Goal: Task Accomplishment & Management: Manage account settings

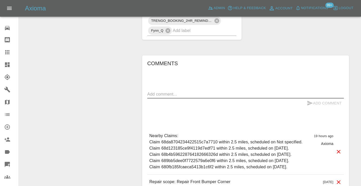
scroll to position [357, 0]
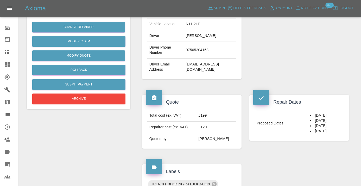
scroll to position [122, 0]
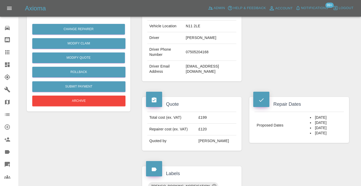
click at [196, 61] on td "07505204168" at bounding box center [210, 52] width 53 height 17
copy td "07505204168"
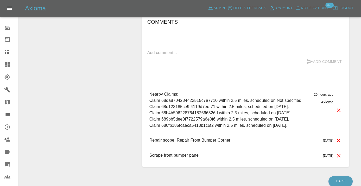
scroll to position [401, 0]
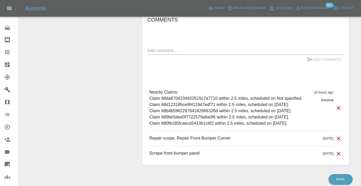
click at [178, 55] on div "x" at bounding box center [245, 51] width 196 height 8
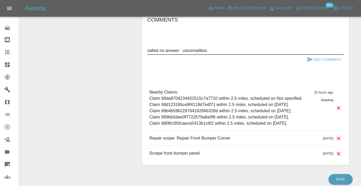
type textarea "called no answer : voicemailbox"
click at [322, 64] on button "Add Comment" at bounding box center [323, 60] width 39 height 10
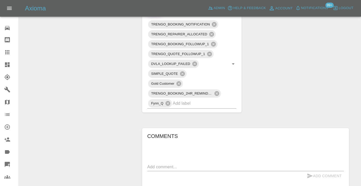
scroll to position [283, 0]
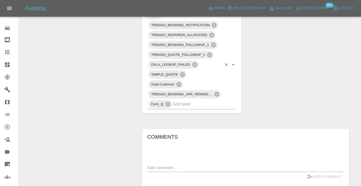
click at [185, 108] on input "text" at bounding box center [197, 104] width 49 height 8
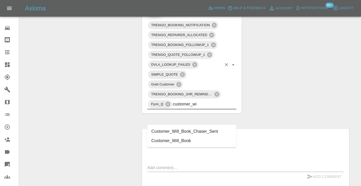
type input "customer_wil"
click at [181, 139] on li "Customer_Will_Book" at bounding box center [191, 140] width 89 height 9
click at [11, 53] on div at bounding box center [11, 52] width 15 height 6
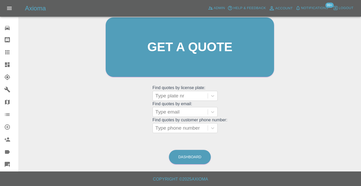
scroll to position [57, 0]
click at [200, 159] on link "Dashboard" at bounding box center [190, 157] width 42 height 14
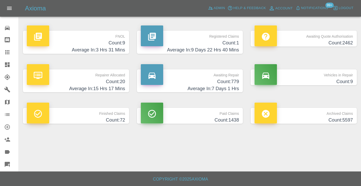
click at [226, 81] on h4 "Count: 779" at bounding box center [190, 81] width 98 height 7
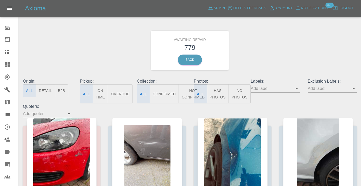
click at [186, 98] on button "Not Confirmed" at bounding box center [192, 93] width 29 height 19
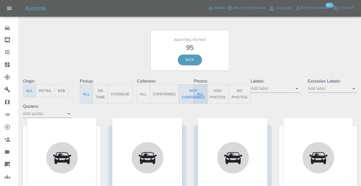
click at [293, 47] on div "Awaiting Repair 95 Back" at bounding box center [189, 50] width 341 height 55
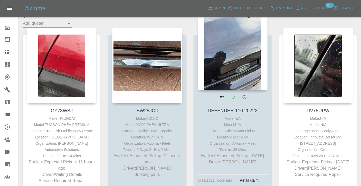
scroll to position [90, 0]
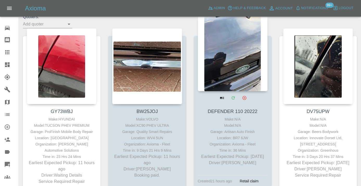
click at [240, 65] on div at bounding box center [233, 53] width 70 height 76
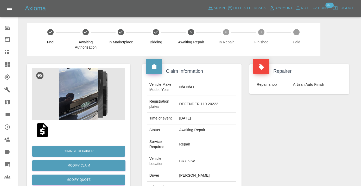
copy td "07736675764"
click at [303, 148] on div "Repairer Repair shop Artisan Auto Finish" at bounding box center [298, 146] width 107 height 181
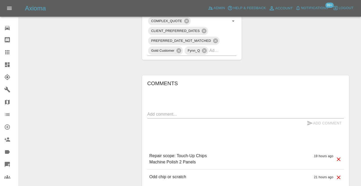
scroll to position [376, 0]
click at [300, 82] on div "Comments x Add Comment Repair scope: Touch-Up Chips Machine Polish 2 Panels 19 …" at bounding box center [245, 132] width 196 height 106
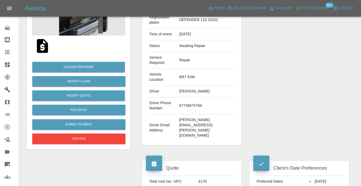
scroll to position [81, 0]
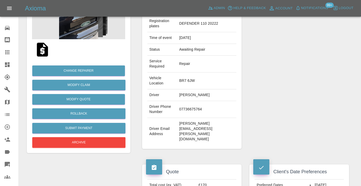
click at [198, 101] on td "07736675764" at bounding box center [206, 109] width 59 height 17
copy td "07736675764"
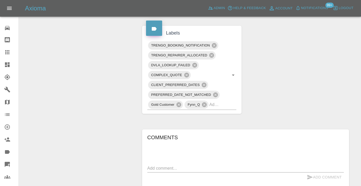
scroll to position [335, 0]
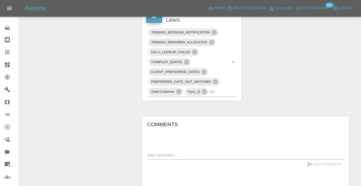
click at [170, 152] on textarea at bounding box center [245, 155] width 196 height 6
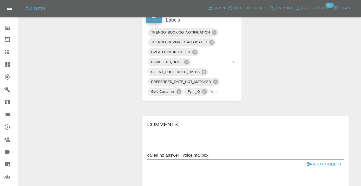
type textarea "called no answer : voice mailbox"
click at [309, 162] on icon "submit" at bounding box center [309, 164] width 5 height 5
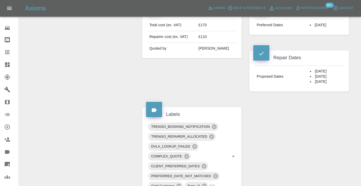
scroll to position [239, 0]
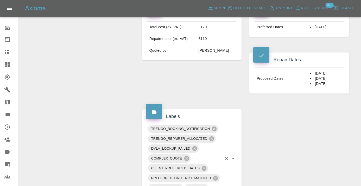
click at [223, 160] on div "TRENGO_BOOKING_NOTIFICATION TRENGO_REPAIRER_ALLOCATED DVLA_LOOKUP_FAILED COMPLE…" at bounding box center [191, 158] width 89 height 69
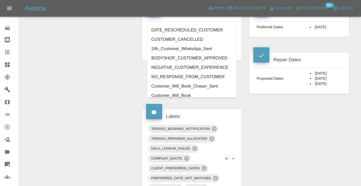
type input "cust"
click at [196, 92] on li "Customer_Will_Book" at bounding box center [191, 95] width 89 height 9
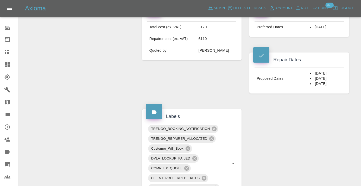
click at [299, 122] on div "Claim Information Vehicle Make, Model, Year N/A N/A 0 Registration plates DEFEN…" at bounding box center [245, 92] width 214 height 549
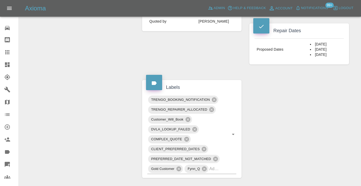
scroll to position [270, 0]
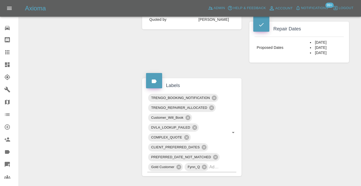
click at [5, 54] on icon at bounding box center [7, 52] width 4 height 4
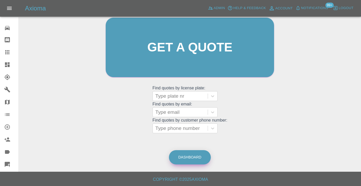
click at [185, 158] on link "Dashboard" at bounding box center [190, 157] width 42 height 14
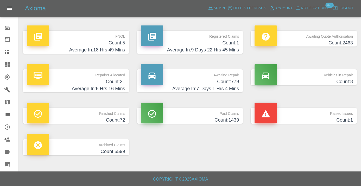
click at [229, 76] on p "Awaiting Repair" at bounding box center [190, 73] width 98 height 9
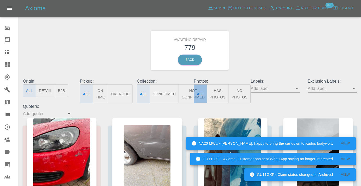
click at [194, 95] on button "All" at bounding box center [199, 93] width 13 height 19
click at [186, 95] on button "Not Confirmed" at bounding box center [192, 93] width 29 height 19
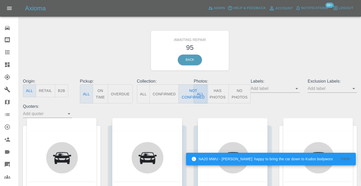
click at [300, 38] on div "Awaiting Repair 95 Back" at bounding box center [189, 50] width 341 height 55
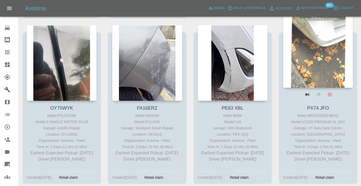
scroll to position [965, 0]
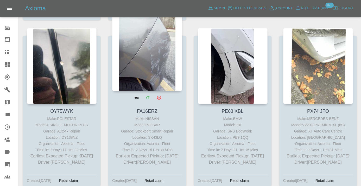
click at [156, 52] on div at bounding box center [147, 53] width 70 height 76
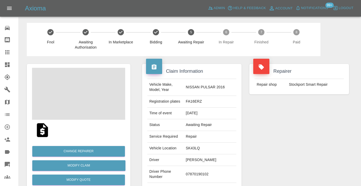
click at [206, 171] on td "07870190102" at bounding box center [210, 174] width 53 height 17
copy td "07870190102"
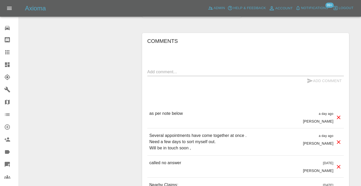
scroll to position [391, 0]
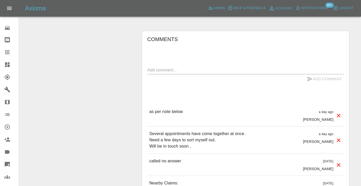
click at [192, 67] on textarea at bounding box center [245, 70] width 196 height 6
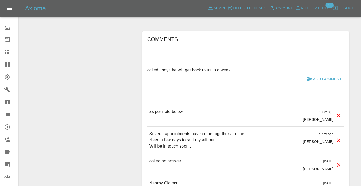
type textarea "called : says he will get back to us in a week"
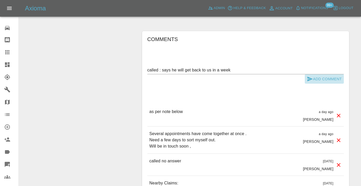
click at [306, 74] on button "Add Comment" at bounding box center [323, 79] width 39 height 10
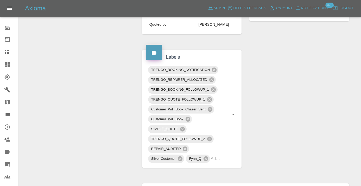
scroll to position [234, 0]
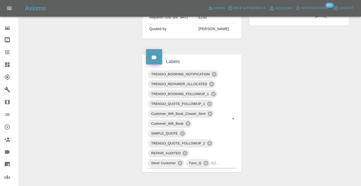
click at [6, 54] on icon at bounding box center [7, 52] width 4 height 4
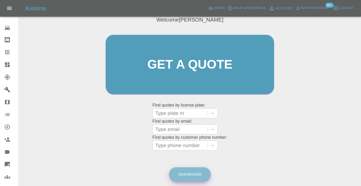
click at [193, 174] on link "Dashboard" at bounding box center [190, 174] width 42 height 14
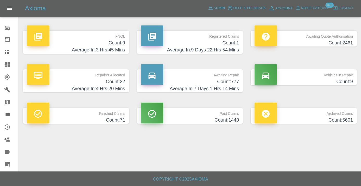
click at [229, 89] on h4 "Average In: 7 Days 1 Hrs 14 Mins" at bounding box center [190, 88] width 98 height 7
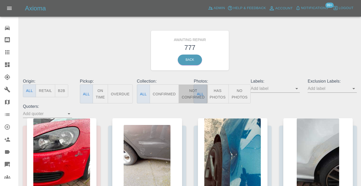
click at [189, 90] on button "Not Confirmed" at bounding box center [192, 93] width 29 height 19
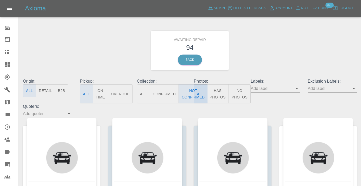
click at [292, 37] on div "Awaiting Repair 94 Back" at bounding box center [189, 50] width 341 height 55
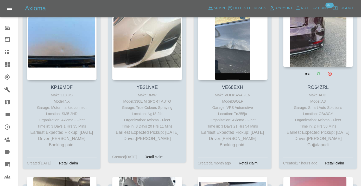
scroll to position [642, 0]
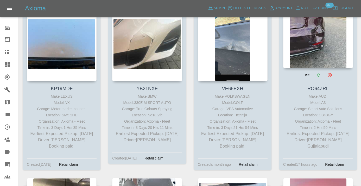
click at [309, 37] on div at bounding box center [318, 30] width 70 height 76
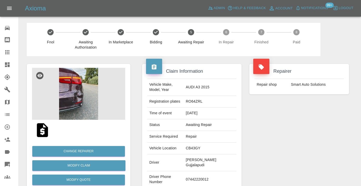
click at [196, 173] on td "07442220012" at bounding box center [210, 179] width 53 height 17
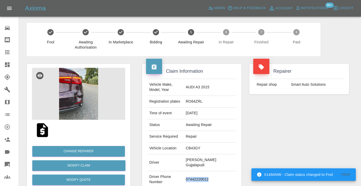
click at [196, 173] on td "07442220012" at bounding box center [210, 179] width 53 height 17
copy td "07442220012"
click at [292, 143] on div "Repairer Repair shop Smart Auto Solutions" at bounding box center [298, 136] width 107 height 160
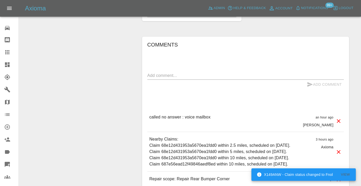
scroll to position [421, 0]
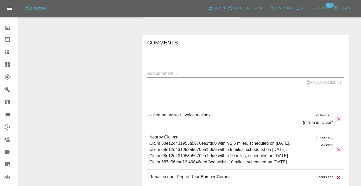
click at [175, 78] on div "Add Comment" at bounding box center [245, 83] width 196 height 10
click at [169, 70] on textarea at bounding box center [245, 73] width 196 height 6
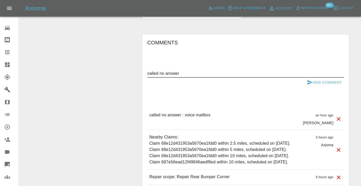
type textarea "called no answer"
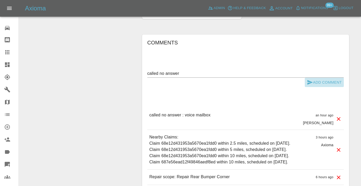
click at [308, 79] on icon "submit" at bounding box center [309, 82] width 6 height 6
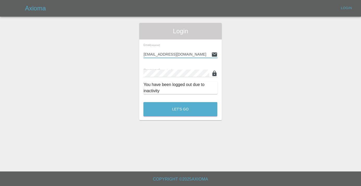
type input "Castrokhonqwana@gmail.com"
click at [180, 109] on button "Let's Go" at bounding box center [180, 109] width 74 height 14
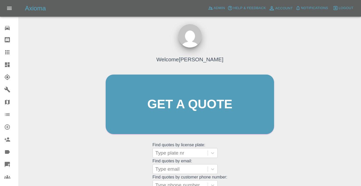
click at [239, 159] on div "Welcome Castro Get a quote Get a quote Find quotes by license plate: Type plate…" at bounding box center [189, 114] width 179 height 157
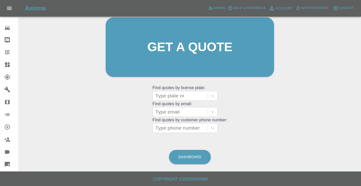
scroll to position [57, 0]
click at [196, 159] on link "Dashboard" at bounding box center [190, 157] width 42 height 14
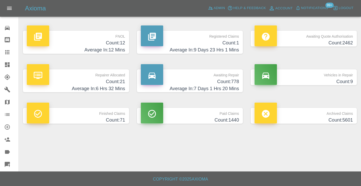
click at [223, 88] on h4 "Average In: 7 Days 1 Hrs 20 Mins" at bounding box center [190, 88] width 98 height 7
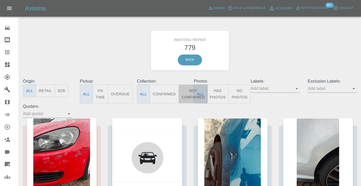
click at [186, 91] on button "Not Confirmed" at bounding box center [192, 93] width 29 height 19
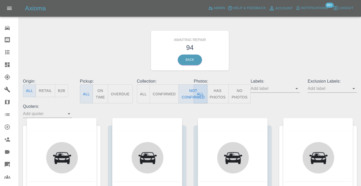
click at [258, 68] on div "Awaiting Repair 94 Back" at bounding box center [189, 50] width 341 height 55
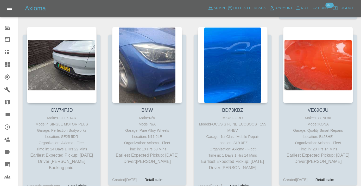
scroll to position [1145, 0]
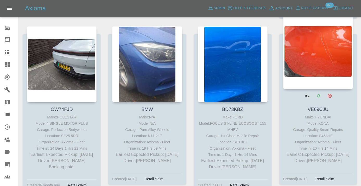
click at [309, 51] on div at bounding box center [318, 51] width 70 height 76
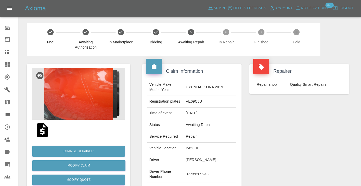
click at [206, 171] on td "07739209243" at bounding box center [210, 174] width 53 height 17
copy td "07739209243"
click at [334, 149] on div "Repairer Repair shop Quality Smart Repairs" at bounding box center [298, 133] width 107 height 155
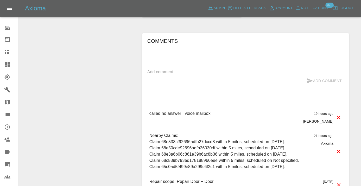
scroll to position [383, 0]
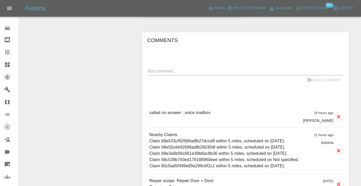
click at [187, 68] on textarea at bounding box center [245, 71] width 196 height 6
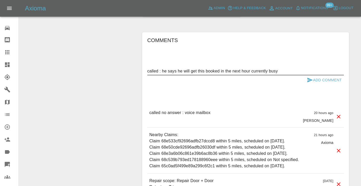
type textarea "called : he says he will get this booked in the next hour currently busy"
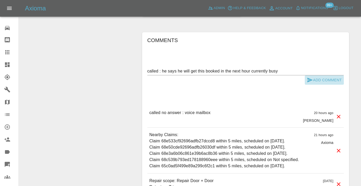
click at [325, 75] on button "Add Comment" at bounding box center [323, 80] width 39 height 10
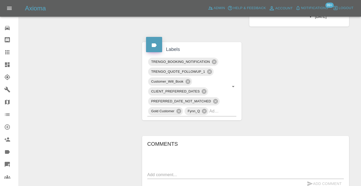
scroll to position [278, 0]
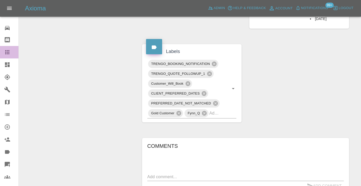
click at [6, 54] on icon at bounding box center [7, 52] width 4 height 4
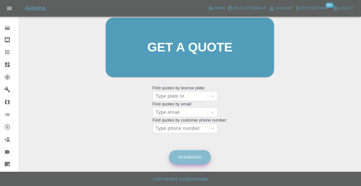
click at [187, 156] on link "Dashboard" at bounding box center [190, 157] width 42 height 14
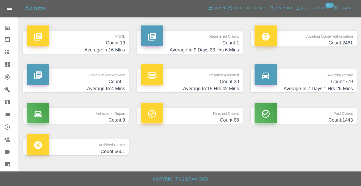
click at [324, 80] on h4 "Count: 779" at bounding box center [303, 81] width 98 height 7
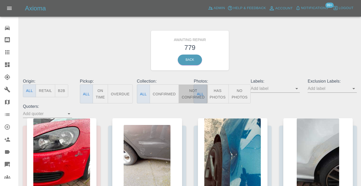
click at [187, 98] on button "Not Confirmed" at bounding box center [192, 93] width 29 height 19
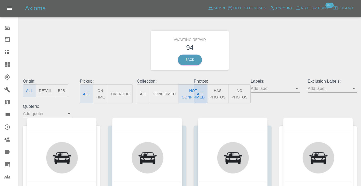
click at [276, 53] on div "Awaiting Repair 94 Back" at bounding box center [189, 50] width 341 height 55
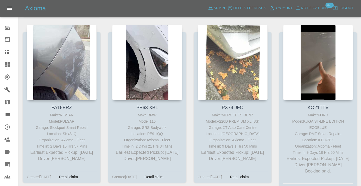
scroll to position [964, 0]
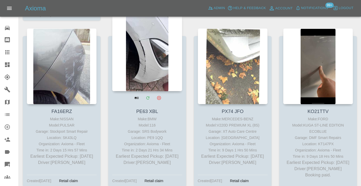
click at [154, 51] on div at bounding box center [147, 53] width 70 height 76
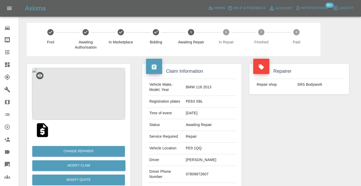
click at [204, 175] on td "07809872607" at bounding box center [210, 174] width 53 height 17
copy td "07809872607"
click at [280, 155] on div "Repairer Repair shop SRS Bodywork" at bounding box center [298, 133] width 107 height 155
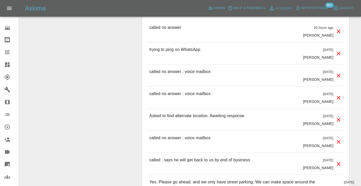
scroll to position [487, 0]
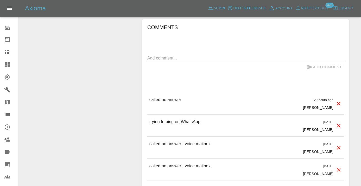
scroll to position [421, 0]
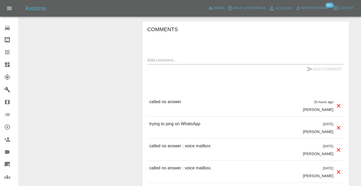
click at [163, 57] on textarea at bounding box center [245, 60] width 196 height 6
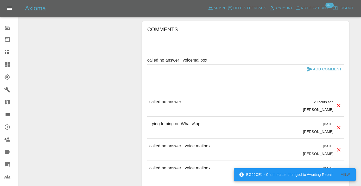
type textarea "called no answer : voicemailbox"
click at [312, 66] on icon "submit" at bounding box center [309, 69] width 6 height 6
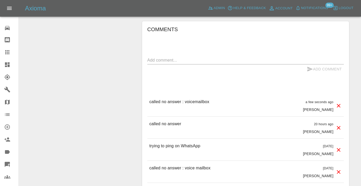
click at [6, 54] on icon at bounding box center [7, 52] width 6 height 6
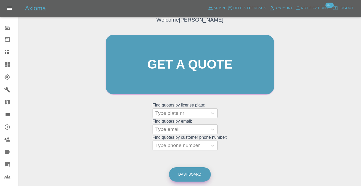
click at [182, 172] on link "Dashboard" at bounding box center [190, 174] width 42 height 14
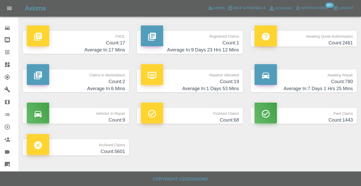
click at [326, 83] on h4 "Count: 780" at bounding box center [303, 81] width 98 height 7
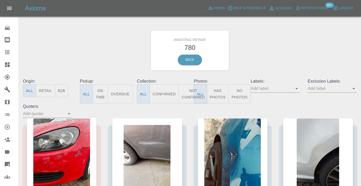
click at [188, 92] on button "Not Confirmed" at bounding box center [192, 93] width 29 height 19
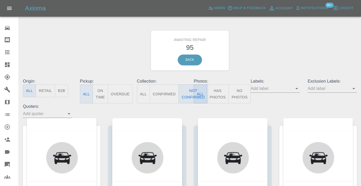
click at [291, 43] on div "Awaiting Repair 95 Back" at bounding box center [189, 50] width 341 height 55
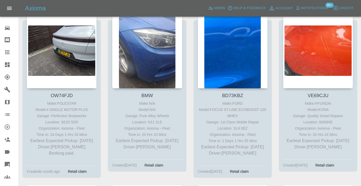
scroll to position [1160, 0]
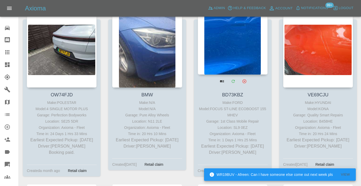
click at [245, 43] on div at bounding box center [233, 37] width 70 height 76
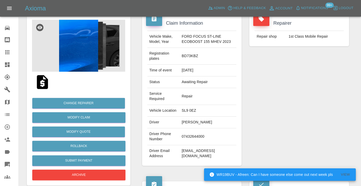
scroll to position [50, 0]
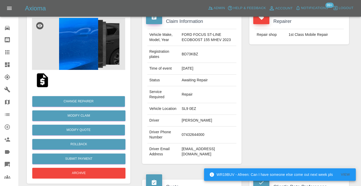
click at [188, 143] on td "07432644000" at bounding box center [207, 135] width 57 height 17
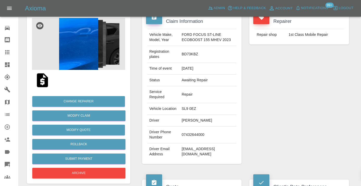
click at [188, 140] on td "07432644000" at bounding box center [207, 135] width 57 height 17
copy td "07432644000"
click at [315, 98] on div "Repairer Repair shop 1st Class Mobile Repair" at bounding box center [298, 89] width 107 height 166
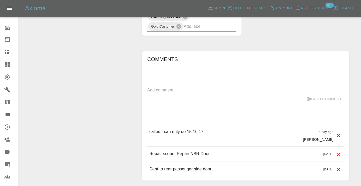
scroll to position [406, 0]
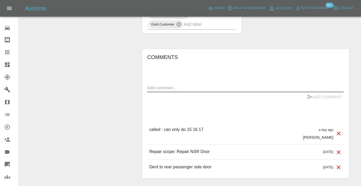
click at [173, 90] on textarea at bounding box center [245, 88] width 196 height 6
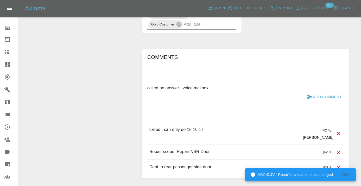
type textarea "called no answer : voice mailbox"
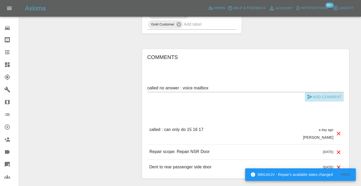
click at [310, 99] on icon "submit" at bounding box center [309, 97] width 6 height 6
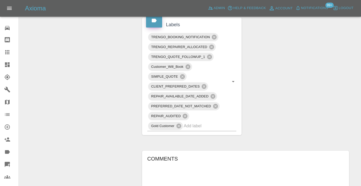
scroll to position [296, 0]
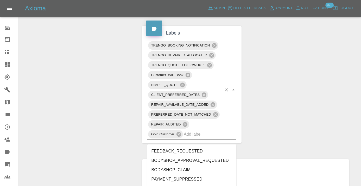
click at [198, 136] on input "text" at bounding box center [203, 134] width 38 height 8
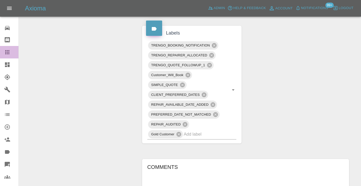
click at [9, 54] on icon at bounding box center [7, 52] width 4 height 4
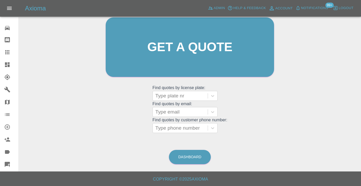
scroll to position [40, 0]
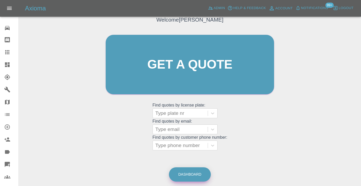
click at [199, 175] on link "Dashboard" at bounding box center [190, 174] width 42 height 14
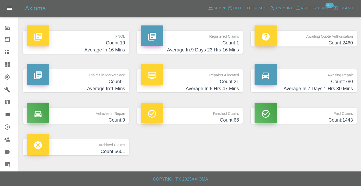
click at [348, 81] on h4 "Count: 780" at bounding box center [303, 81] width 98 height 7
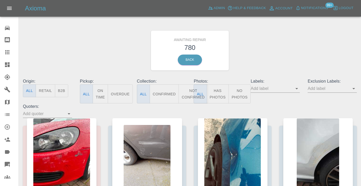
click at [188, 89] on button "Not Confirmed" at bounding box center [192, 93] width 29 height 19
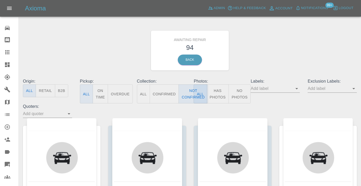
click at [294, 37] on div "Awaiting Repair 94 Back" at bounding box center [189, 50] width 341 height 55
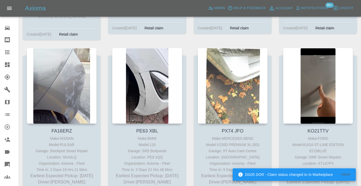
scroll to position [958, 0]
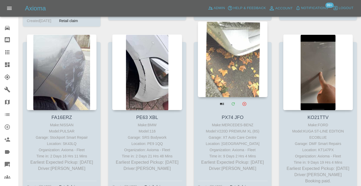
click at [241, 46] on div at bounding box center [233, 59] width 70 height 76
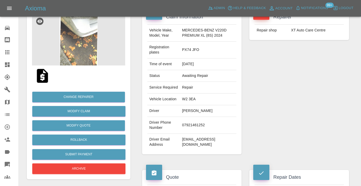
scroll to position [59, 0]
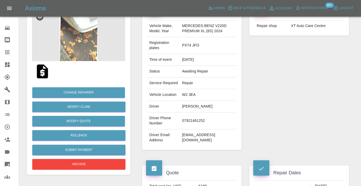
click at [183, 129] on td "07921461252" at bounding box center [208, 121] width 56 height 17
copy td "07921461252"
click at [277, 107] on div "Repairer Repair shop XT Auto Care Centre" at bounding box center [298, 77] width 107 height 160
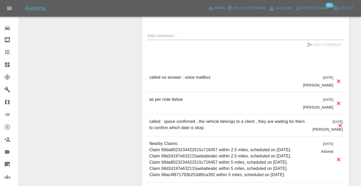
scroll to position [451, 0]
click at [157, 38] on textarea at bounding box center [245, 35] width 196 height 6
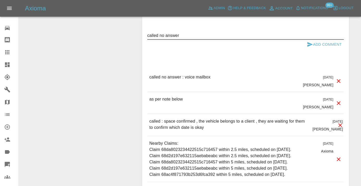
type textarea "called no answer"
click at [317, 49] on button "Add Comment" at bounding box center [323, 45] width 39 height 10
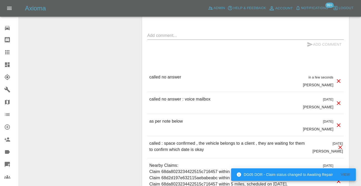
click at [165, 38] on textarea at bounding box center [245, 35] width 196 height 6
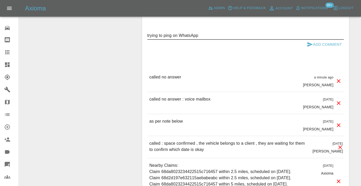
type textarea "trying to ping on WhatsApp"
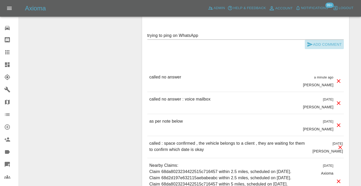
click at [311, 48] on icon "submit" at bounding box center [309, 44] width 6 height 6
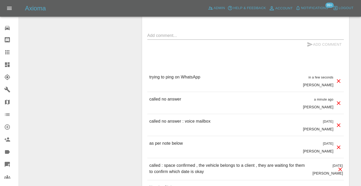
click at [17, 50] on div at bounding box center [11, 52] width 15 height 6
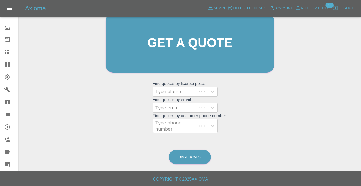
scroll to position [40, 0]
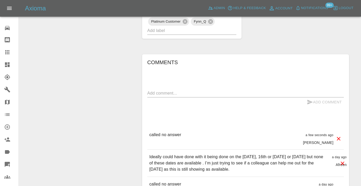
scroll to position [395, 0]
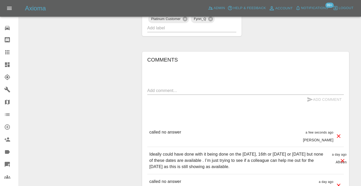
click at [155, 88] on textarea at bounding box center [245, 91] width 196 height 6
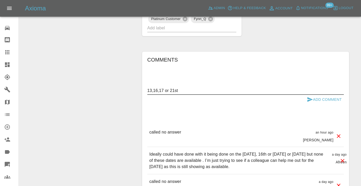
type textarea "13,16,17 or 21st"
click at [305, 95] on button "Add Comment" at bounding box center [323, 100] width 39 height 10
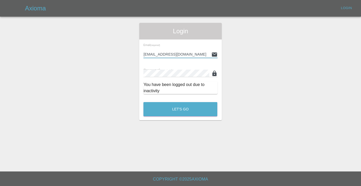
type input "Castrokhonqwana@gmail.com"
click at [180, 109] on button "Let's Go" at bounding box center [180, 109] width 74 height 14
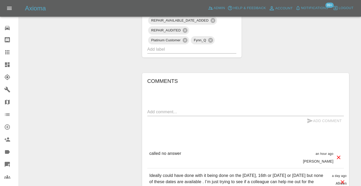
scroll to position [375, 0]
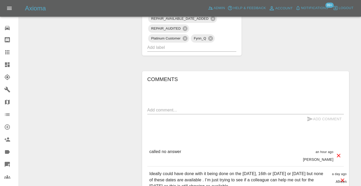
click at [155, 106] on div "x" at bounding box center [245, 110] width 196 height 8
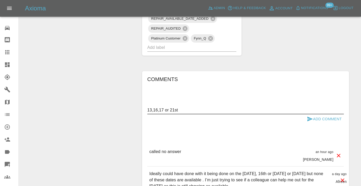
type textarea "13,16,17 or 21st"
click at [313, 114] on button "Add Comment" at bounding box center [323, 119] width 39 height 10
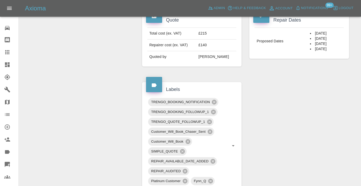
scroll to position [233, 0]
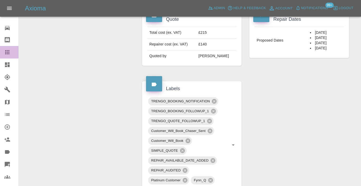
click at [9, 51] on icon at bounding box center [7, 52] width 6 height 6
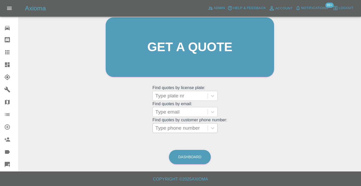
scroll to position [57, 0]
click at [180, 155] on link "Dashboard" at bounding box center [190, 157] width 42 height 14
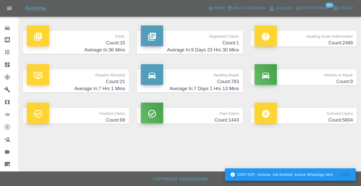
click at [229, 81] on h4 "Count: 783" at bounding box center [190, 81] width 98 height 7
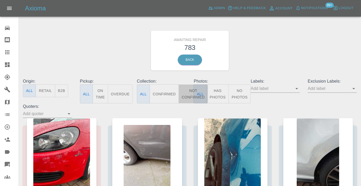
click at [187, 94] on button "Not Confirmed" at bounding box center [192, 93] width 29 height 19
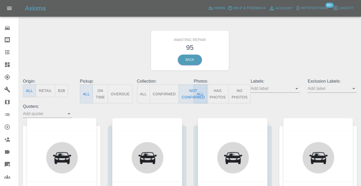
click at [272, 64] on div "Awaiting Repair 95 Back" at bounding box center [189, 50] width 341 height 55
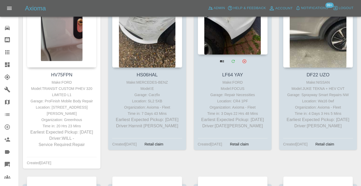
scroll to position [2043, 0]
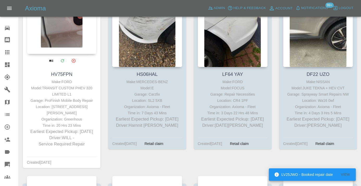
click at [62, 31] on div at bounding box center [62, 16] width 70 height 76
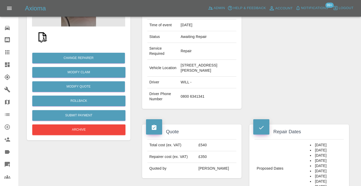
scroll to position [91, 0]
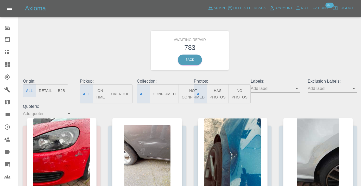
click at [186, 93] on button "Not Confirmed" at bounding box center [192, 93] width 29 height 19
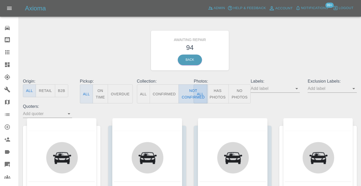
type button "false"
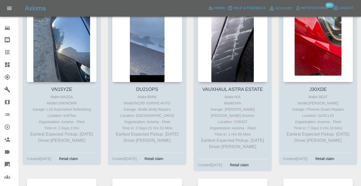
scroll to position [1340, 0]
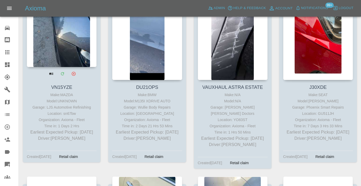
click at [72, 50] on div at bounding box center [62, 29] width 70 height 76
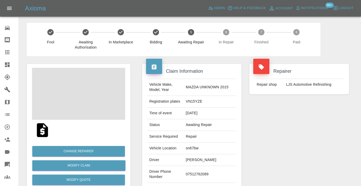
click at [213, 171] on td "07512762089" at bounding box center [210, 174] width 53 height 17
copy td "07512762089"
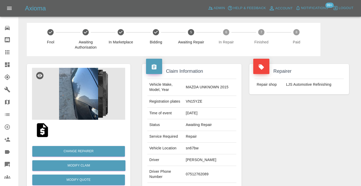
click at [276, 138] on div "Repairer Repair shop LJS Automotive Refinishing" at bounding box center [298, 133] width 107 height 155
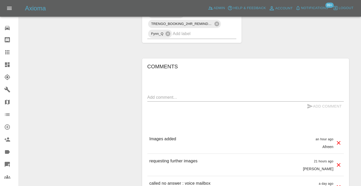
scroll to position [436, 0]
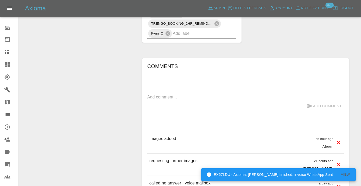
click at [161, 94] on textarea at bounding box center [245, 97] width 196 height 6
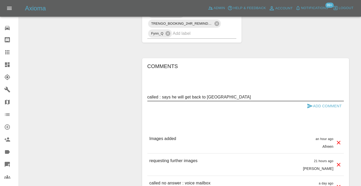
type textarea "called : says he will get back to us"
click at [308, 104] on icon "submit" at bounding box center [309, 106] width 5 height 5
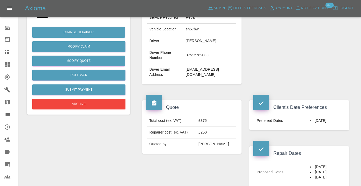
scroll to position [118, 0]
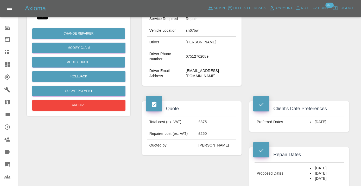
click at [8, 55] on icon at bounding box center [7, 52] width 6 height 6
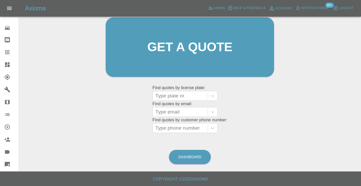
scroll to position [40, 0]
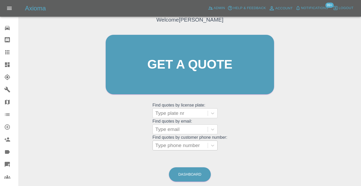
click at [184, 144] on div at bounding box center [180, 145] width 50 height 7
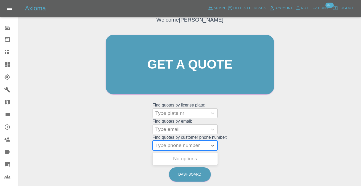
paste input "07709399925"
type input "07709399925"
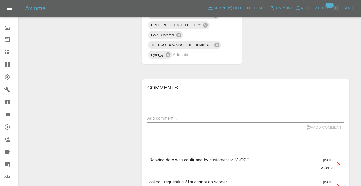
scroll to position [421, 0]
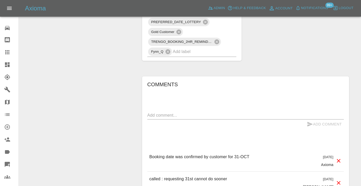
click at [168, 112] on textarea at bounding box center [245, 115] width 196 height 6
type textarea "inbound : repair enquiry , repairer wrong postcode"
click at [314, 120] on button "Add Comment" at bounding box center [323, 125] width 39 height 10
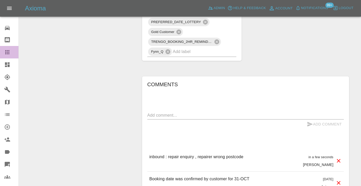
click at [8, 53] on icon at bounding box center [7, 52] width 6 height 6
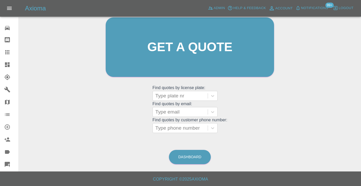
scroll to position [57, 0]
click at [191, 161] on link "Dashboard" at bounding box center [190, 157] width 42 height 14
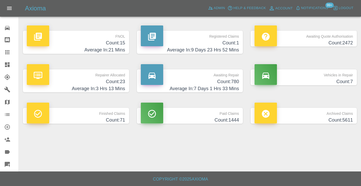
click at [231, 81] on h4 "Count: 780" at bounding box center [190, 81] width 98 height 7
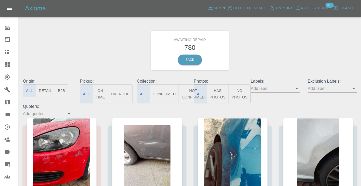
click at [190, 95] on button "Not Confirmed" at bounding box center [192, 93] width 29 height 19
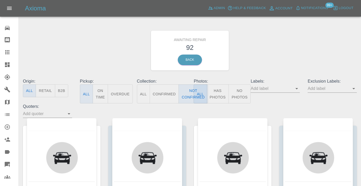
click at [281, 56] on div "Awaiting Repair 92 Back" at bounding box center [189, 50] width 341 height 55
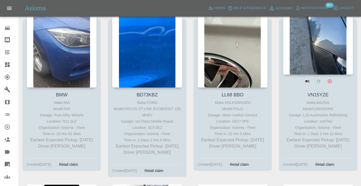
scroll to position [1164, 0]
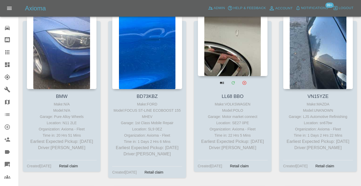
click at [220, 28] on div at bounding box center [233, 38] width 70 height 76
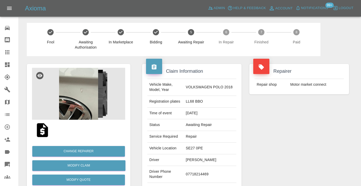
click at [197, 177] on td "07718214469" at bounding box center [210, 174] width 53 height 17
click at [198, 174] on td "07718214469" at bounding box center [210, 174] width 53 height 17
copy td "07718214469"
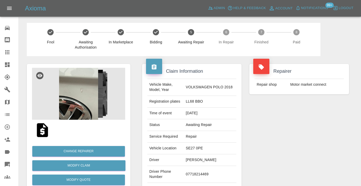
click at [308, 136] on div "Repairer Repair shop Motor market connect" at bounding box center [298, 133] width 107 height 155
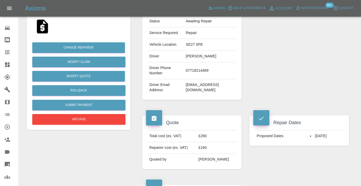
scroll to position [96, 0]
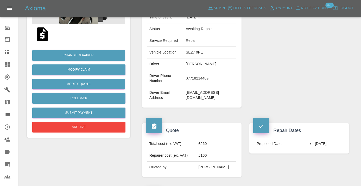
click at [258, 57] on div "Repairer Repair shop Motor market connect" at bounding box center [298, 37] width 107 height 155
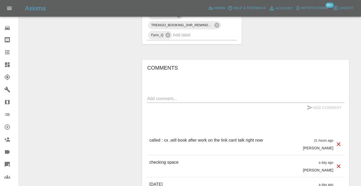
scroll to position [364, 0]
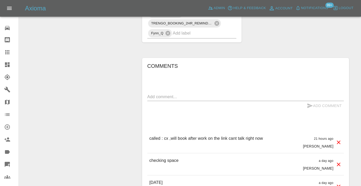
click at [158, 98] on textarea at bounding box center [245, 97] width 196 height 6
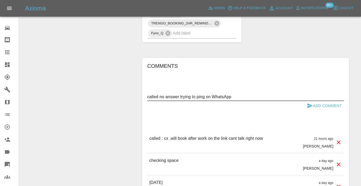
type textarea "called no answer trying to ping on WhatsApp"
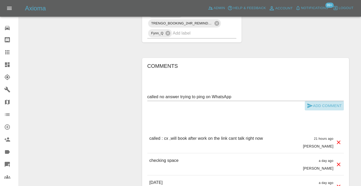
click at [313, 103] on button "Add Comment" at bounding box center [323, 106] width 39 height 10
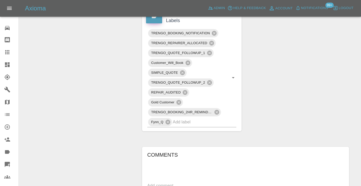
scroll to position [271, 0]
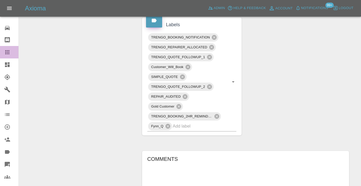
click at [8, 53] on icon at bounding box center [7, 52] width 6 height 6
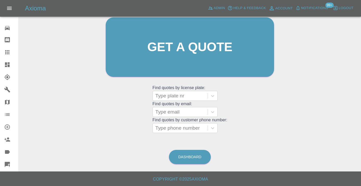
scroll to position [40, 0]
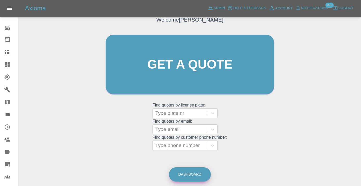
click at [194, 152] on div "Welcome Castro Get a quote Get a quote Find quotes by license plate: Type plate…" at bounding box center [190, 89] width 334 height 187
click at [192, 172] on link "Dashboard" at bounding box center [190, 174] width 42 height 14
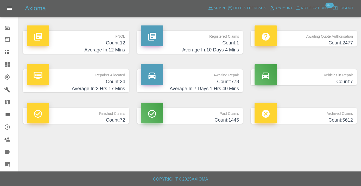
click at [228, 77] on p "Awaiting Repair" at bounding box center [190, 73] width 98 height 9
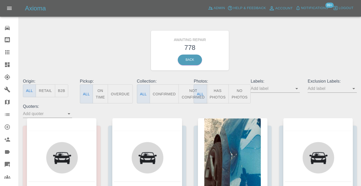
click at [187, 95] on button "Not Confirmed" at bounding box center [192, 93] width 29 height 19
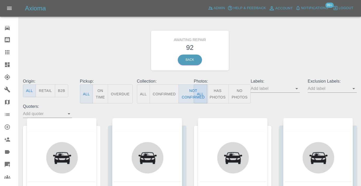
click at [285, 49] on div "Awaiting Repair 92 Back" at bounding box center [189, 50] width 341 height 55
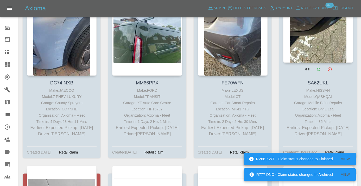
scroll to position [1512, 0]
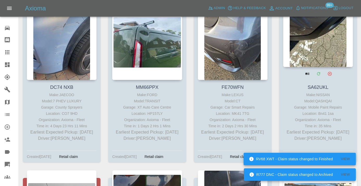
click at [320, 38] on div at bounding box center [318, 29] width 70 height 76
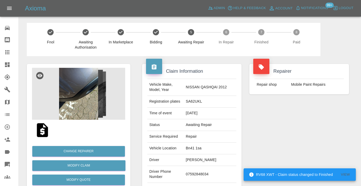
click at [198, 175] on td "07592848034" at bounding box center [210, 174] width 53 height 17
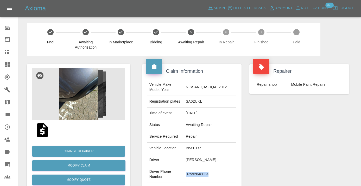
copy td "07592848034"
click at [282, 127] on div "Repairer Repair shop Mobile Paint Repairs" at bounding box center [298, 133] width 107 height 155
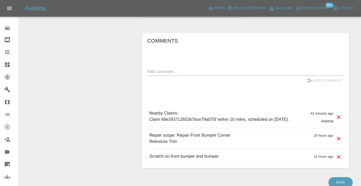
scroll to position [395, 0]
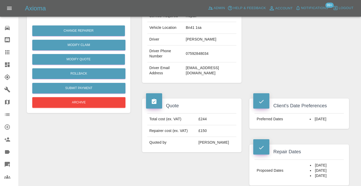
scroll to position [116, 0]
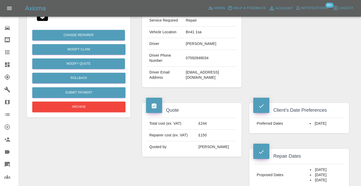
drag, startPoint x: 284, startPoint y: 84, endPoint x: 287, endPoint y: 83, distance: 2.8
click at [284, 84] on div "Repairer Repair shop Mobile Paint Repairs" at bounding box center [298, 17] width 107 height 155
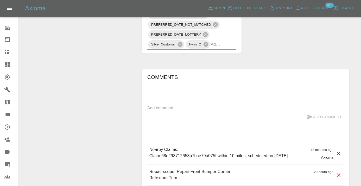
scroll to position [358, 0]
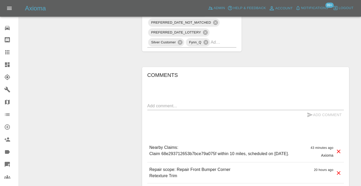
click at [155, 108] on textarea at bounding box center [245, 106] width 196 height 6
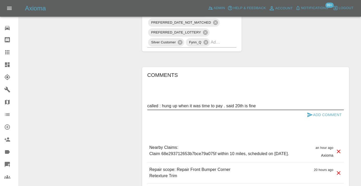
type textarea "called : hung up when it was time to pay . said 20th is fine"
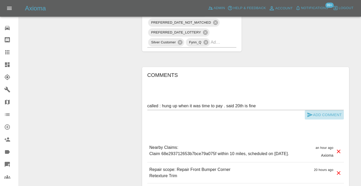
click at [312, 115] on icon "submit" at bounding box center [309, 115] width 5 height 5
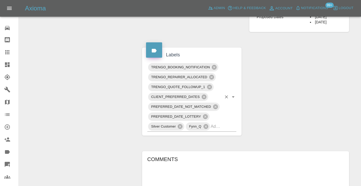
scroll to position [273, 0]
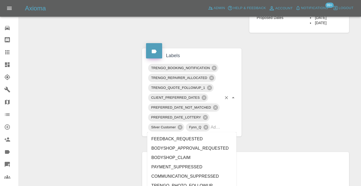
click at [222, 129] on div "TRENGO_BOOKING_NOTIFICATION TRENGO_REPAIRER_ALLOCATED TRENGO_QUOTE_FOLLOWUP_1 C…" at bounding box center [191, 97] width 89 height 69
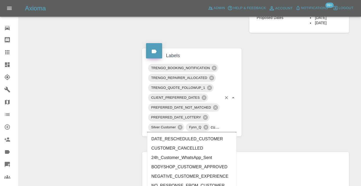
type input "customer_"
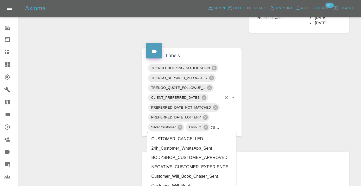
click at [203, 182] on li "Customer_Will_Book" at bounding box center [191, 185] width 89 height 9
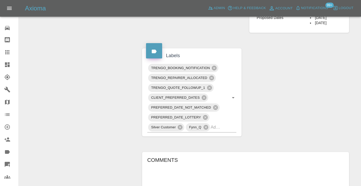
click at [101, 103] on div "Change Repairer Modify Claim Modify Quote Rollback Submit Payment Archive" at bounding box center [78, 50] width 111 height 535
click at [9, 53] on icon at bounding box center [7, 52] width 4 height 4
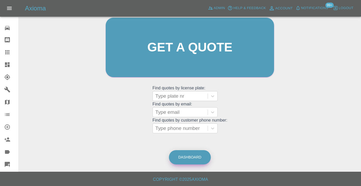
click at [180, 157] on link "Dashboard" at bounding box center [190, 157] width 42 height 14
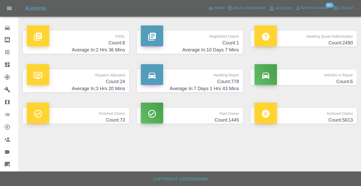
click at [226, 81] on h4 "Count: 778" at bounding box center [190, 81] width 98 height 7
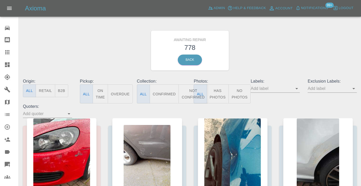
click at [190, 92] on button "Not Confirmed" at bounding box center [192, 93] width 29 height 19
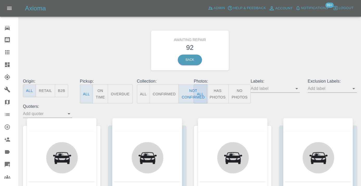
click at [268, 63] on div "Awaiting Repair 92 Back" at bounding box center [189, 50] width 341 height 55
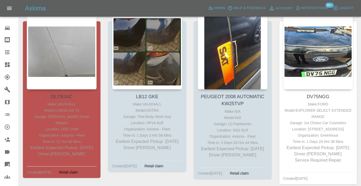
scroll to position [1672, 0]
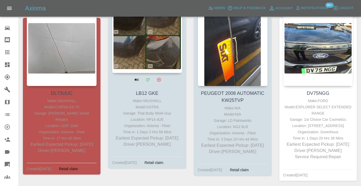
click at [159, 47] on div at bounding box center [147, 35] width 70 height 76
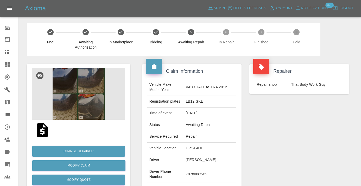
click at [189, 178] on td "7878088545" at bounding box center [210, 174] width 53 height 17
copy td "7878088545"
click at [299, 150] on div "Repairer Repair shop That Body Work Guy" at bounding box center [298, 133] width 107 height 155
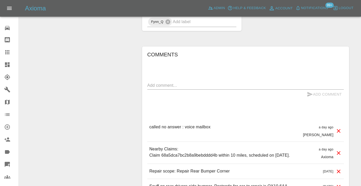
scroll to position [543, 0]
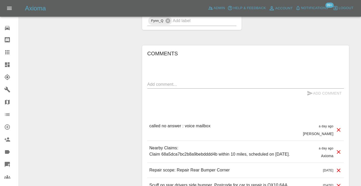
click at [174, 87] on textarea at bounding box center [245, 84] width 196 height 6
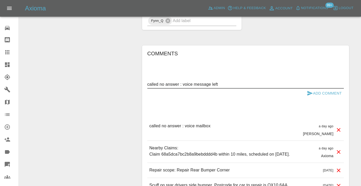
type textarea "called no answer : voice message left"
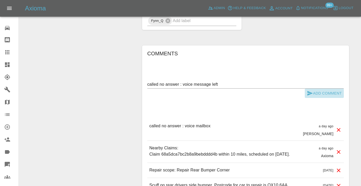
click at [318, 98] on button "Add Comment" at bounding box center [323, 94] width 39 height 10
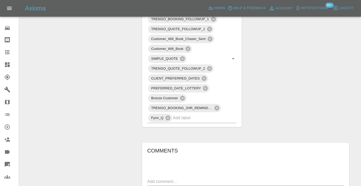
scroll to position [439, 0]
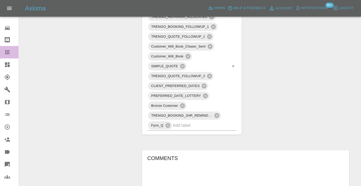
click at [8, 54] on icon at bounding box center [7, 52] width 4 height 4
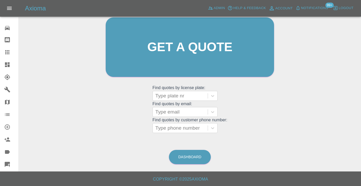
scroll to position [40, 0]
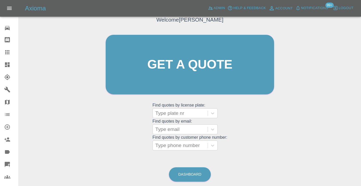
click at [180, 156] on div "Welcome [PERSON_NAME] Get a quote Get a quote Find quotes by license plate: Typ…" at bounding box center [190, 89] width 334 height 187
click at [189, 172] on link "Dashboard" at bounding box center [190, 174] width 42 height 14
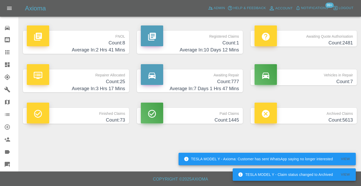
click at [217, 81] on h4 "Count: 777" at bounding box center [190, 81] width 98 height 7
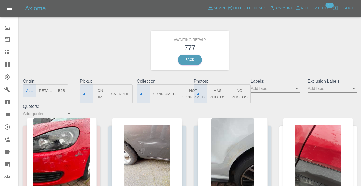
click at [188, 89] on button "Not Confirmed" at bounding box center [192, 93] width 29 height 19
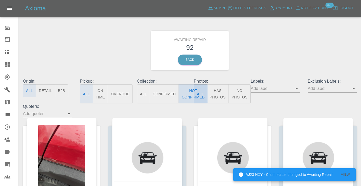
type button "false"
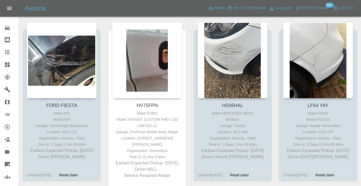
scroll to position [1842, 0]
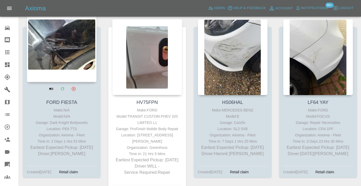
click at [58, 47] on div at bounding box center [62, 44] width 70 height 76
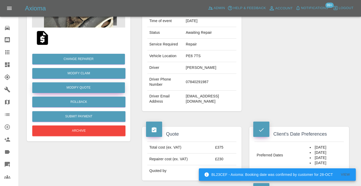
scroll to position [96, 0]
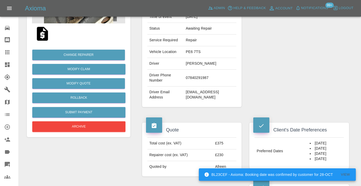
click at [192, 83] on td "07840291987" at bounding box center [210, 78] width 53 height 17
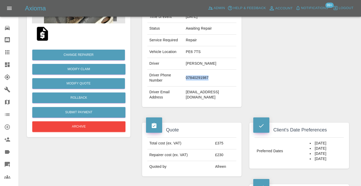
copy td "07840291987"
click at [331, 50] on div "Repairer Repair shop Dark Knight Bodyworks" at bounding box center [298, 37] width 107 height 155
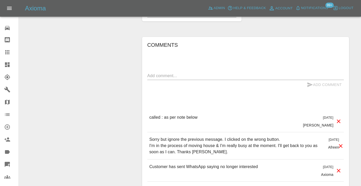
scroll to position [467, 0]
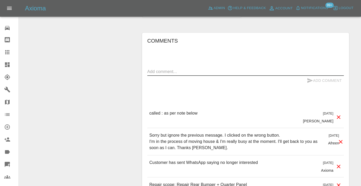
click at [170, 74] on textarea at bounding box center [245, 72] width 196 height 6
type textarea "called no answer : voice mailbox"
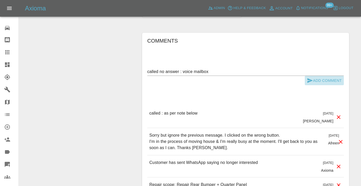
click at [313, 84] on button "Add Comment" at bounding box center [323, 81] width 39 height 10
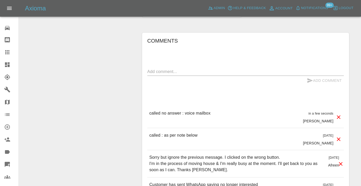
click at [9, 55] on icon at bounding box center [7, 52] width 6 height 6
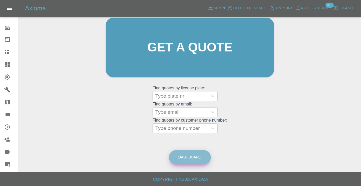
click at [178, 157] on link "Dashboard" at bounding box center [190, 157] width 42 height 14
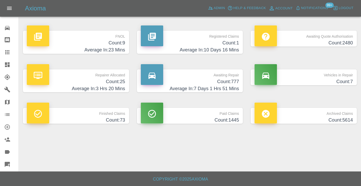
click at [220, 88] on h4 "Average In: 7 Days 1 Hrs 51 Mins" at bounding box center [190, 88] width 98 height 7
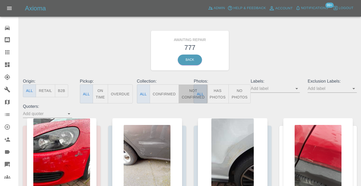
click at [190, 92] on button "Not Confirmed" at bounding box center [192, 93] width 29 height 19
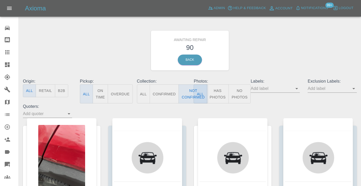
click at [305, 58] on div "Awaiting Repair 90 Back" at bounding box center [189, 50] width 341 height 55
click at [273, 54] on div "Awaiting Repair 90 Back" at bounding box center [189, 50] width 341 height 55
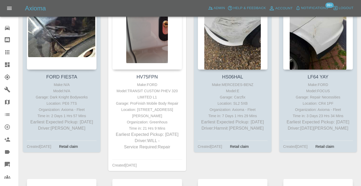
scroll to position [1868, 0]
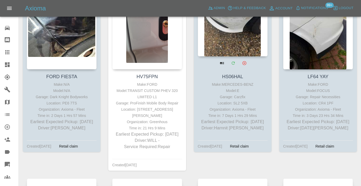
click at [236, 20] on div at bounding box center [233, 19] width 70 height 76
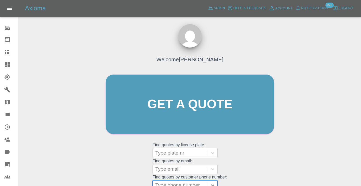
scroll to position [40, 0]
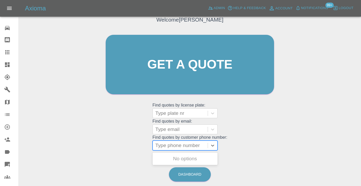
click at [170, 148] on div at bounding box center [180, 145] width 50 height 7
type input "07885679112"
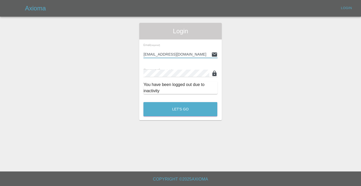
type input "[EMAIL_ADDRESS][DOMAIN_NAME]"
click at [180, 109] on button "Let's Go" at bounding box center [180, 109] width 74 height 14
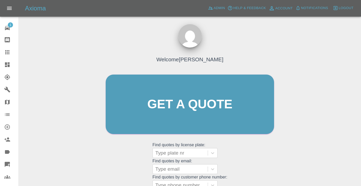
click at [225, 152] on grid "Find quotes by license plate: Type plate nr" at bounding box center [189, 150] width 75 height 15
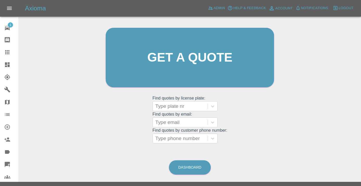
scroll to position [59, 0]
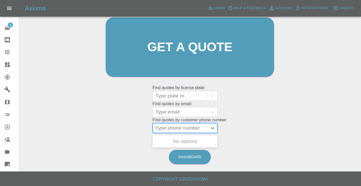
click at [174, 125] on div at bounding box center [180, 128] width 50 height 7
paste input "07885679112"
type input "07885679112"
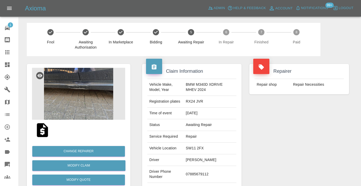
click at [266, 137] on div "Repairer Repair shop Repair Necessities" at bounding box center [298, 133] width 107 height 155
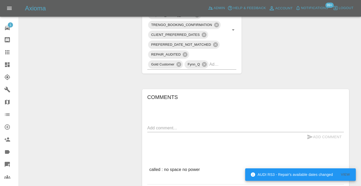
scroll to position [361, 0]
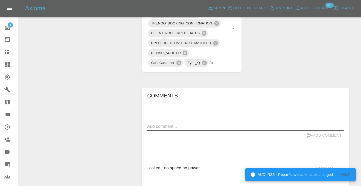
click at [161, 123] on textarea at bounding box center [245, 126] width 196 height 6
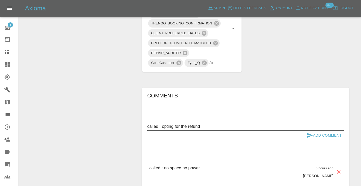
type textarea "called : opting for the refund"
click at [323, 131] on button "Add Comment" at bounding box center [323, 136] width 39 height 10
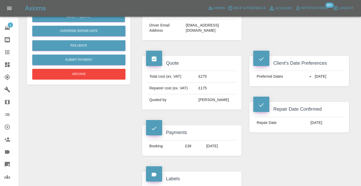
scroll to position [167, 0]
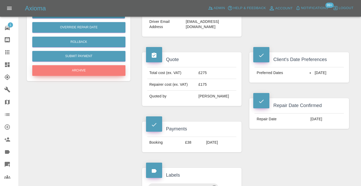
click at [106, 70] on button "Archive" at bounding box center [78, 70] width 93 height 11
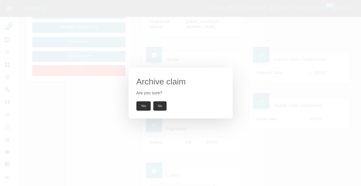
click at [139, 103] on button "Yes" at bounding box center [143, 105] width 15 height 9
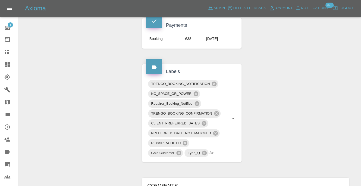
scroll to position [266, 0]
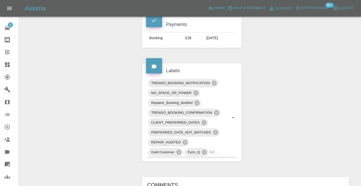
click at [8, 52] on icon at bounding box center [7, 52] width 4 height 4
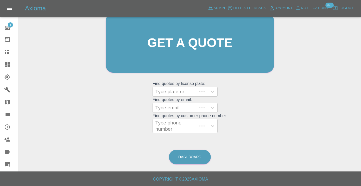
scroll to position [57, 0]
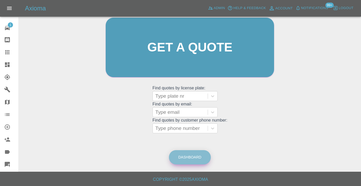
click at [190, 154] on link "Dashboard" at bounding box center [190, 157] width 42 height 14
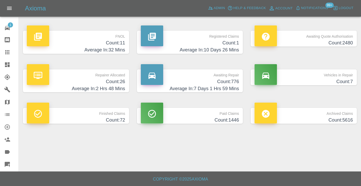
click at [231, 74] on p "Awaiting Repair" at bounding box center [190, 73] width 98 height 9
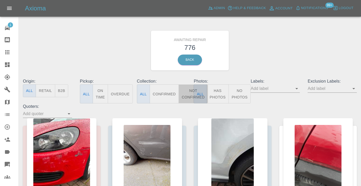
click at [188, 88] on button "Not Confirmed" at bounding box center [192, 93] width 29 height 19
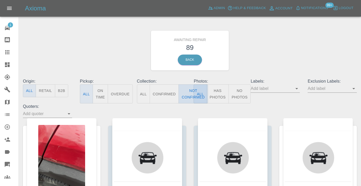
type button "false"
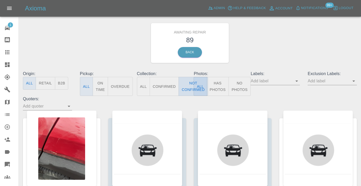
scroll to position [10, 0]
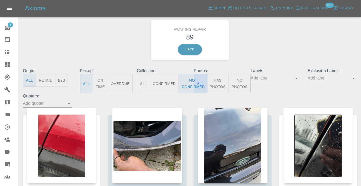
click at [293, 40] on div "Awaiting Repair 89 Back" at bounding box center [189, 39] width 341 height 55
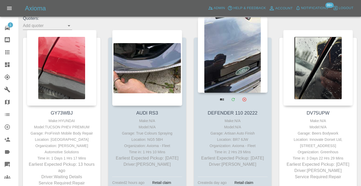
scroll to position [88, 0]
click at [243, 71] on div at bounding box center [233, 55] width 70 height 76
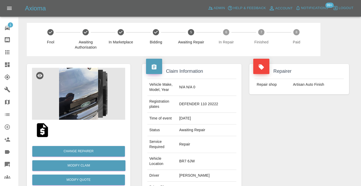
copy td "07736675764"
click at [305, 119] on div "Repairer Repair shop Artisan Auto Finish" at bounding box center [298, 146] width 107 height 181
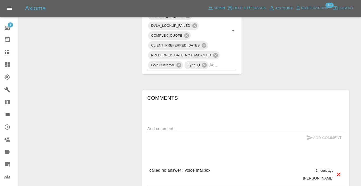
scroll to position [372, 0]
click at [179, 125] on textarea at bounding box center [245, 128] width 196 height 6
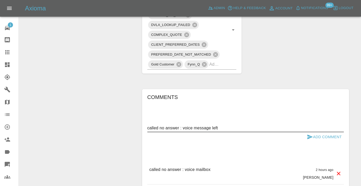
type textarea "called no answer : voice message left"
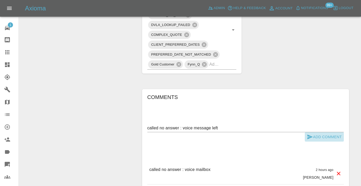
click at [310, 134] on icon "submit" at bounding box center [309, 137] width 6 height 6
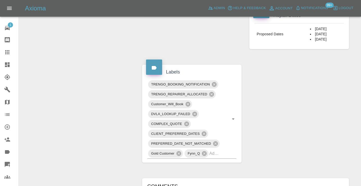
scroll to position [281, 0]
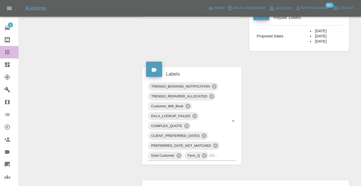
click at [10, 53] on icon at bounding box center [7, 52] width 6 height 6
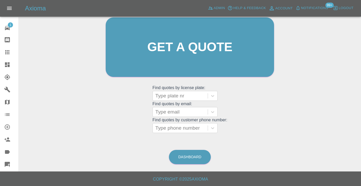
scroll to position [40, 0]
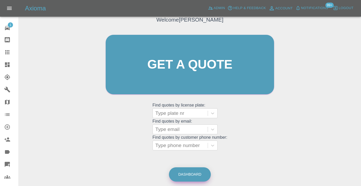
click at [190, 174] on link "Dashboard" at bounding box center [190, 174] width 42 height 14
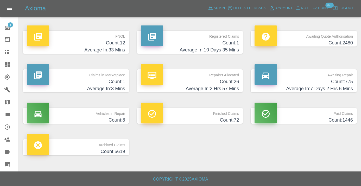
click at [346, 85] on h4 "Count: 775" at bounding box center [303, 81] width 98 height 7
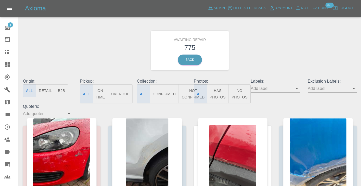
click at [189, 93] on button "Not Confirmed" at bounding box center [192, 93] width 29 height 19
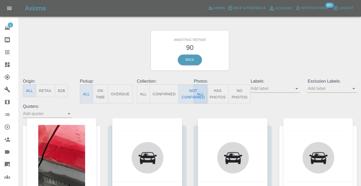
click at [270, 50] on div "Awaiting Repair 90 Back" at bounding box center [189, 50] width 341 height 55
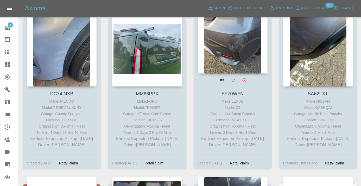
scroll to position [1499, 0]
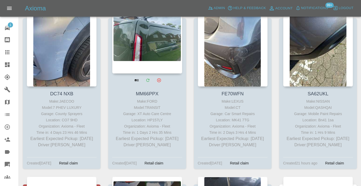
click at [160, 32] on div at bounding box center [147, 36] width 70 height 76
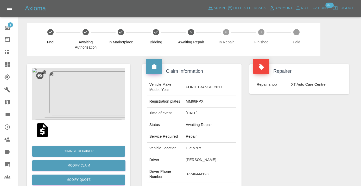
click at [201, 176] on td "07746444128" at bounding box center [210, 174] width 53 height 17
copy td "07746444128"
click at [322, 132] on div "Repairer Repair shop XT Auto Care Centre" at bounding box center [298, 133] width 107 height 155
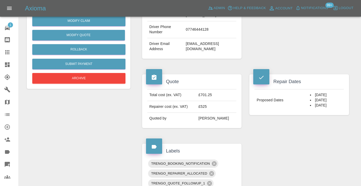
scroll to position [146, 0]
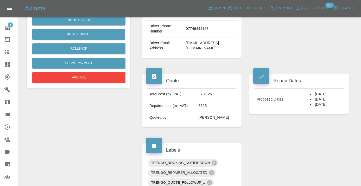
click at [206, 30] on td "07746444128" at bounding box center [210, 29] width 53 height 17
copy td "07746444128"
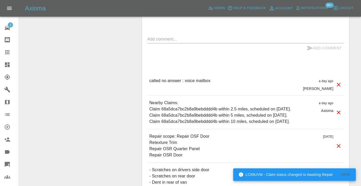
scroll to position [413, 0]
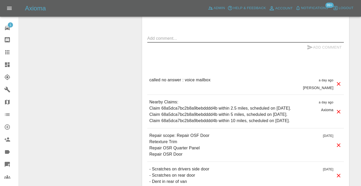
click at [178, 40] on textarea at bounding box center [245, 38] width 196 height 6
type textarea "called no answer : voice mailbox"
click at [308, 47] on icon "submit" at bounding box center [309, 47] width 6 height 6
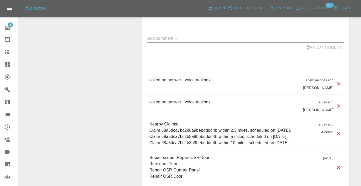
click at [8, 52] on icon at bounding box center [7, 52] width 4 height 4
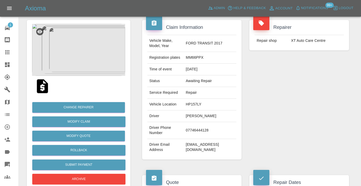
scroll to position [40, 0]
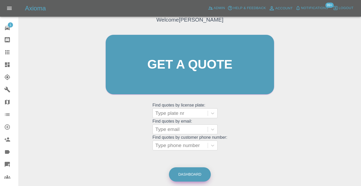
click at [196, 159] on div "Welcome Castro Get a quote Get a quote Find quotes by license plate: Type plate…" at bounding box center [190, 89] width 334 height 187
click at [194, 173] on link "Dashboard" at bounding box center [190, 174] width 42 height 14
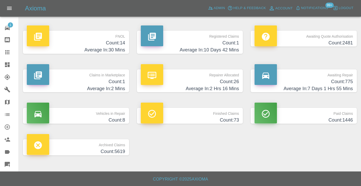
click at [339, 84] on h4 "Count: 775" at bounding box center [303, 81] width 98 height 7
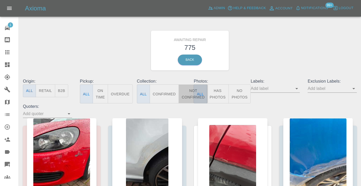
click at [189, 95] on button "Not Confirmed" at bounding box center [192, 93] width 29 height 19
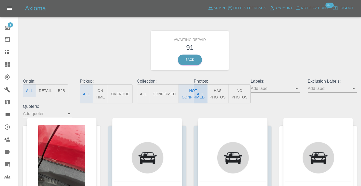
click at [277, 55] on div "Awaiting Repair 91 Back" at bounding box center [189, 50] width 341 height 55
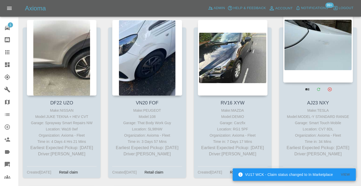
scroll to position [2019, 0]
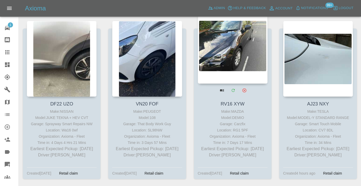
click at [217, 47] on div at bounding box center [233, 46] width 70 height 76
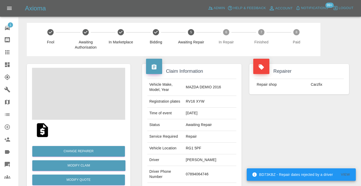
click at [200, 174] on td "07894064746" at bounding box center [210, 174] width 53 height 17
copy td "07894064746"
click at [302, 125] on div "Repairer Repair shop Carzfix" at bounding box center [298, 133] width 107 height 155
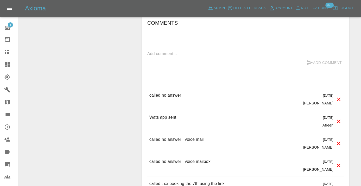
scroll to position [501, 0]
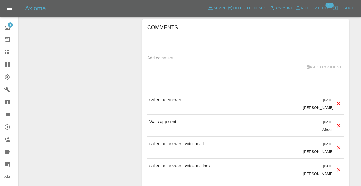
click at [172, 55] on textarea at bounding box center [245, 58] width 196 height 6
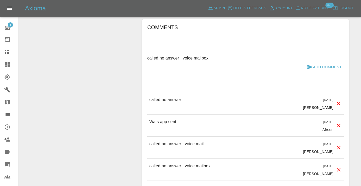
type textarea "called no answer : voice mailbox"
click at [311, 65] on icon "submit" at bounding box center [309, 67] width 5 height 5
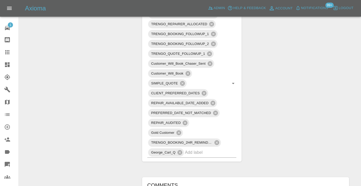
scroll to position [329, 0]
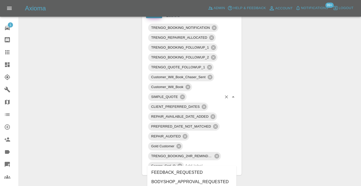
click at [201, 163] on input "text" at bounding box center [203, 166] width 37 height 8
type input "no_respo"
click at [184, 181] on li "NO_RESPONSE_FROM_CUSTOMER" at bounding box center [191, 181] width 89 height 9
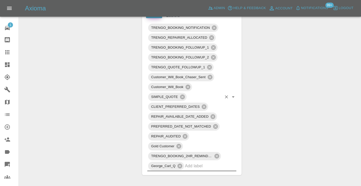
click at [66, 96] on div "Change Repairer Modify Claim Modify Quote Rollback Submit Payment Archive" at bounding box center [78, 109] width 111 height 764
click at [7, 53] on icon at bounding box center [7, 52] width 4 height 4
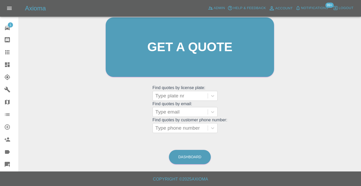
scroll to position [40, 0]
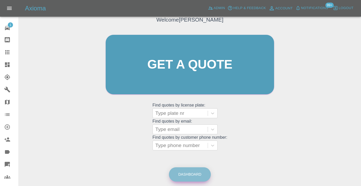
click at [188, 176] on link "Dashboard" at bounding box center [190, 174] width 42 height 14
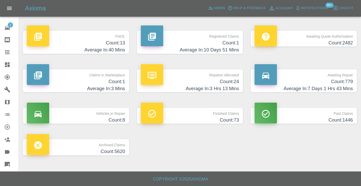
click at [350, 80] on h4 "Count: 779" at bounding box center [303, 81] width 98 height 7
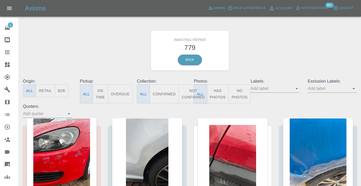
click at [191, 89] on button "Not Confirmed" at bounding box center [192, 93] width 29 height 19
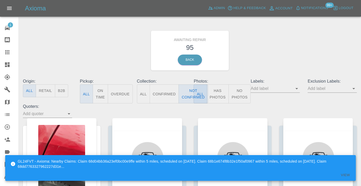
click at [294, 43] on div "Awaiting Repair 95 Back" at bounding box center [189, 50] width 341 height 55
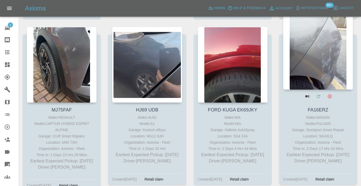
scroll to position [802, 0]
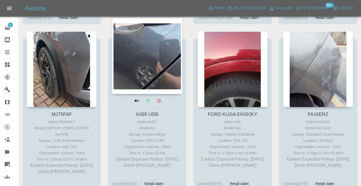
click at [146, 64] on div at bounding box center [147, 56] width 70 height 76
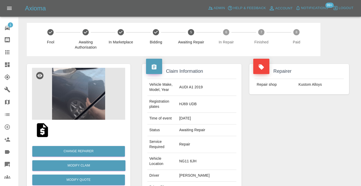
copy td "07463786895"
click at [254, 149] on div "Repairer Repair shop Kustom Alloys" at bounding box center [298, 146] width 107 height 181
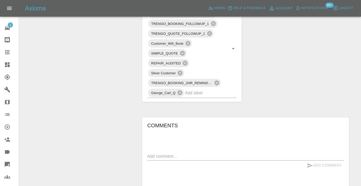
scroll to position [368, 0]
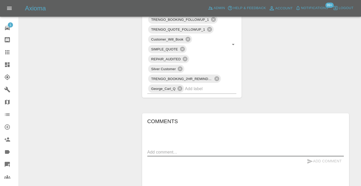
click at [150, 149] on textarea at bounding box center [245, 152] width 196 height 6
type textarea "called no answer"
click at [314, 156] on button "Add Comment" at bounding box center [323, 161] width 39 height 10
click at [9, 52] on icon at bounding box center [7, 52] width 4 height 4
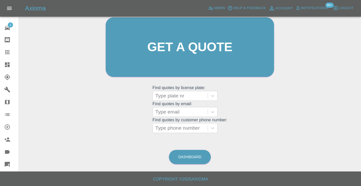
scroll to position [57, 0]
click at [181, 162] on link "Dashboard" at bounding box center [190, 157] width 42 height 14
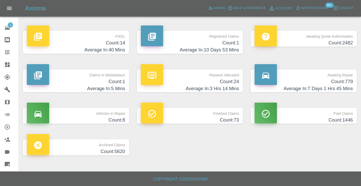
click at [341, 77] on p "Awaiting Repair" at bounding box center [303, 73] width 98 height 9
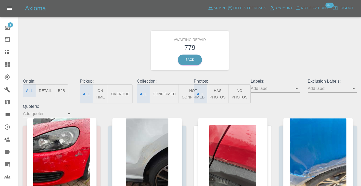
click at [187, 93] on button "Not Confirmed" at bounding box center [192, 93] width 29 height 19
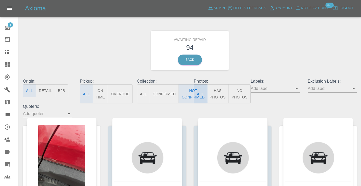
click at [291, 45] on div "Awaiting Repair 94 Back" at bounding box center [189, 50] width 341 height 55
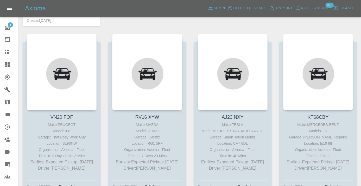
scroll to position [2010, 0]
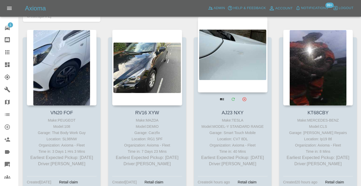
click at [224, 54] on div at bounding box center [233, 55] width 70 height 76
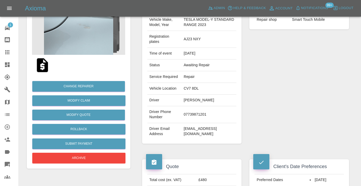
scroll to position [66, 0]
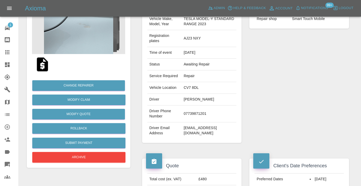
click at [190, 122] on td "07739871201" at bounding box center [208, 114] width 55 height 17
copy td "07739871201"
click at [277, 115] on div "Repairer Repair shop Smart Touch Mobile" at bounding box center [298, 70] width 107 height 160
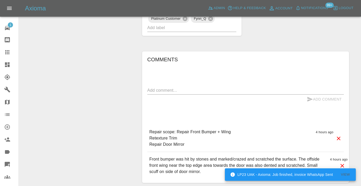
scroll to position [359, 0]
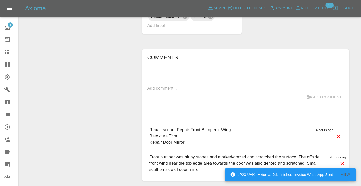
click at [161, 91] on textarea at bounding box center [245, 88] width 196 height 6
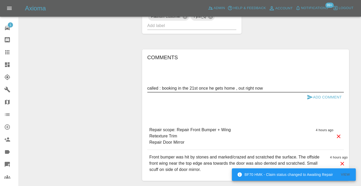
type textarea "called : booking in the 21st once he gets home , out right now"
click at [321, 102] on button "Add Comment" at bounding box center [323, 98] width 39 height 10
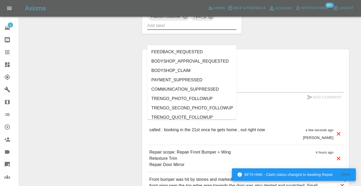
click at [186, 30] on input "text" at bounding box center [184, 26] width 75 height 8
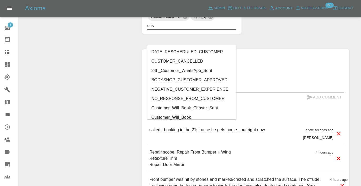
type input "cust"
click at [169, 117] on li "Customer_Will_Book" at bounding box center [191, 117] width 89 height 9
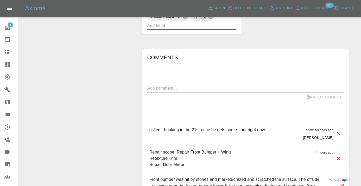
click at [11, 54] on div at bounding box center [11, 52] width 15 height 6
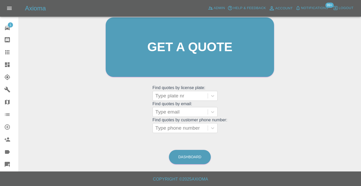
scroll to position [44, 0]
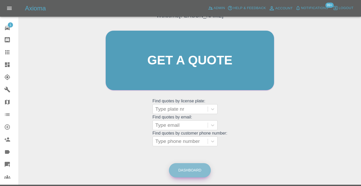
click at [195, 172] on link "Dashboard" at bounding box center [190, 170] width 42 height 14
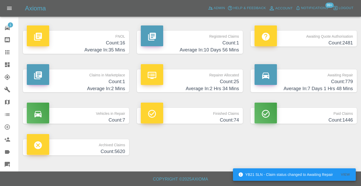
click at [347, 86] on h4 "Average In: 7 Days 1 Hrs 48 Mins" at bounding box center [303, 88] width 98 height 7
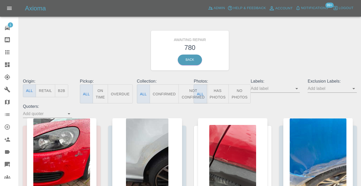
click at [187, 94] on button "Not Confirmed" at bounding box center [192, 93] width 29 height 19
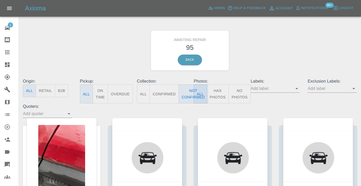
click at [284, 63] on div "Awaiting Repair 95 Back" at bounding box center [189, 50] width 341 height 55
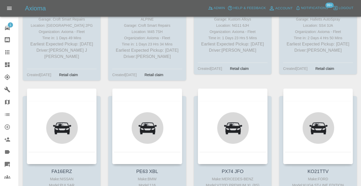
scroll to position [924, 0]
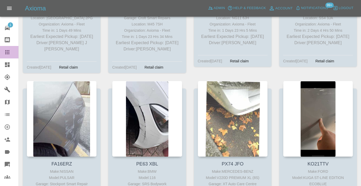
click at [6, 52] on icon at bounding box center [7, 52] width 4 height 4
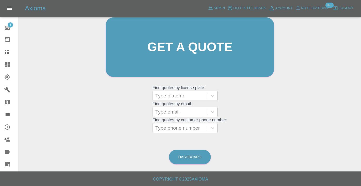
scroll to position [57, 0]
click at [178, 129] on div at bounding box center [180, 128] width 50 height 7
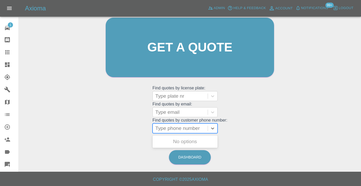
paste input "07739871201"
type input "07739871201"
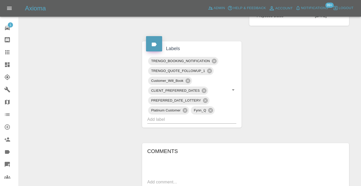
scroll to position [275, 0]
click at [9, 54] on icon at bounding box center [7, 52] width 4 height 4
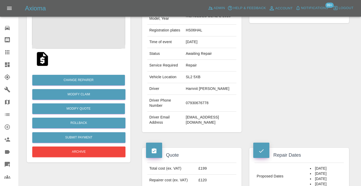
scroll to position [71, 0]
click at [210, 102] on td "07930676778" at bounding box center [210, 103] width 53 height 17
copy td "07930676778"
click at [331, 82] on div "Repairer Repair shop Carzfix" at bounding box center [298, 62] width 107 height 155
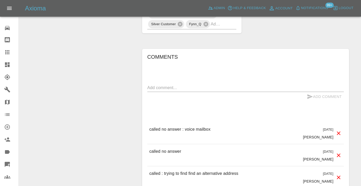
scroll to position [382, 0]
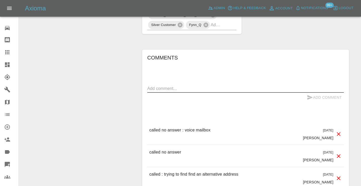
click at [172, 86] on textarea at bounding box center [245, 89] width 196 height 6
type textarea "called no answer"
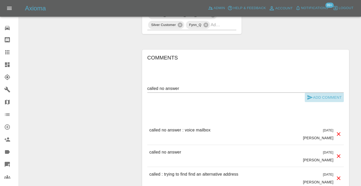
click at [315, 93] on button "Add Comment" at bounding box center [323, 98] width 39 height 10
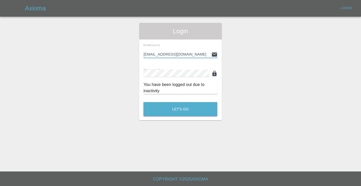
type input "Castrokhonqwana@gmail.com"
click at [180, 109] on button "Let's Go" at bounding box center [180, 109] width 74 height 14
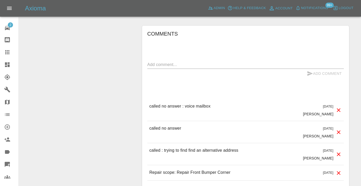
scroll to position [414, 0]
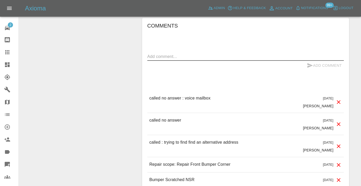
click at [164, 54] on textarea at bounding box center [245, 57] width 196 height 6
type textarea "called no answer : voice mailbox"
click at [314, 61] on button "Add Comment" at bounding box center [323, 66] width 39 height 10
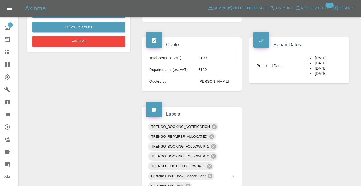
scroll to position [174, 0]
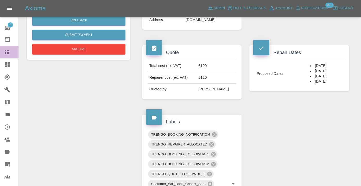
click at [8, 53] on icon at bounding box center [7, 52] width 6 height 6
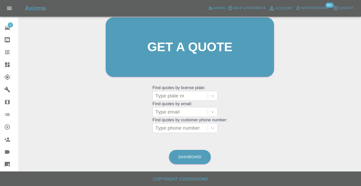
scroll to position [57, 0]
click at [187, 159] on link "Dashboard" at bounding box center [190, 157] width 42 height 14
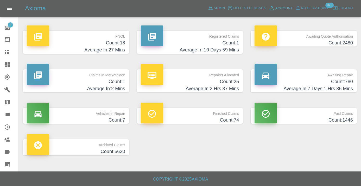
click at [338, 79] on h4 "Count: 780" at bounding box center [303, 81] width 98 height 7
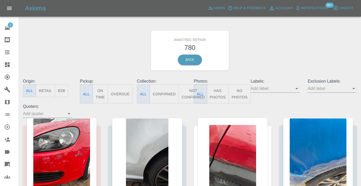
click at [186, 95] on button "Not Confirmed" at bounding box center [192, 93] width 29 height 19
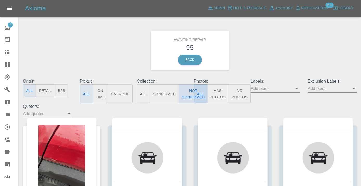
click at [185, 96] on button "Not Confirmed" at bounding box center [192, 93] width 29 height 19
click at [264, 71] on div "Awaiting Repair 95 Back" at bounding box center [189, 50] width 341 height 55
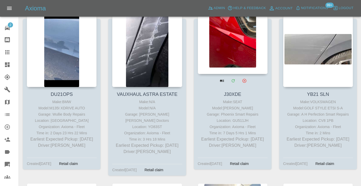
scroll to position [1342, 0]
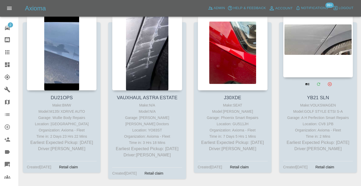
click at [312, 37] on div at bounding box center [318, 40] width 70 height 76
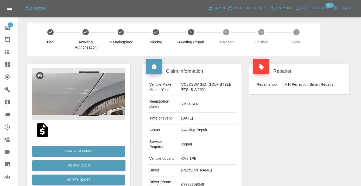
click at [195, 180] on td "07788359349" at bounding box center [207, 185] width 57 height 17
copy td "07788359349"
click at [300, 144] on div "Repairer Repair shop A H Perfection Smart Repairs" at bounding box center [298, 141] width 107 height 171
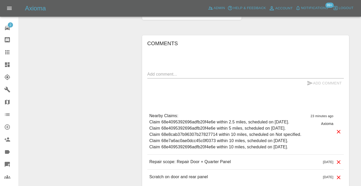
scroll to position [377, 0]
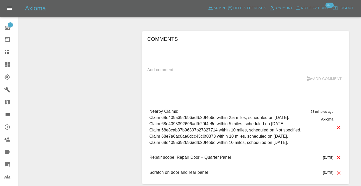
click at [162, 67] on textarea at bounding box center [245, 70] width 196 height 6
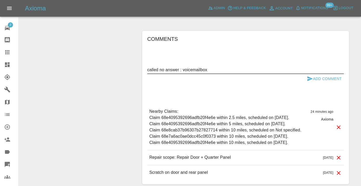
type textarea "called no answer : voicemailbox"
click at [312, 76] on icon "submit" at bounding box center [309, 79] width 6 height 6
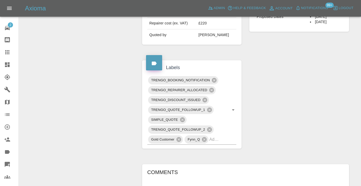
scroll to position [244, 0]
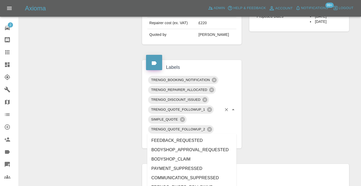
click at [223, 129] on div "TRENGO_BOOKING_NOTIFICATION TRENGO_REPAIRER_ALLOCATED TRENGO_DISCOUNT_ISSUED TR…" at bounding box center [191, 109] width 89 height 69
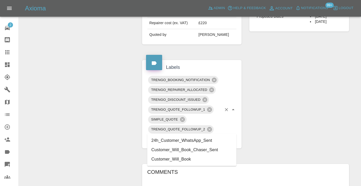
type input "customer_wi"
click at [209, 149] on li "Customer_Will_Book" at bounding box center [191, 149] width 89 height 9
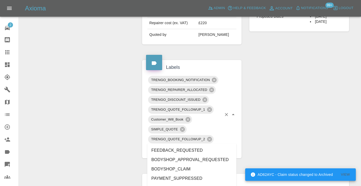
click at [343, 70] on div "Claim Information Vehicle Make, Model, Year VOLKSWAGEN GOLF STYLE ETSI S-A 2021…" at bounding box center [245, 84] width 214 height 545
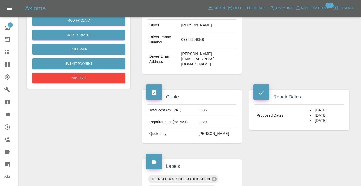
scroll to position [141, 0]
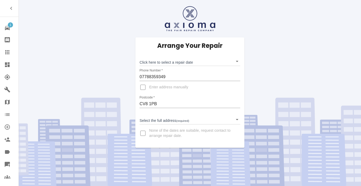
click at [164, 62] on body "1 Repair home Bodyshop home Claims Dashboard Explorer Garages Map Organization …" at bounding box center [180, 93] width 361 height 186
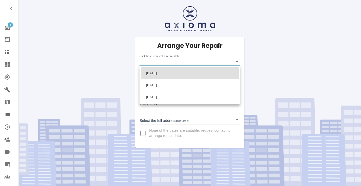
click at [119, 66] on div at bounding box center [180, 93] width 361 height 186
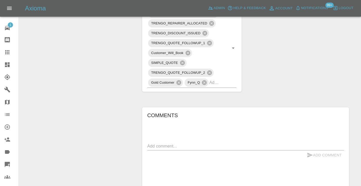
scroll to position [318, 0]
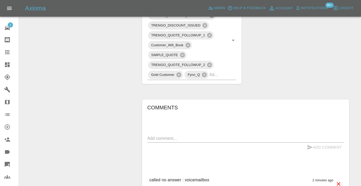
click at [154, 134] on div "x" at bounding box center [245, 138] width 196 height 8
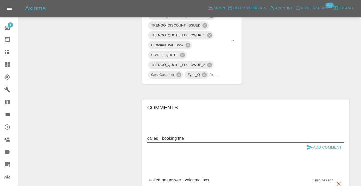
click at [296, 58] on div "Claim Information Vehicle Make, Model, Year VOLKSWAGEN GOLF STYLE ETSI S-A 2021…" at bounding box center [245, 10] width 214 height 545
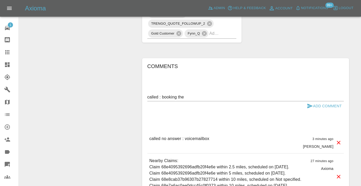
scroll to position [368, 0]
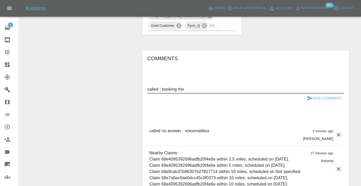
click at [209, 86] on textarea "called : booking the" at bounding box center [245, 89] width 196 height 6
type textarea "called : booking the 17th after he's meeting"
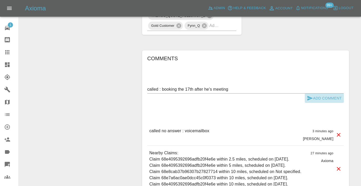
click at [314, 94] on button "Add Comment" at bounding box center [323, 99] width 39 height 10
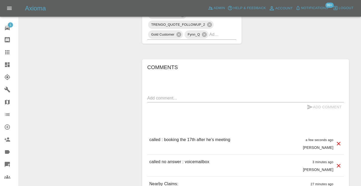
scroll to position [360, 0]
click at [10, 52] on icon at bounding box center [7, 52] width 6 height 6
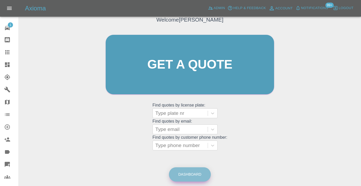
click at [189, 171] on link "Dashboard" at bounding box center [190, 174] width 42 height 14
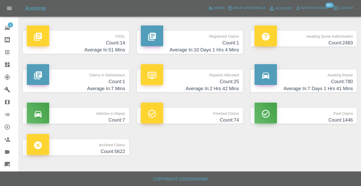
click at [349, 81] on h4 "Count: 780" at bounding box center [303, 81] width 98 height 7
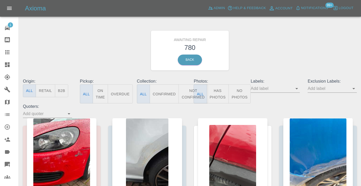
click at [188, 95] on button "Not Confirmed" at bounding box center [192, 93] width 29 height 19
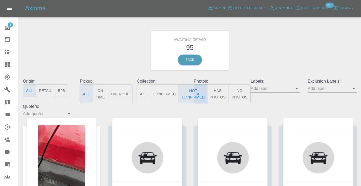
click at [331, 46] on div "Awaiting Repair 95 Back" at bounding box center [189, 50] width 341 height 55
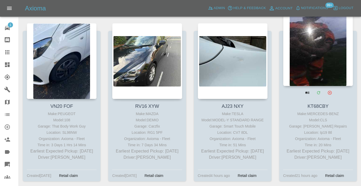
scroll to position [2208, 0]
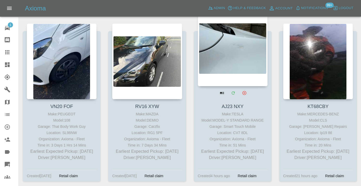
click at [242, 42] on div at bounding box center [233, 48] width 70 height 76
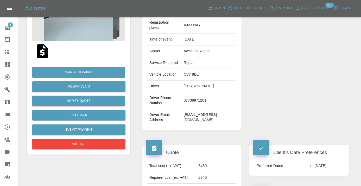
scroll to position [80, 0]
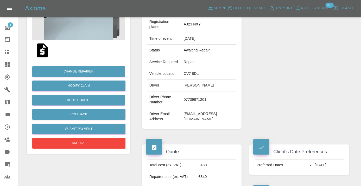
click at [193, 108] on td "07739871201" at bounding box center [208, 100] width 55 height 17
copy td "07739871201"
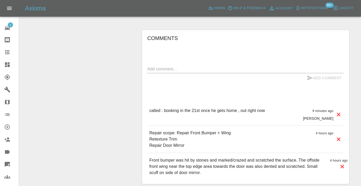
scroll to position [380, 0]
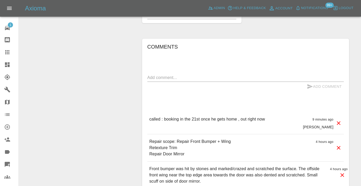
click at [9, 54] on icon at bounding box center [7, 52] width 4 height 4
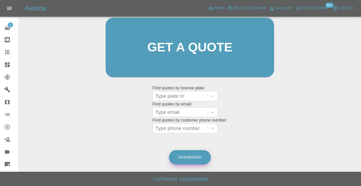
click at [175, 160] on link "Dashboard" at bounding box center [190, 157] width 42 height 14
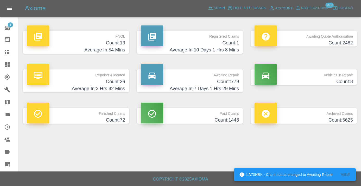
click at [228, 88] on h4 "Average In: 7 Days 1 Hrs 29 Mins" at bounding box center [190, 88] width 98 height 7
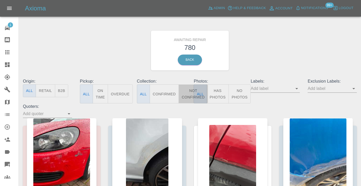
click at [188, 95] on button "Not Confirmed" at bounding box center [192, 93] width 29 height 19
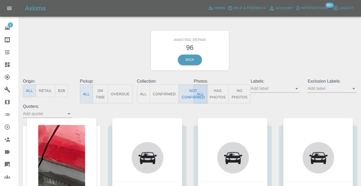
click at [284, 52] on div "Awaiting Repair 96 Back" at bounding box center [189, 50] width 341 height 55
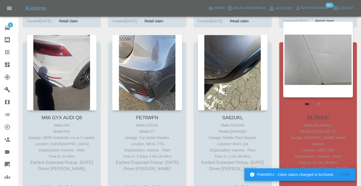
scroll to position [1659, 0]
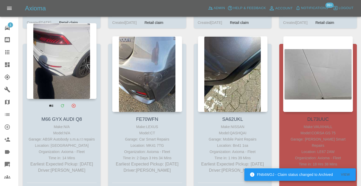
click at [61, 57] on div at bounding box center [62, 61] width 70 height 76
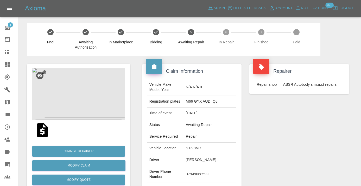
click at [199, 173] on td "07949068599" at bounding box center [210, 174] width 53 height 17
copy td "07949068599"
click at [293, 149] on div "Repairer Repair shop ABSR Autobody s.m.a.r.t repairs" at bounding box center [298, 133] width 107 height 155
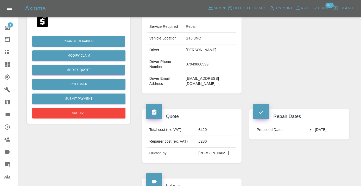
scroll to position [110, 0]
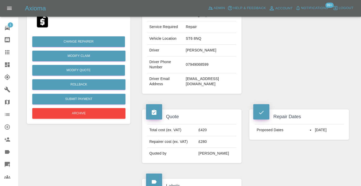
click at [207, 61] on td "07949068599" at bounding box center [210, 64] width 53 height 17
copy td "07949068599"
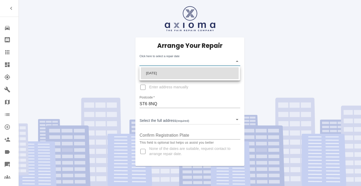
click at [152, 63] on body "Repair home Bodyshop home Claims Dashboard Explorer Garages Map Organization Cr…" at bounding box center [180, 93] width 361 height 186
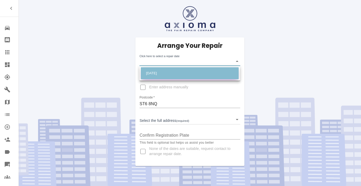
click at [157, 71] on li "[DATE]" at bounding box center [190, 73] width 98 height 12
type input "[DATE]T00:00:00.000Z"
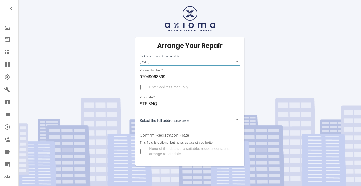
click at [153, 125] on div "Arrange Your Repair Click here to select a repair date [DATE] [DATE]T00:00:00.0…" at bounding box center [189, 101] width 109 height 129
click at [153, 122] on body "Repair home Bodyshop home Claims Dashboard Explorer Garages Map Organization Cr…" at bounding box center [180, 93] width 361 height 186
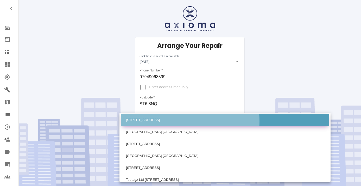
click at [154, 121] on li "[STREET_ADDRESS]" at bounding box center [225, 120] width 208 height 12
type input "[STREET_ADDRESS]"
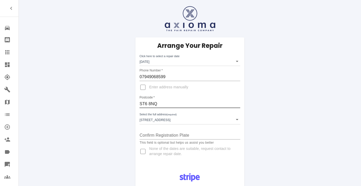
click at [152, 102] on input "ST6 8NQ" at bounding box center [189, 104] width 100 height 8
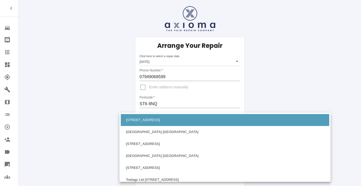
scroll to position [212, 0]
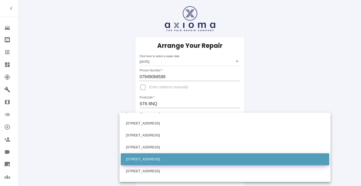
click at [145, 158] on li "[STREET_ADDRESS]" at bounding box center [225, 159] width 208 height 12
type input "[STREET_ADDRESS]"
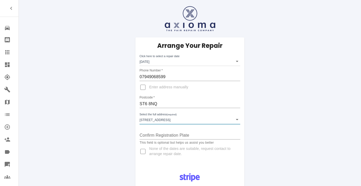
click at [240, 156] on div "Arrange Your Repair Click here to select a repair date [DATE] [DATE]T00:00:00.0…" at bounding box center [189, 101] width 109 height 129
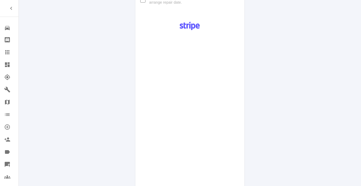
scroll to position [250, 0]
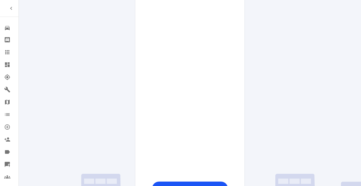
click at [238, 100] on div "Pay £38 Booking Fee" at bounding box center [189, 58] width 109 height 279
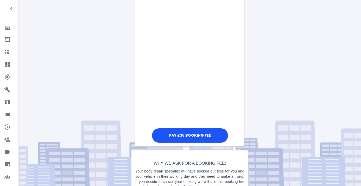
scroll to position [317, 0]
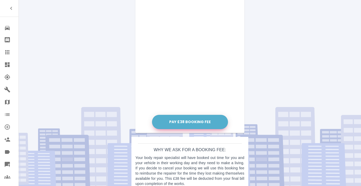
click at [192, 117] on button "Pay £38 Booking Fee" at bounding box center [190, 122] width 76 height 14
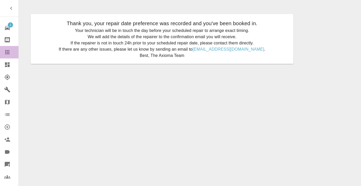
click at [7, 52] on icon at bounding box center [7, 52] width 4 height 4
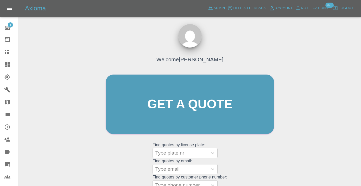
click at [245, 165] on div "Welcome Castro Get a quote Get a quote Find quotes by license plate: Type plate…" at bounding box center [189, 114] width 179 height 157
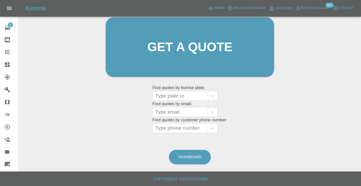
scroll to position [57, 0]
click at [187, 159] on link "Dashboard" at bounding box center [190, 157] width 42 height 14
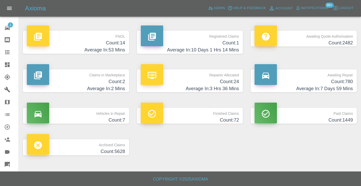
click at [334, 84] on h4 "Count: 780" at bounding box center [303, 81] width 98 height 7
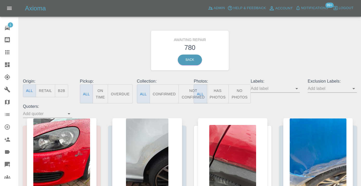
click at [188, 95] on button "Not Confirmed" at bounding box center [192, 93] width 29 height 19
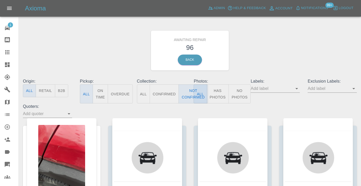
click at [264, 54] on div "Awaiting Repair 96 Back" at bounding box center [189, 50] width 341 height 55
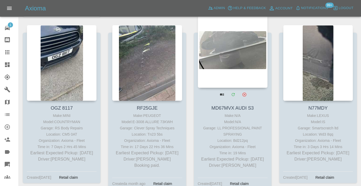
scroll to position [455, 0]
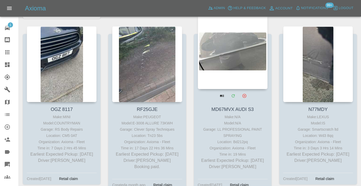
click at [229, 55] on div at bounding box center [233, 51] width 70 height 76
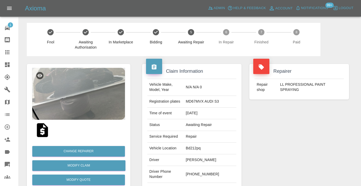
drag, startPoint x: 215, startPoint y: 172, endPoint x: 193, endPoint y: 173, distance: 21.6
click at [193, 173] on td "+44 7392 794551" at bounding box center [210, 174] width 53 height 17
copy td "7392 794551"
click at [258, 143] on div "Repairer Repair shop LL PROFESSIONAL PAINT SPRAYING" at bounding box center [298, 133] width 107 height 155
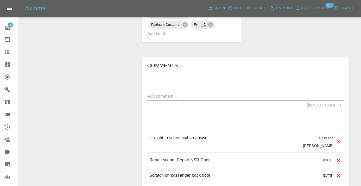
scroll to position [387, 0]
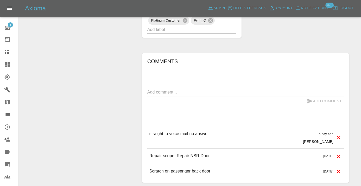
click at [156, 93] on textarea at bounding box center [245, 92] width 196 height 6
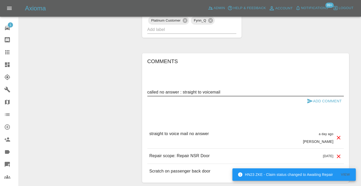
type textarea "called no answer : straight to voicemail"
click at [309, 99] on icon "submit" at bounding box center [309, 101] width 5 height 5
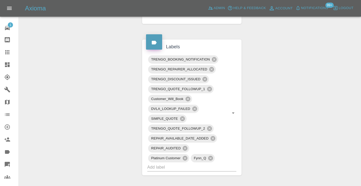
scroll to position [245, 0]
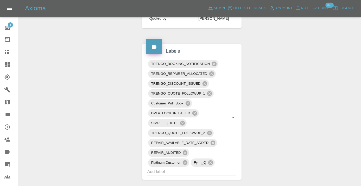
click at [6, 50] on icon at bounding box center [7, 52] width 4 height 4
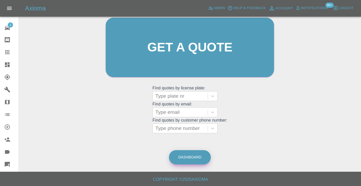
click at [182, 157] on link "Dashboard" at bounding box center [190, 157] width 42 height 14
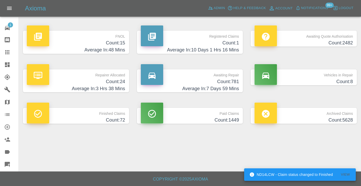
click at [231, 83] on h4 "Count: 781" at bounding box center [190, 81] width 98 height 7
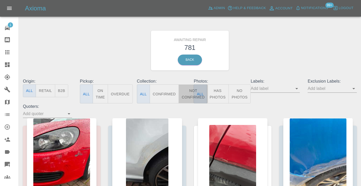
click at [187, 98] on button "Not Confirmed" at bounding box center [192, 93] width 29 height 19
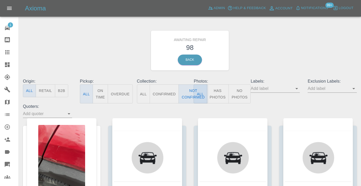
click at [274, 54] on div "Awaiting Repair 98 Back" at bounding box center [189, 50] width 341 height 55
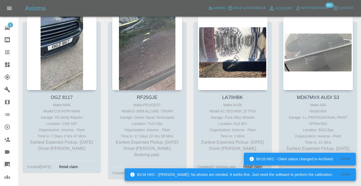
scroll to position [470, 0]
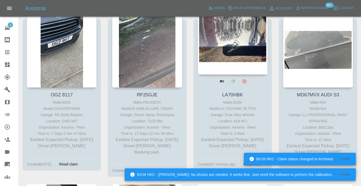
click at [236, 41] on div at bounding box center [233, 37] width 70 height 76
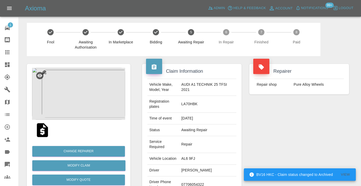
click at [201, 177] on td "07706054322" at bounding box center [207, 185] width 57 height 17
copy td "07706054322"
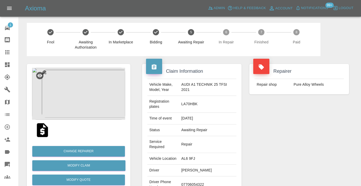
click at [244, 151] on div "Claim Information Vehicle Make, Model, Year AUDI A1 TECHNIK 25 TFSI 2021 Regist…" at bounding box center [191, 141] width 107 height 171
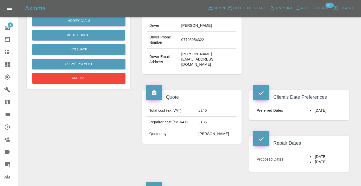
scroll to position [140, 0]
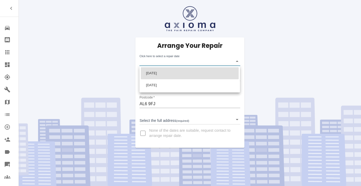
click at [155, 62] on body "Repair home Bodyshop home Claims Dashboard Explorer Garages Map Organization Cr…" at bounding box center [180, 93] width 361 height 186
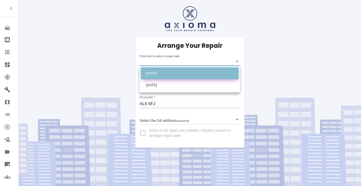
click at [158, 74] on li "[DATE]" at bounding box center [190, 73] width 98 height 12
type input "[DATE]T00:00:00.000Z"
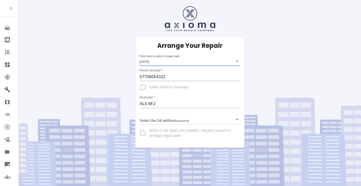
click at [155, 120] on body "Repair home Bodyshop home Claims Dashboard Explorer Garages Map Organization Cr…" at bounding box center [180, 93] width 361 height 186
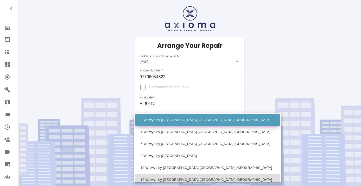
scroll to position [4, 0]
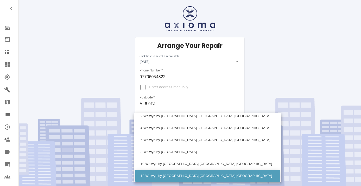
click at [149, 174] on li "12 Welwyn by [GEOGRAPHIC_DATA] [GEOGRAPHIC_DATA] [GEOGRAPHIC_DATA]" at bounding box center [207, 176] width 145 height 12
type input "12 Welwyn by [GEOGRAPHIC_DATA] [GEOGRAPHIC_DATA] [GEOGRAPHIC_DATA]"
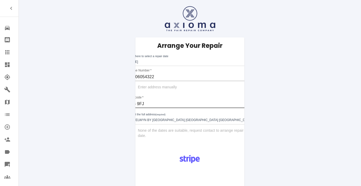
click at [151, 105] on input "AL6 9FJ" at bounding box center [189, 104] width 123 height 8
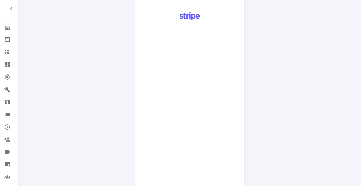
scroll to position [252, 0]
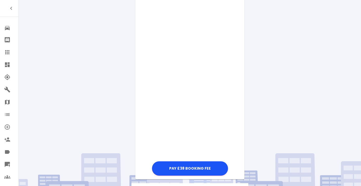
click at [240, 62] on div "Pay £38 Booking Fee" at bounding box center [189, 37] width 109 height 279
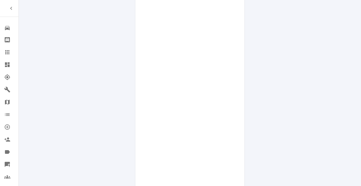
scroll to position [174, 0]
click at [234, 131] on div "Pay £38 Booking Fee" at bounding box center [189, 116] width 109 height 279
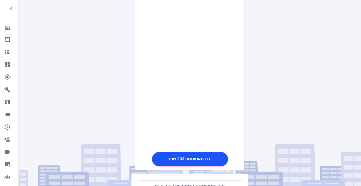
scroll to position [264, 0]
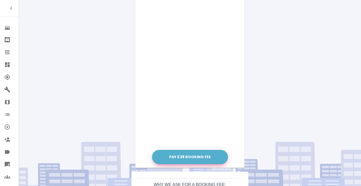
click at [190, 155] on button "Pay £38 Booking Fee" at bounding box center [190, 157] width 76 height 14
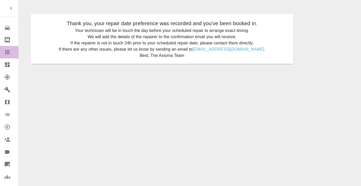
click at [7, 53] on icon at bounding box center [7, 52] width 4 height 4
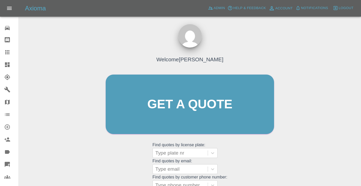
click at [262, 143] on div "Welcome [PERSON_NAME] Get a quote Get a quote Find quotes by license plate: Typ…" at bounding box center [189, 114] width 179 height 157
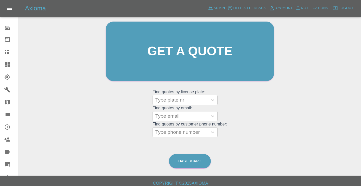
scroll to position [57, 0]
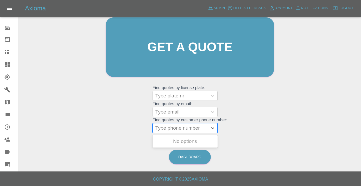
click at [171, 126] on div at bounding box center [180, 128] width 50 height 7
paste input "07706054322"
type input "07706054322"
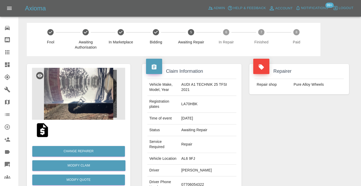
click at [317, 142] on div "Repairer Repair shop Pure Alloy Wheels" at bounding box center [298, 141] width 107 height 171
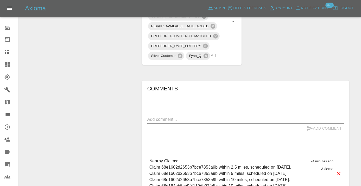
scroll to position [391, 0]
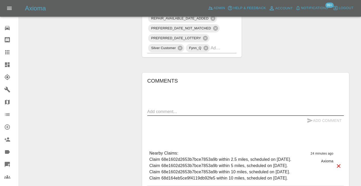
click at [159, 109] on textarea at bounding box center [245, 112] width 196 height 6
type textarea "generator required . no power"
click at [315, 116] on button "Add Comment" at bounding box center [323, 121] width 39 height 10
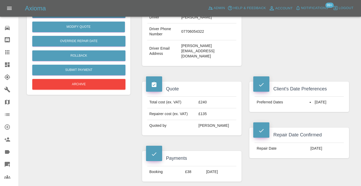
scroll to position [147, 0]
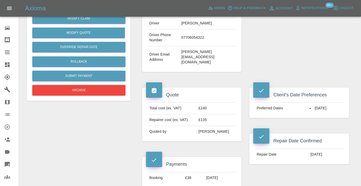
click at [9, 53] on icon at bounding box center [7, 52] width 4 height 4
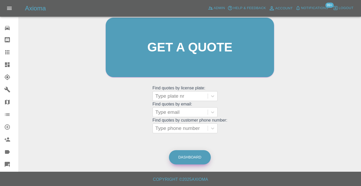
click at [184, 154] on link "Dashboard" at bounding box center [190, 157] width 42 height 14
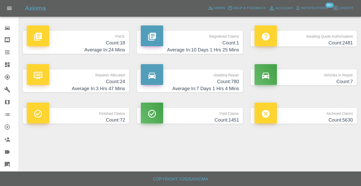
click at [223, 76] on p "Awaiting Repair" at bounding box center [190, 73] width 98 height 9
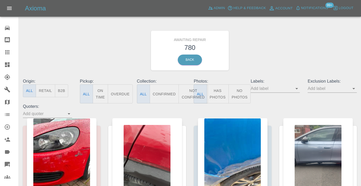
click at [185, 91] on button "Not Confirmed" at bounding box center [192, 93] width 29 height 19
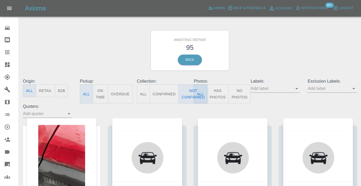
click at [252, 73] on div "Awaiting Repair 95 Back" at bounding box center [189, 50] width 341 height 55
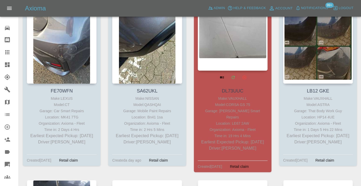
scroll to position [1680, 0]
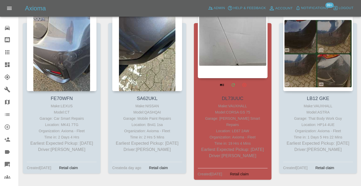
click at [230, 43] on div at bounding box center [233, 40] width 70 height 76
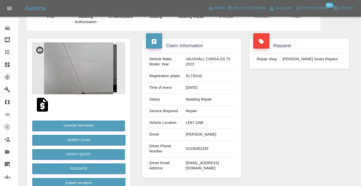
scroll to position [12, 0]
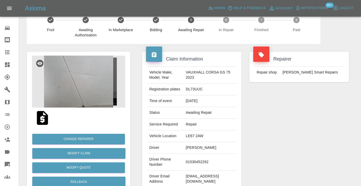
click at [201, 158] on td "01530452292" at bounding box center [210, 162] width 53 height 17
copy td "01530452292"
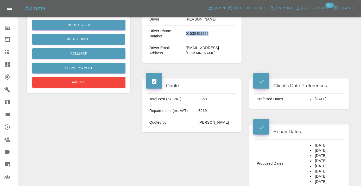
scroll to position [142, 0]
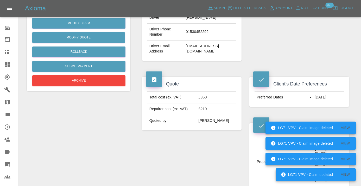
click at [142, 145] on div "Quote Total cost (ex. VAT) £350 Repairer cost (ex. VAT) £210 Quoted by Eric Ord…" at bounding box center [191, 133] width 107 height 128
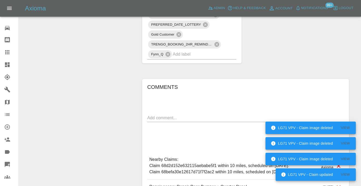
scroll to position [416, 0]
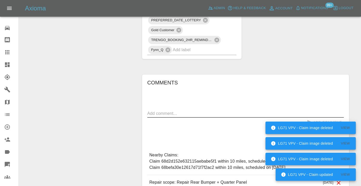
click at [151, 110] on textarea at bounding box center [245, 113] width 196 height 6
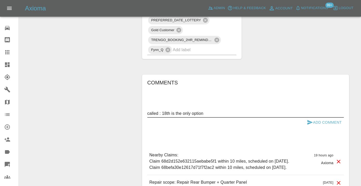
type textarea "called : 18th is the only option"
click at [311, 119] on icon "submit" at bounding box center [309, 122] width 6 height 6
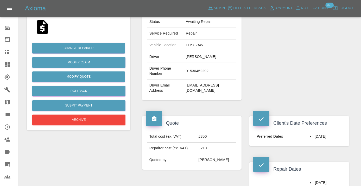
scroll to position [102, 0]
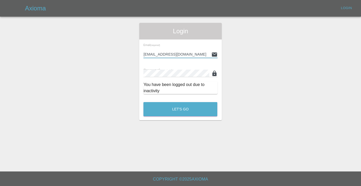
type input "[EMAIL_ADDRESS][DOMAIN_NAME]"
click at [180, 109] on button "Let's Go" at bounding box center [180, 109] width 74 height 14
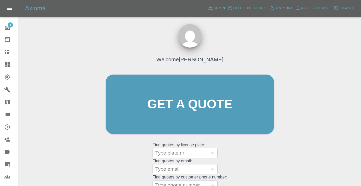
click at [234, 152] on div "Welcome [PERSON_NAME] Get a quote Get a quote Find quotes by license plate: Typ…" at bounding box center [189, 114] width 179 height 157
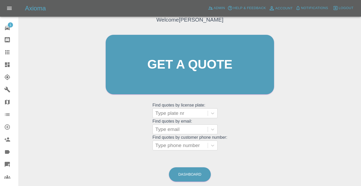
scroll to position [57, 0]
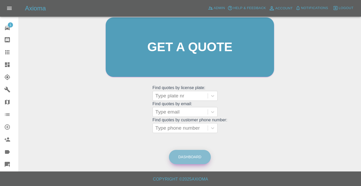
click at [199, 155] on link "Dashboard" at bounding box center [190, 157] width 42 height 14
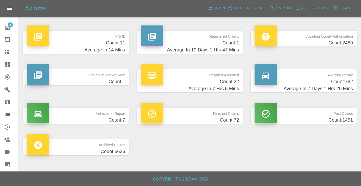
click at [339, 87] on h4 "Average In: 7 Days 1 Hrs 20 Mins" at bounding box center [303, 88] width 98 height 7
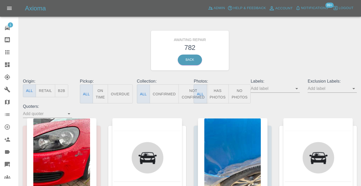
click at [188, 89] on button "Not Confirmed" at bounding box center [192, 93] width 29 height 19
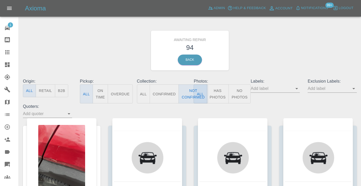
click at [260, 58] on div "Awaiting Repair 94 Back" at bounding box center [189, 50] width 341 height 55
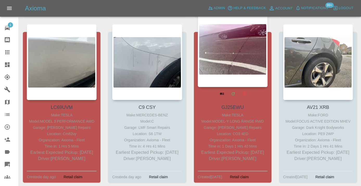
scroll to position [2377, 0]
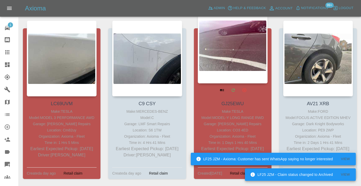
click at [233, 40] on div at bounding box center [233, 46] width 70 height 76
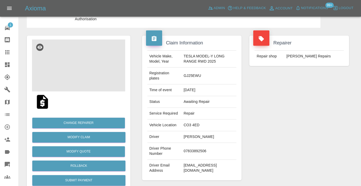
scroll to position [44, 0]
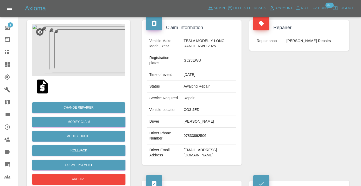
click at [196, 135] on td "07833892506" at bounding box center [208, 136] width 55 height 17
copy td "07833892506"
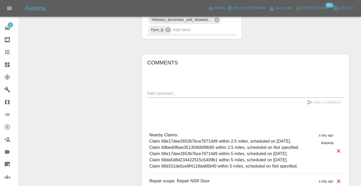
scroll to position [377, 0]
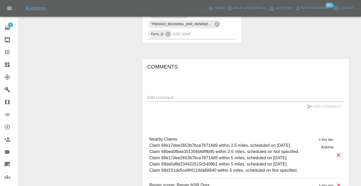
click at [151, 95] on textarea at bounding box center [245, 98] width 196 height 6
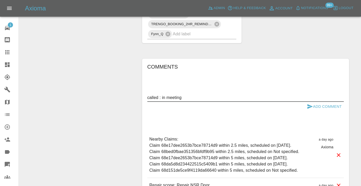
click at [167, 97] on textarea "called : in meeting" at bounding box center [245, 98] width 196 height 6
click at [195, 97] on textarea "called : in a meeting" at bounding box center [245, 98] width 196 height 6
type textarea "called : in a meeting, will get this booked on the link"
click at [310, 105] on icon "submit" at bounding box center [309, 106] width 6 height 6
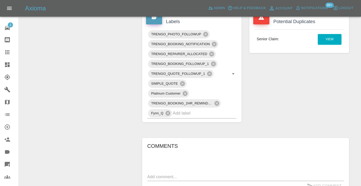
scroll to position [288, 0]
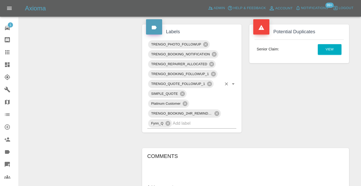
click at [203, 124] on input "text" at bounding box center [197, 123] width 49 height 8
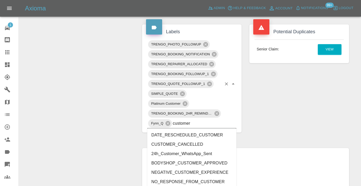
type input "customer_"
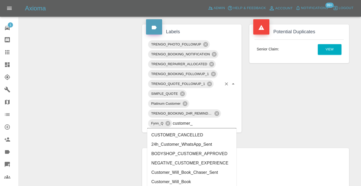
click at [184, 180] on li "Customer_Will_Book" at bounding box center [191, 181] width 89 height 9
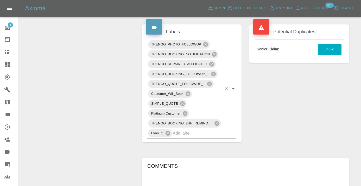
click at [5, 53] on icon at bounding box center [7, 52] width 6 height 6
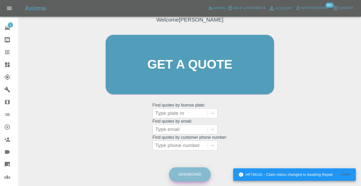
click at [182, 172] on link "Dashboard" at bounding box center [190, 174] width 42 height 14
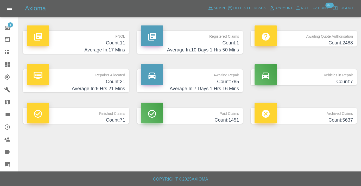
click at [221, 82] on h4 "Count: 785" at bounding box center [190, 81] width 98 height 7
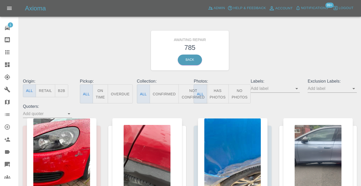
click at [186, 96] on button "Not Confirmed" at bounding box center [192, 93] width 29 height 19
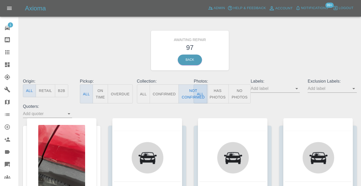
click at [281, 35] on div "Awaiting Repair 97 Back" at bounding box center [189, 50] width 341 height 55
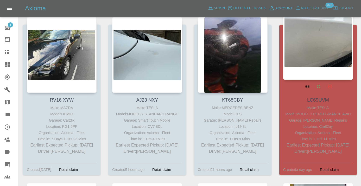
scroll to position [2361, 0]
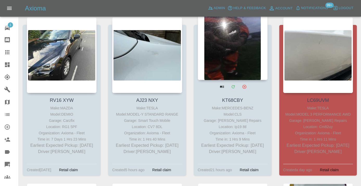
click at [238, 37] on div at bounding box center [233, 42] width 70 height 76
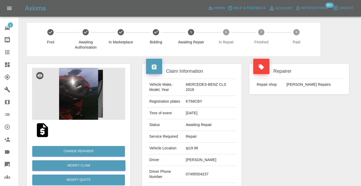
click at [192, 179] on td "07495504237" at bounding box center [210, 174] width 53 height 17
copy td "07495504237"
click at [276, 154] on div "Repairer Repair shop [PERSON_NAME] Repairs" at bounding box center [298, 133] width 107 height 155
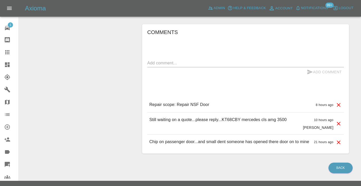
scroll to position [389, 0]
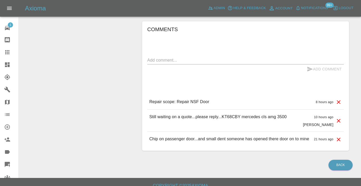
click at [172, 61] on div "x" at bounding box center [245, 60] width 196 height 8
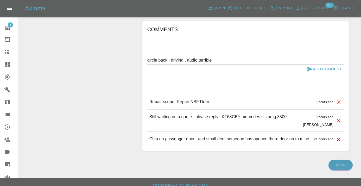
type textarea "circle back . driving , audio terrible"
click at [312, 72] on icon "submit" at bounding box center [309, 69] width 6 height 6
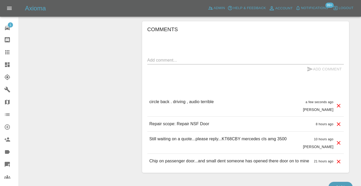
click at [229, 89] on div "Comments x Add Comment circle back . driving , audio terrible a few seconds ago…" at bounding box center [245, 97] width 196 height 144
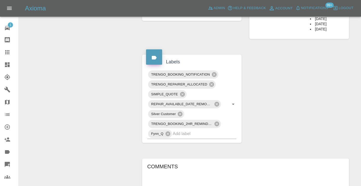
scroll to position [244, 0]
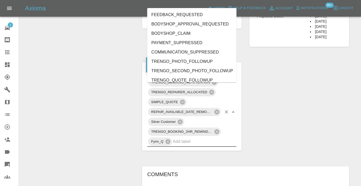
click at [186, 146] on input "text" at bounding box center [197, 142] width 49 height 8
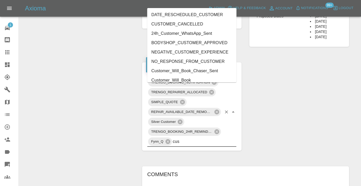
type input "cust"
click at [161, 76] on li "Customer_Will_Book" at bounding box center [191, 80] width 89 height 9
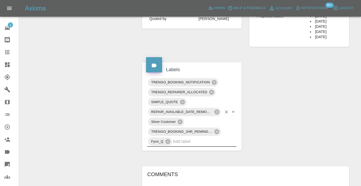
click at [90, 79] on div "Change Repairer Modify Claim Modify Quote Rollback Submit Payment Archive" at bounding box center [78, 69] width 111 height 514
click at [7, 51] on icon at bounding box center [7, 52] width 4 height 4
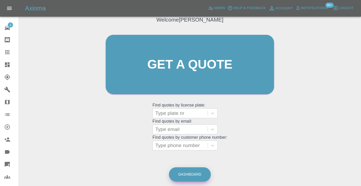
click at [199, 176] on link "Dashboard" at bounding box center [190, 174] width 42 height 14
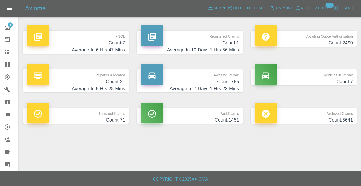
click at [228, 83] on h4 "Count: 785" at bounding box center [190, 81] width 98 height 7
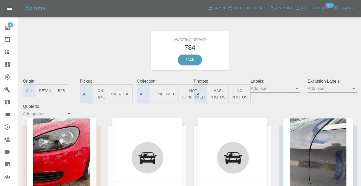
click at [191, 97] on button "Not Confirmed" at bounding box center [192, 93] width 29 height 19
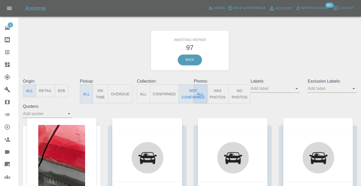
click at [283, 52] on div "Awaiting Repair 97 Back" at bounding box center [189, 50] width 341 height 55
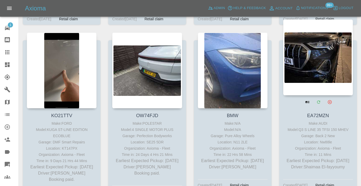
scroll to position [1142, 0]
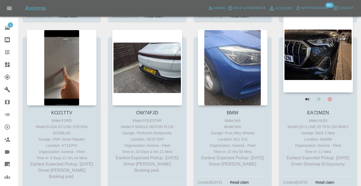
click at [315, 50] on div at bounding box center [318, 55] width 70 height 76
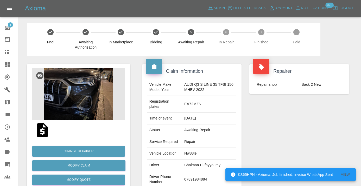
click at [203, 176] on td "07891984884" at bounding box center [209, 179] width 54 height 17
copy td "07891984884"
click at [300, 141] on div "Repairer Repair shop Back 2 New" at bounding box center [298, 136] width 107 height 160
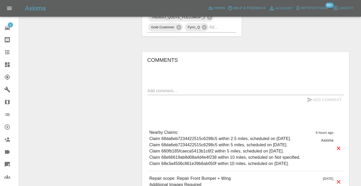
scroll to position [327, 0]
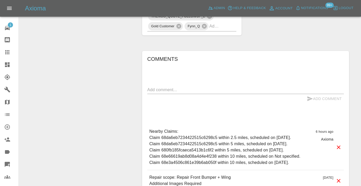
click at [174, 94] on div "Add Comment" at bounding box center [245, 99] width 196 height 10
click at [173, 94] on div "Add Comment" at bounding box center [245, 99] width 196 height 10
click at [168, 87] on textarea at bounding box center [245, 90] width 196 height 6
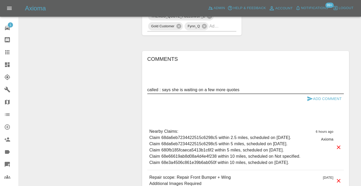
type textarea "called : says she is waiting on a few more quotes"
click at [307, 94] on button "Add Comment" at bounding box center [323, 99] width 39 height 10
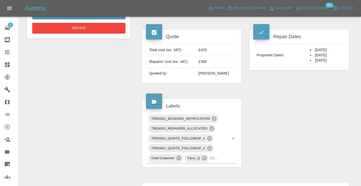
scroll to position [194, 0]
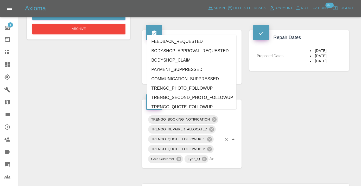
click at [224, 157] on div "TRENGO_BOOKING_NOTIFICATION TRENGO_REPAIRER_ALLOCATED TRENGO_QUOTE_FOLLOWUP_1 T…" at bounding box center [191, 140] width 89 height 50
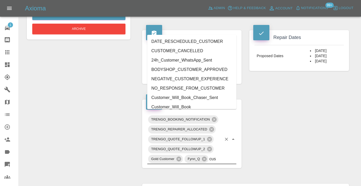
type input "cust"
click at [186, 104] on li "Customer_Will_Book" at bounding box center [191, 106] width 89 height 9
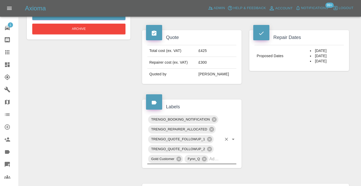
click at [55, 81] on div "Change Repairer Modify Claim Modify Quote Rollback Submit Payment Archive" at bounding box center [78, 117] width 111 height 511
click at [6, 51] on icon at bounding box center [7, 52] width 6 height 6
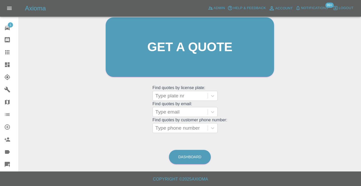
scroll to position [57, 0]
click at [187, 158] on link "Dashboard" at bounding box center [190, 157] width 42 height 14
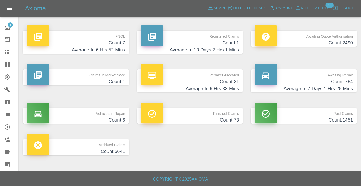
click at [350, 84] on h4 "Count: 784" at bounding box center [303, 81] width 98 height 7
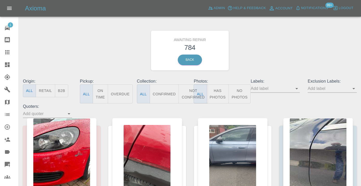
click at [189, 92] on button "Not Confirmed" at bounding box center [192, 93] width 29 height 19
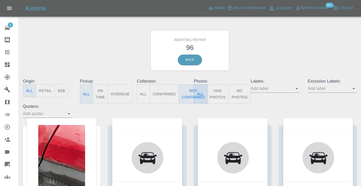
click at [263, 55] on div "Awaiting Repair 96 Back" at bounding box center [189, 50] width 341 height 55
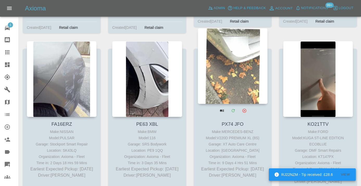
scroll to position [961, 0]
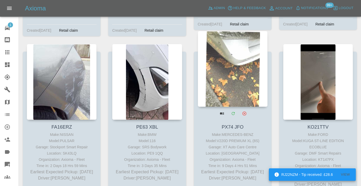
click at [221, 73] on div at bounding box center [233, 69] width 70 height 76
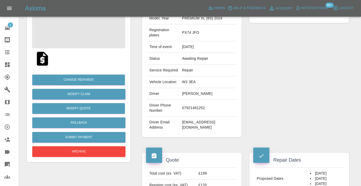
scroll to position [72, 0]
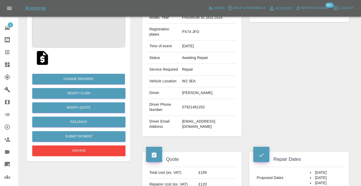
click at [183, 116] on td "07921461252" at bounding box center [208, 107] width 56 height 17
copy td "07921461252"
click at [344, 91] on div "Repairer Repair shop XT Auto Care Centre" at bounding box center [298, 64] width 107 height 160
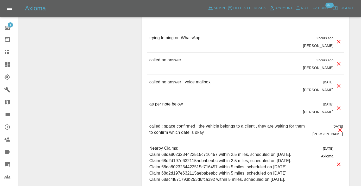
scroll to position [492, 0]
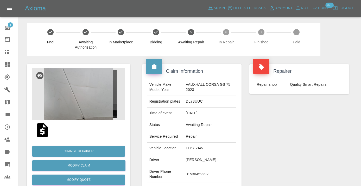
click at [203, 171] on td "01530452292" at bounding box center [210, 174] width 53 height 17
copy td "01530452292"
click at [315, 143] on div "Repairer Repair shop Quality Smart Repairs" at bounding box center [298, 133] width 107 height 155
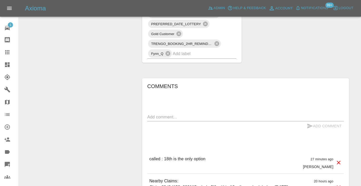
scroll to position [378, 0]
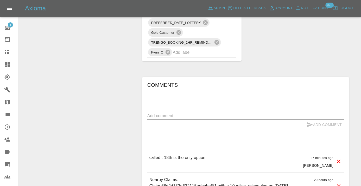
click at [170, 113] on textarea at bounding box center [245, 116] width 196 height 6
type textarea "booking on the link . 18th"
click at [312, 122] on icon "submit" at bounding box center [309, 125] width 6 height 6
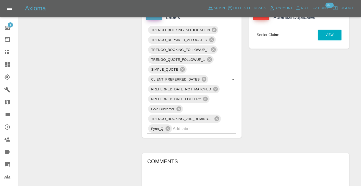
scroll to position [295, 0]
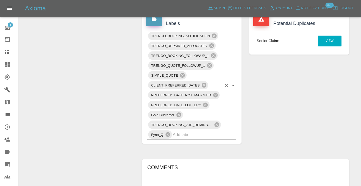
click at [182, 131] on input "text" at bounding box center [197, 135] width 49 height 8
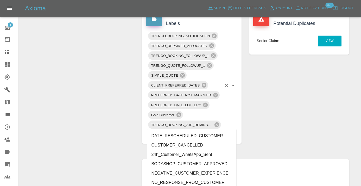
type input "customer_"
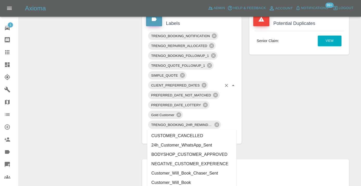
click at [167, 181] on li "Customer_Will_Book" at bounding box center [191, 182] width 89 height 9
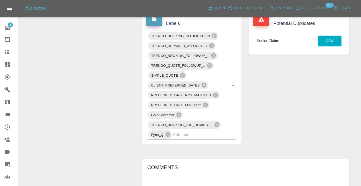
click at [89, 105] on div "Change Repairer Modify Claim Modify Quote Rollback Submit Payment Archive" at bounding box center [78, 53] width 111 height 585
click at [9, 53] on icon at bounding box center [7, 52] width 4 height 4
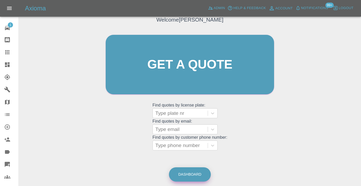
click at [191, 171] on link "Dashboard" at bounding box center [190, 174] width 42 height 14
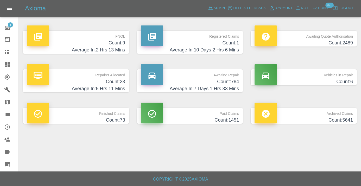
click at [233, 80] on h4 "Count: 784" at bounding box center [190, 81] width 98 height 7
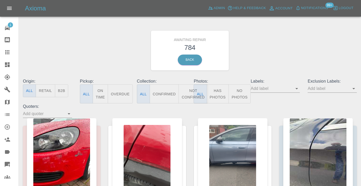
click at [7, 54] on icon at bounding box center [7, 52] width 4 height 4
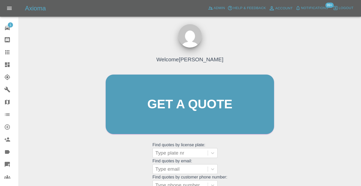
click at [274, 174] on div "Welcome Castro Get a quote Get a quote Find quotes by license plate: Type plate…" at bounding box center [189, 114] width 179 height 157
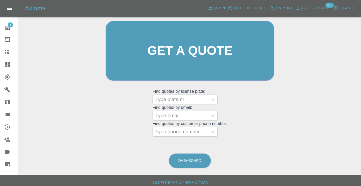
scroll to position [58, 0]
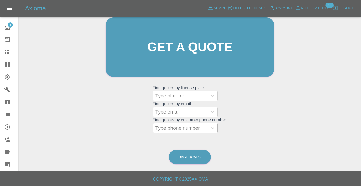
click at [175, 126] on div at bounding box center [180, 128] width 50 height 7
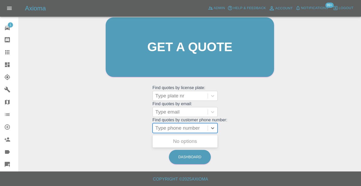
paste input "07309739636"
type input "07309739636"
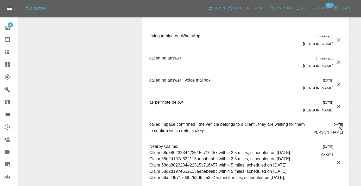
scroll to position [1, 0]
click at [8, 54] on icon at bounding box center [7, 51] width 4 height 4
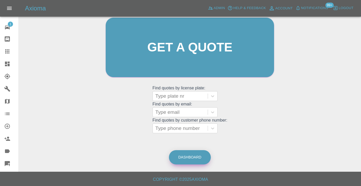
click at [188, 153] on link "Dashboard" at bounding box center [190, 157] width 42 height 14
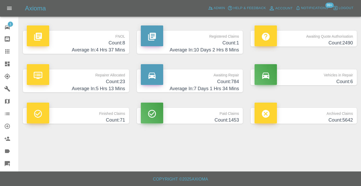
click at [223, 79] on h4 "Count: 784" at bounding box center [190, 81] width 98 height 7
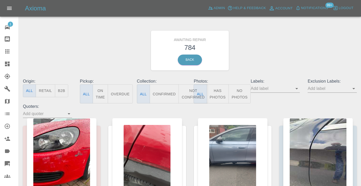
click at [188, 93] on button "Not Confirmed" at bounding box center [192, 93] width 29 height 19
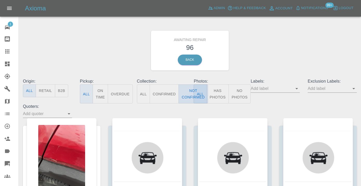
type button "false"
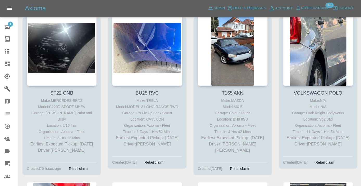
scroll to position [2880, 0]
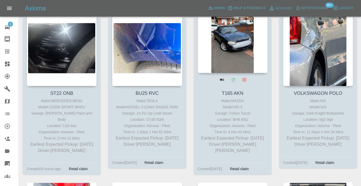
click at [227, 61] on div at bounding box center [233, 35] width 70 height 76
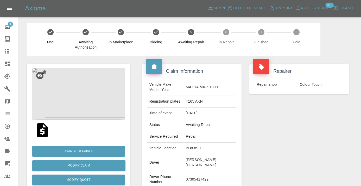
click at [204, 171] on td "07305417422" at bounding box center [210, 179] width 53 height 17
copy td "07305417422"
click at [298, 127] on div "Repairer Repair shop Colour Touch" at bounding box center [298, 136] width 107 height 160
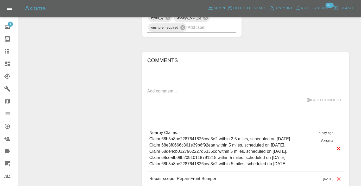
scroll to position [376, 0]
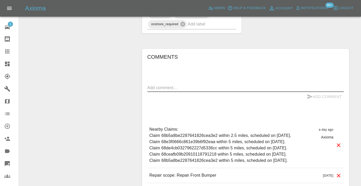
click at [178, 85] on textarea at bounding box center [245, 88] width 196 height 6
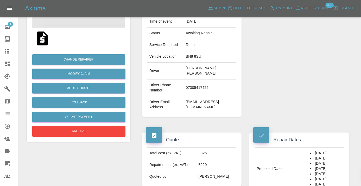
scroll to position [91, 0]
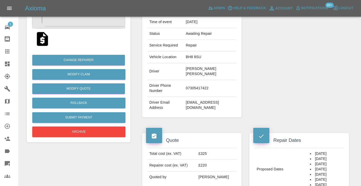
click at [207, 82] on td "07305417422" at bounding box center [210, 88] width 53 height 17
copy td "07305417422"
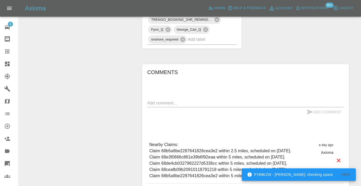
scroll to position [363, 0]
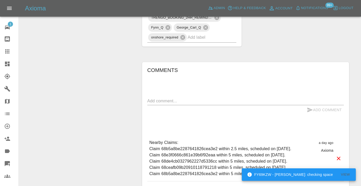
click at [175, 98] on textarea at bounding box center [245, 101] width 196 height 6
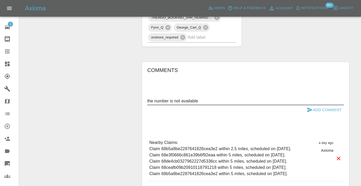
type textarea "the number is not available"
click at [308, 107] on icon "submit" at bounding box center [309, 110] width 6 height 6
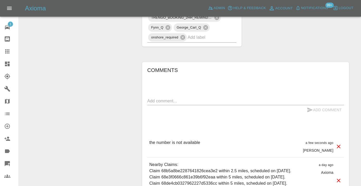
scroll to position [353, 0]
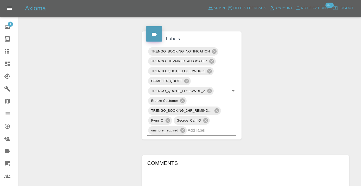
scroll to position [267, 0]
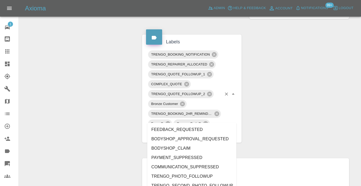
click at [195, 129] on input "text" at bounding box center [204, 133] width 34 height 8
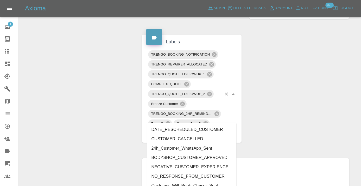
type input "customer_"
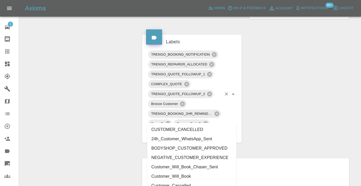
click at [175, 178] on li "Customer_Will_Book" at bounding box center [191, 176] width 89 height 9
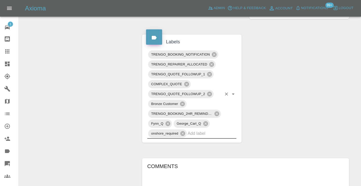
click at [61, 89] on div "Change Repairer Modify Claim Modify Quote Rollback Submit Payment Archive" at bounding box center [78, 68] width 111 height 558
click at [6, 52] on icon at bounding box center [7, 51] width 6 height 6
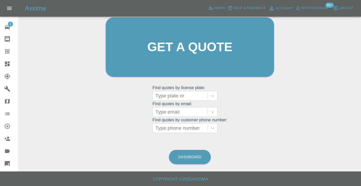
scroll to position [40, 0]
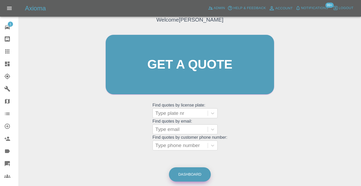
click at [188, 175] on link "Dashboard" at bounding box center [190, 174] width 42 height 14
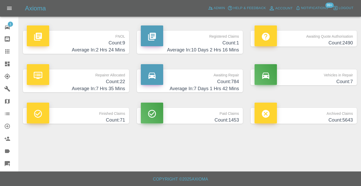
click at [227, 87] on h4 "Average In: 7 Days 1 Hrs 42 Mins" at bounding box center [190, 88] width 98 height 7
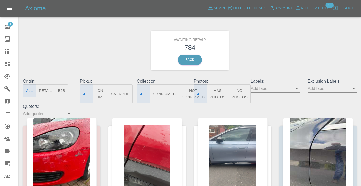
click at [186, 92] on button "Not Confirmed" at bounding box center [192, 93] width 29 height 19
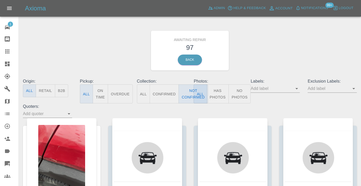
click at [256, 66] on div "Awaiting Repair 97 Back" at bounding box center [189, 50] width 341 height 55
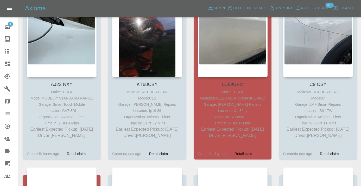
scroll to position [2385, 0]
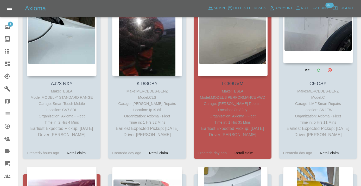
click at [309, 28] on div at bounding box center [318, 26] width 70 height 76
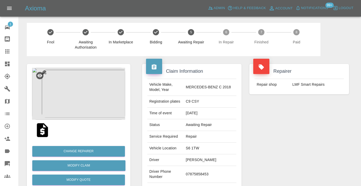
click at [202, 171] on td "07875858453" at bounding box center [210, 174] width 53 height 17
copy td "07875858453"
click at [286, 133] on div "Repairer Repair shop LMF Smart Repairs" at bounding box center [298, 133] width 107 height 155
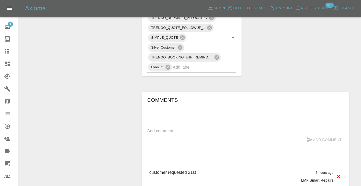
scroll to position [302, 0]
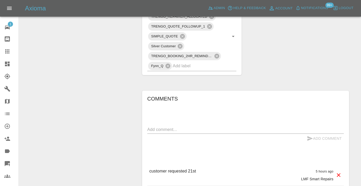
click at [168, 127] on textarea at bounding box center [245, 130] width 196 height 6
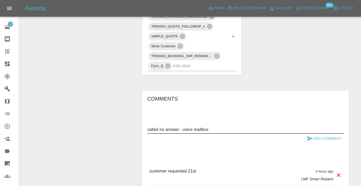
type textarea "called no answer : voice mailbox"
click at [309, 136] on icon "submit" at bounding box center [309, 138] width 5 height 5
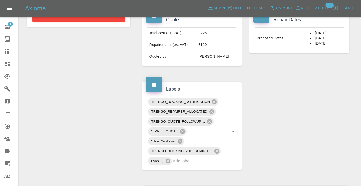
scroll to position [206, 0]
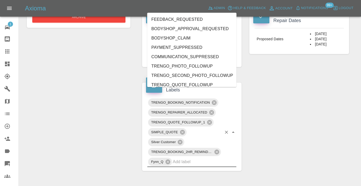
click at [214, 158] on input "text" at bounding box center [197, 162] width 49 height 8
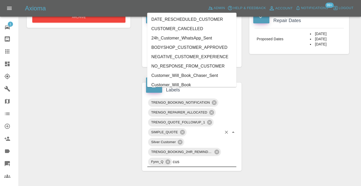
type input "cust"
click at [179, 84] on li "Customer_Will_Book" at bounding box center [191, 84] width 89 height 9
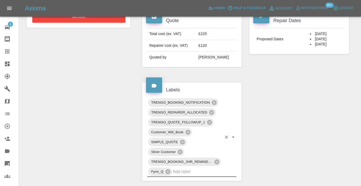
click at [91, 74] on div "Change Repairer Modify Claim Modify Quote Rollback Submit Payment Archive" at bounding box center [78, 105] width 111 height 511
click at [5, 54] on icon at bounding box center [7, 51] width 6 height 6
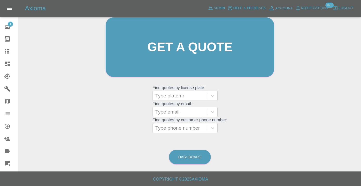
scroll to position [57, 0]
click at [194, 159] on link "Dashboard" at bounding box center [190, 157] width 42 height 14
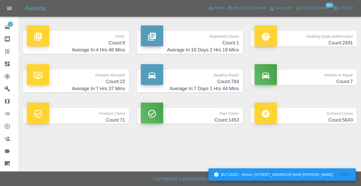
click at [228, 81] on h4 "Count: 784" at bounding box center [190, 81] width 98 height 7
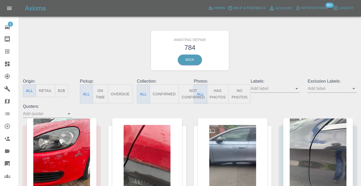
click at [187, 97] on button "Not Confirmed" at bounding box center [192, 93] width 29 height 19
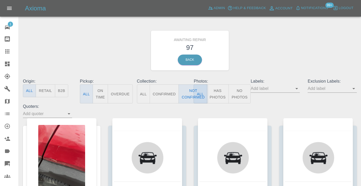
click at [255, 63] on div "Awaiting Repair 97 Back" at bounding box center [189, 50] width 341 height 55
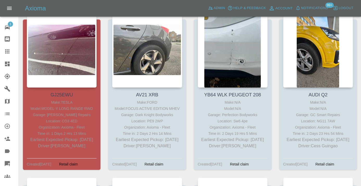
scroll to position [2542, 0]
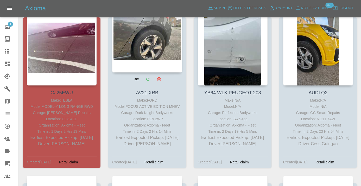
click at [152, 38] on div at bounding box center [147, 35] width 70 height 76
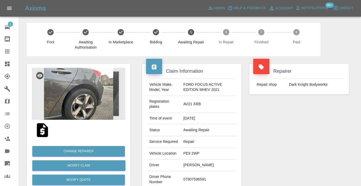
click at [200, 177] on td "07907596591" at bounding box center [208, 179] width 55 height 17
copy td "07907596591"
click at [283, 141] on div "Repairer Repair shop Dark Knight Bodyworks" at bounding box center [298, 136] width 107 height 160
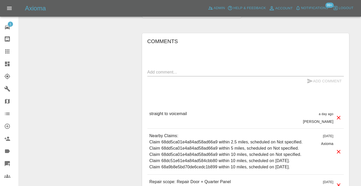
scroll to position [469, 0]
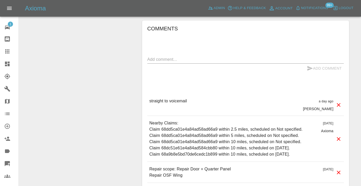
click at [185, 56] on div "x" at bounding box center [245, 59] width 196 height 8
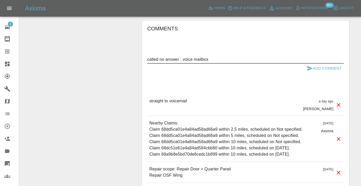
type textarea "called no answer : voice mailbox"
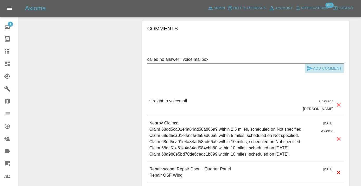
click at [324, 69] on button "Add Comment" at bounding box center [323, 69] width 39 height 10
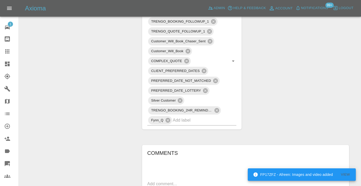
scroll to position [324, 0]
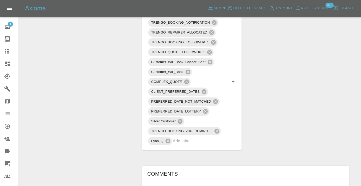
click at [7, 51] on icon at bounding box center [7, 51] width 4 height 4
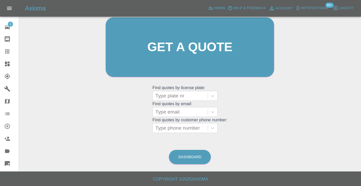
scroll to position [40, 0]
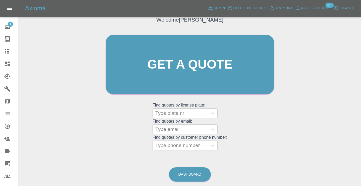
click at [189, 165] on div "Welcome Castro Get a quote Get a quote Find quotes by license plate: Type plate…" at bounding box center [190, 89] width 334 height 187
click at [188, 170] on link "Dashboard" at bounding box center [190, 174] width 42 height 14
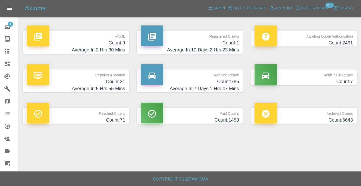
click at [228, 83] on h4 "Count: 785" at bounding box center [190, 81] width 98 height 7
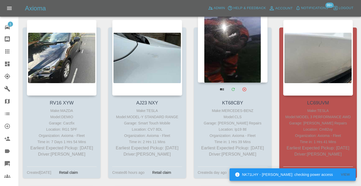
scroll to position [2352, 0]
click at [231, 45] on div at bounding box center [233, 45] width 70 height 76
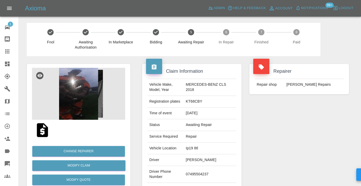
click at [193, 179] on td "07495504237" at bounding box center [210, 174] width 53 height 17
copy td "07495504237"
click at [281, 143] on div "Repairer Repair shop [PERSON_NAME] Repairs" at bounding box center [298, 133] width 107 height 155
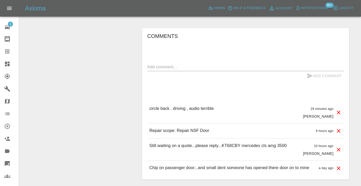
scroll to position [397, 0]
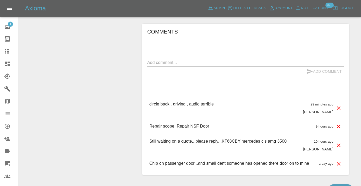
click at [9, 53] on icon at bounding box center [7, 51] width 4 height 4
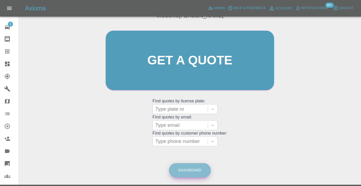
click at [194, 169] on link "Dashboard" at bounding box center [190, 170] width 42 height 14
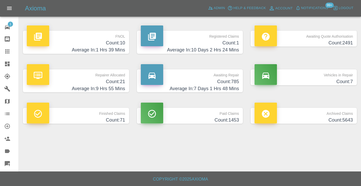
click at [227, 82] on h4 "Count: 785" at bounding box center [190, 81] width 98 height 7
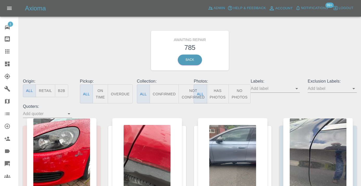
click at [187, 94] on button "Not Confirmed" at bounding box center [192, 93] width 29 height 19
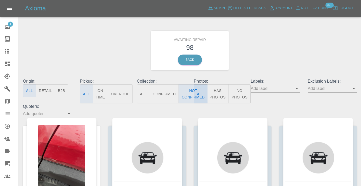
click at [271, 49] on div "Awaiting Repair 98 Back" at bounding box center [189, 50] width 341 height 55
click at [187, 90] on button "Not Confirmed" at bounding box center [192, 93] width 29 height 19
click at [254, 67] on div "Awaiting Repair 98 Back" at bounding box center [189, 50] width 341 height 55
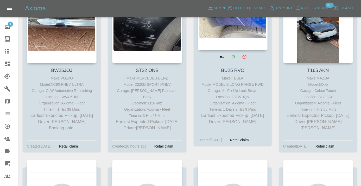
scroll to position [2892, 0]
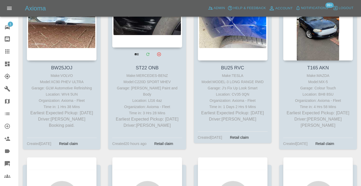
click at [141, 28] on div at bounding box center [147, 10] width 70 height 76
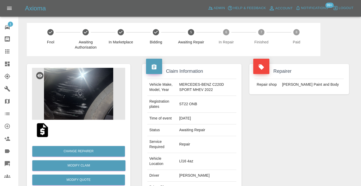
copy td "07568600461"
click at [268, 128] on div "Repairer Repair shop J Taylor Paint and Body" at bounding box center [298, 146] width 107 height 181
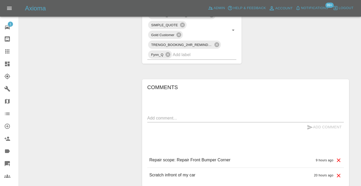
scroll to position [360, 0]
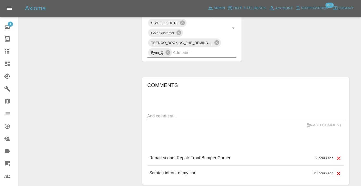
click at [188, 113] on textarea at bounding box center [245, 116] width 196 height 6
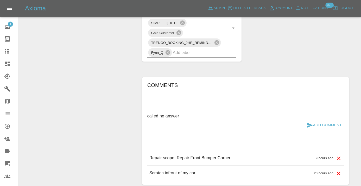
type textarea "called no answer"
click at [309, 123] on icon "submit" at bounding box center [309, 125] width 5 height 5
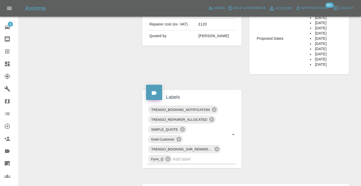
scroll to position [252, 0]
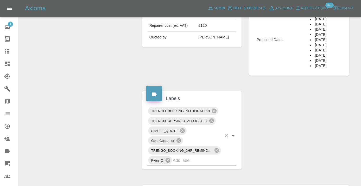
click at [178, 156] on input "text" at bounding box center [197, 160] width 49 height 8
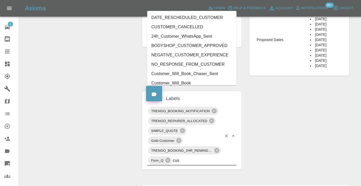
type input "cust"
click at [171, 82] on li "Customer_Will_Book" at bounding box center [191, 83] width 89 height 9
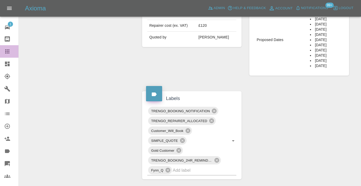
click at [10, 50] on div at bounding box center [11, 51] width 15 height 6
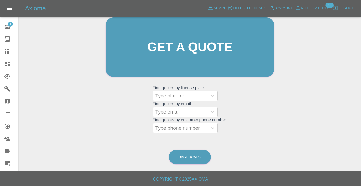
scroll to position [40, 0]
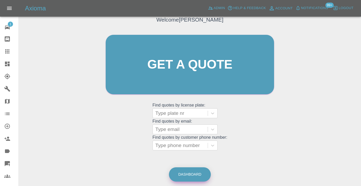
click at [183, 172] on link "Dashboard" at bounding box center [190, 174] width 42 height 14
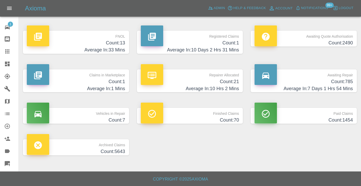
click at [340, 82] on h4 "Count: 785" at bounding box center [303, 81] width 98 height 7
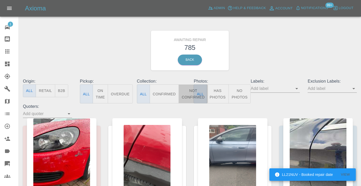
click at [184, 92] on button "Not Confirmed" at bounding box center [192, 93] width 29 height 19
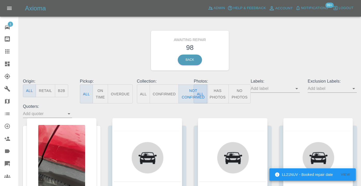
click at [272, 39] on div "Awaiting Repair 98 Back" at bounding box center [189, 50] width 341 height 55
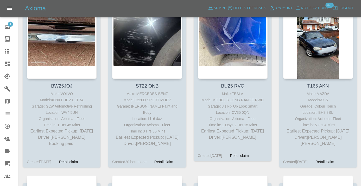
scroll to position [2874, 0]
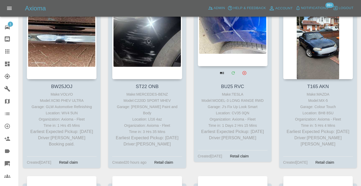
click at [246, 42] on div at bounding box center [233, 28] width 70 height 76
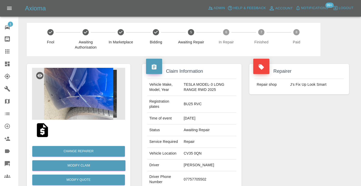
click at [196, 181] on td "07757705502" at bounding box center [208, 179] width 55 height 17
copy td "07757705502"
click at [265, 168] on div "Repairer Repair shop J’s Fix Up Look Smart" at bounding box center [298, 136] width 107 height 160
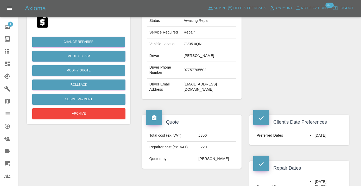
scroll to position [109, 0]
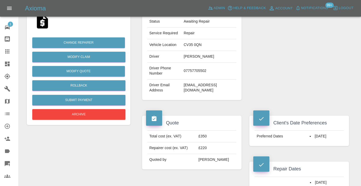
click at [195, 70] on td "07757705502" at bounding box center [208, 71] width 55 height 17
copy td "07757705502"
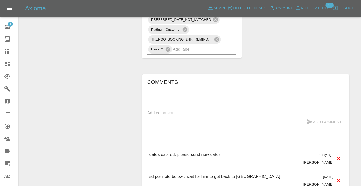
scroll to position [404, 0]
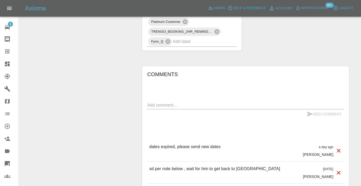
click at [163, 105] on textarea at bounding box center [245, 105] width 196 height 6
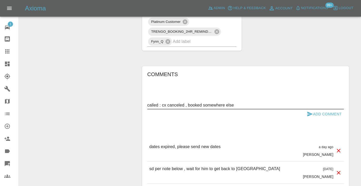
type textarea "called : cx canceled , booked somewhere else"
click at [309, 112] on icon "submit" at bounding box center [309, 114] width 6 height 6
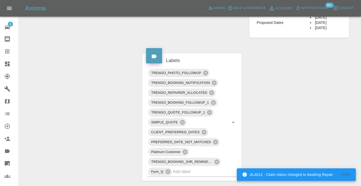
scroll to position [271, 0]
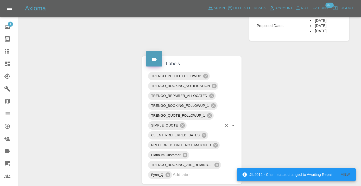
click at [211, 177] on input "text" at bounding box center [197, 175] width 49 height 8
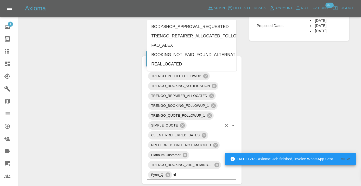
type input "alt"
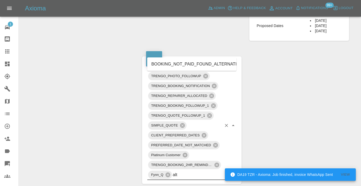
click at [199, 65] on li "BOOKING_NOT_PAID_FOUND_ALTERNATIVE" at bounding box center [191, 64] width 89 height 9
click at [110, 55] on div "Change Repairer Modify Claim Modify Quote Rollback Submit Payment Archive" at bounding box center [78, 106] width 111 height 640
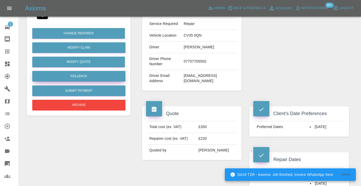
scroll to position [118, 0]
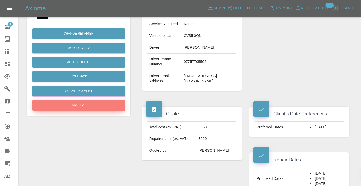
click at [79, 110] on button "Archive" at bounding box center [78, 105] width 93 height 11
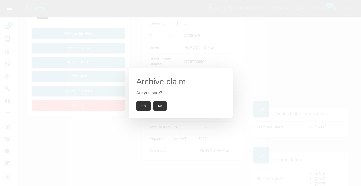
click at [148, 106] on button "Yes" at bounding box center [143, 105] width 15 height 9
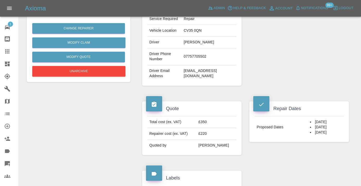
click at [9, 52] on icon at bounding box center [7, 51] width 4 height 4
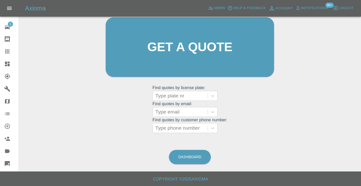
scroll to position [57, 0]
click at [199, 160] on link "Dashboard" at bounding box center [190, 157] width 42 height 14
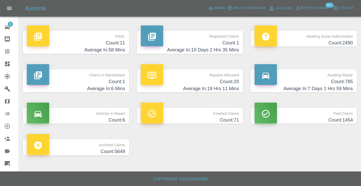
click at [330, 78] on p "Awaiting Repair" at bounding box center [303, 73] width 98 height 9
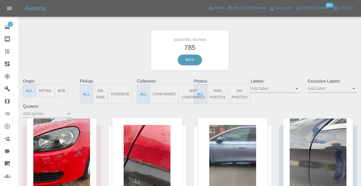
click at [188, 92] on button "Not Confirmed" at bounding box center [192, 93] width 29 height 19
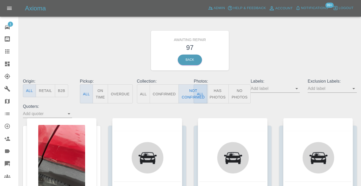
click at [268, 63] on div "Awaiting Repair 97 Back" at bounding box center [189, 50] width 341 height 55
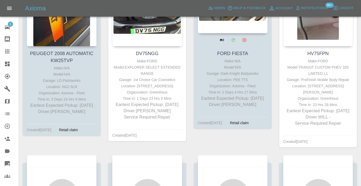
scroll to position [2085, 0]
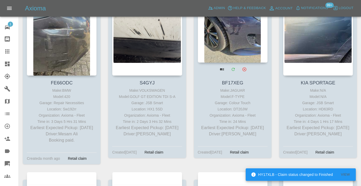
scroll to position [3058, 0]
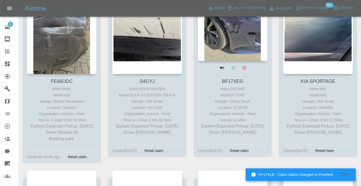
click at [234, 52] on div at bounding box center [233, 23] width 70 height 76
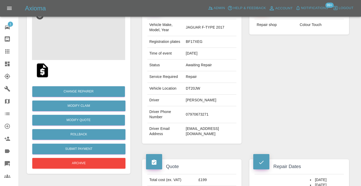
scroll to position [60, 0]
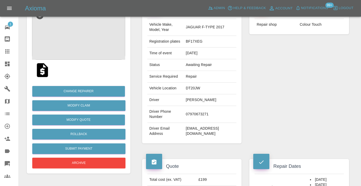
click at [192, 123] on td "07970673271" at bounding box center [210, 114] width 53 height 17
copy td "07970673271"
click at [288, 104] on div "Repairer Repair shop Colour Touch" at bounding box center [298, 73] width 107 height 155
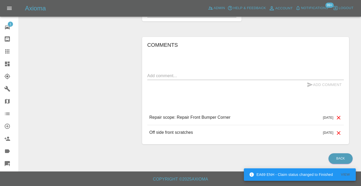
scroll to position [361, 0]
click at [172, 74] on textarea at bounding box center [245, 76] width 196 height 6
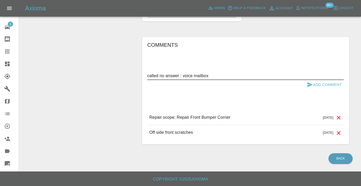
click at [312, 78] on textarea "called no answer : voice mailbox" at bounding box center [245, 76] width 196 height 6
type textarea "called no answer : voice mailbox"
click at [311, 82] on icon "submit" at bounding box center [309, 85] width 6 height 6
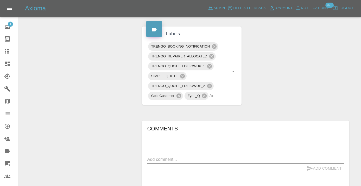
scroll to position [261, 0]
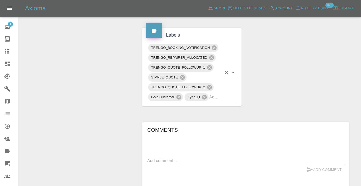
click at [220, 101] on input "text" at bounding box center [215, 97] width 12 height 8
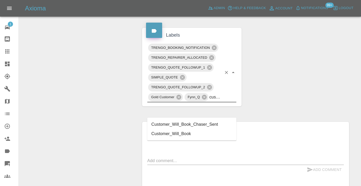
type input "customer_wil"
click at [164, 133] on li "Customer_Will_Book" at bounding box center [191, 133] width 89 height 9
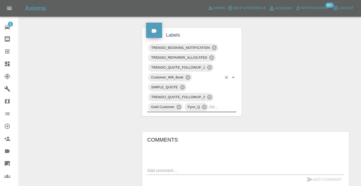
click at [7, 53] on icon at bounding box center [7, 51] width 4 height 4
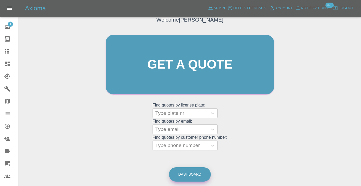
click at [186, 174] on link "Dashboard" at bounding box center [190, 174] width 42 height 14
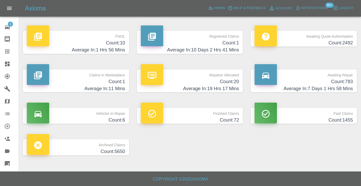
click at [330, 83] on h4 "Count: 783" at bounding box center [303, 81] width 98 height 7
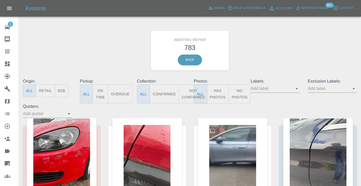
click at [186, 97] on button "Not Confirmed" at bounding box center [192, 93] width 29 height 19
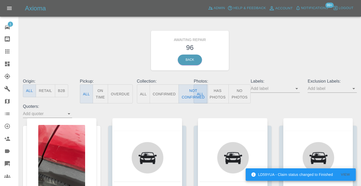
click at [269, 57] on div "Awaiting Repair 96 Back" at bounding box center [189, 50] width 341 height 55
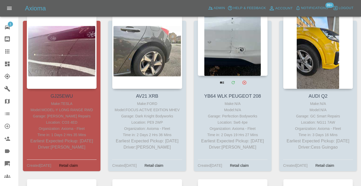
scroll to position [2539, 0]
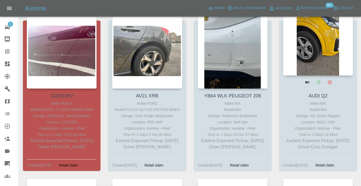
click at [324, 37] on div at bounding box center [318, 38] width 70 height 76
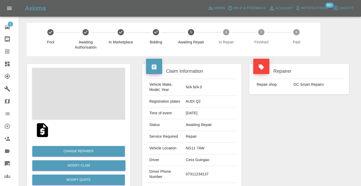
click at [212, 167] on td "07311234137" at bounding box center [210, 174] width 53 height 17
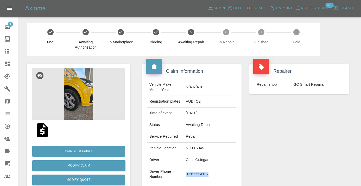
copy td "07311234137"
click at [284, 136] on div "Repairer Repair shop GC Smart Repairs" at bounding box center [298, 133] width 107 height 155
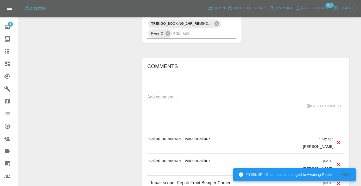
scroll to position [375, 0]
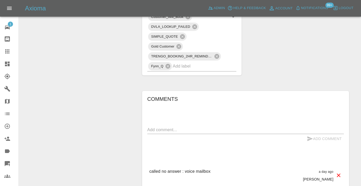
scroll to position [345, 0]
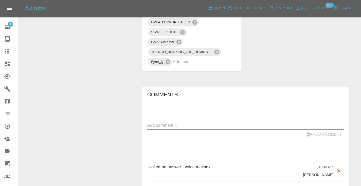
click at [161, 122] on textarea at bounding box center [245, 125] width 196 height 6
type textarea "called no answer : voice mailbox"
click at [309, 131] on icon "submit" at bounding box center [309, 134] width 6 height 6
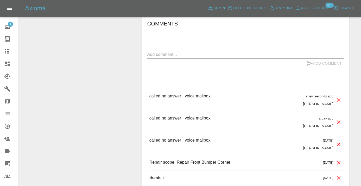
scroll to position [421, 0]
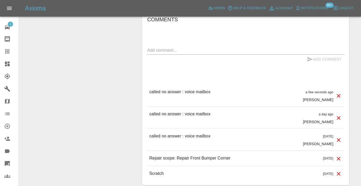
click at [11, 50] on div at bounding box center [11, 51] width 15 height 6
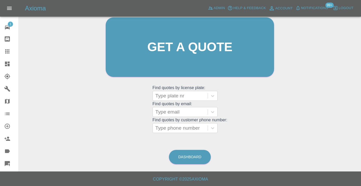
scroll to position [40, 0]
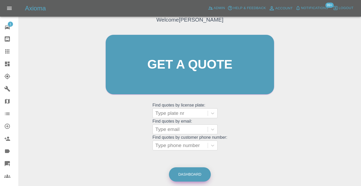
click at [191, 172] on link "Dashboard" at bounding box center [190, 174] width 42 height 14
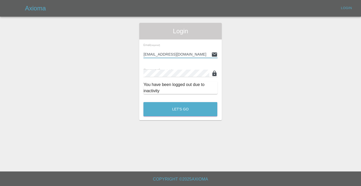
type input "Castrokhonqwana@gmail.com"
click at [180, 109] on button "Let's Go" at bounding box center [180, 109] width 74 height 14
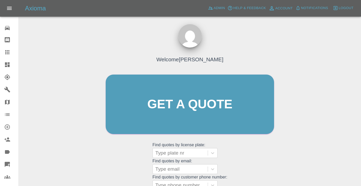
click at [263, 163] on div "Welcome Castro Get a quote Get a quote Find quotes by license plate: Type plate…" at bounding box center [189, 114] width 179 height 157
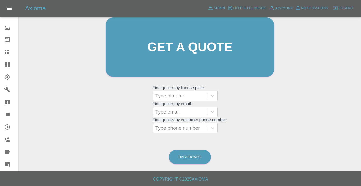
scroll to position [57, 0]
click at [183, 161] on link "Dashboard" at bounding box center [190, 157] width 42 height 14
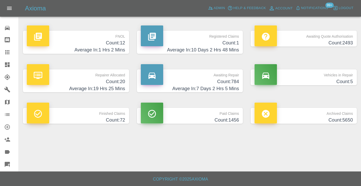
click at [234, 78] on p "Awaiting Repair" at bounding box center [190, 73] width 98 height 9
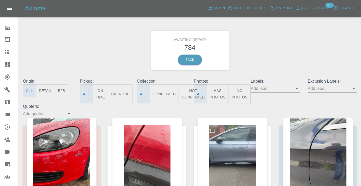
click at [186, 90] on button "Not Confirmed" at bounding box center [192, 93] width 29 height 19
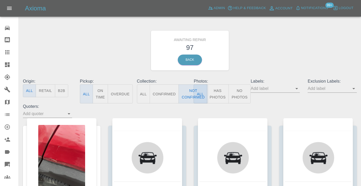
click at [281, 55] on div "Awaiting Repair 97 Back" at bounding box center [189, 50] width 341 height 55
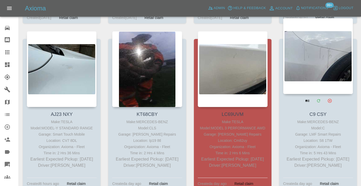
scroll to position [2352, 0]
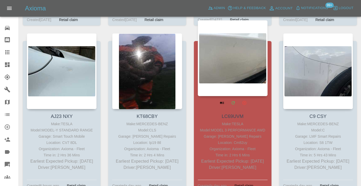
click at [253, 61] on div at bounding box center [233, 58] width 70 height 76
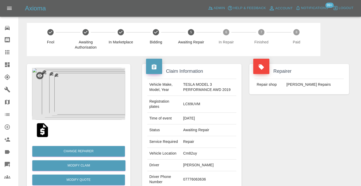
click at [201, 182] on td "07776063636" at bounding box center [208, 179] width 55 height 17
click at [200, 179] on td "07776063636" at bounding box center [208, 179] width 55 height 17
copy td "07776063636"
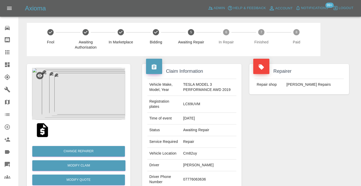
click at [304, 127] on div "Repairer Repair shop [PERSON_NAME] Repairs" at bounding box center [298, 136] width 107 height 160
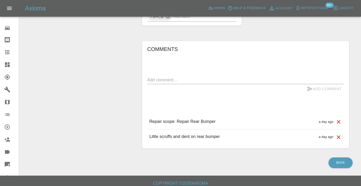
scroll to position [389, 0]
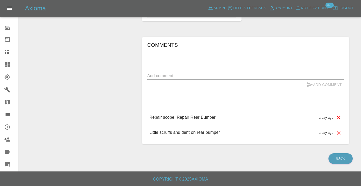
click at [166, 75] on textarea at bounding box center [245, 76] width 196 height 6
type textarea "called : hung up on intro might be busy"
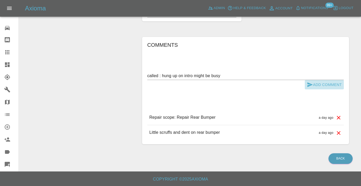
click at [317, 83] on button "Add Comment" at bounding box center [323, 85] width 39 height 10
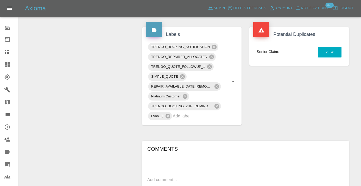
scroll to position [284, 0]
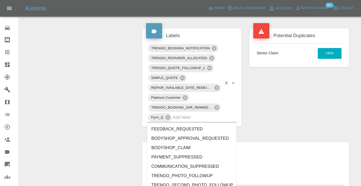
click at [182, 119] on input "text" at bounding box center [197, 117] width 49 height 8
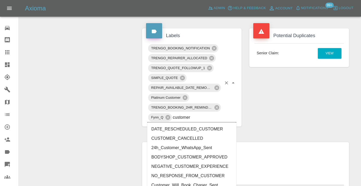
type input "customer_"
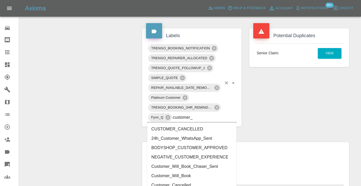
click at [166, 176] on li "Customer_Will_Book" at bounding box center [191, 175] width 89 height 9
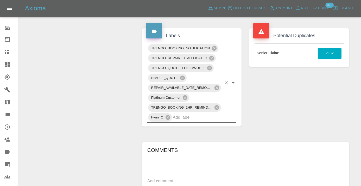
click at [111, 102] on div "Change Repairer Modify Claim Modify Quote Rollback Submit Payment Archive" at bounding box center [78, 26] width 111 height 507
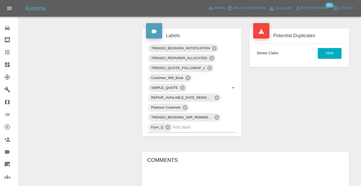
click at [8, 55] on icon at bounding box center [7, 52] width 6 height 6
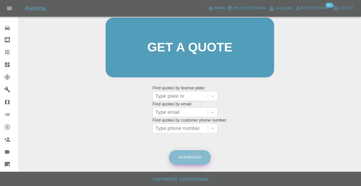
click at [178, 161] on link "Dashboard" at bounding box center [190, 157] width 42 height 14
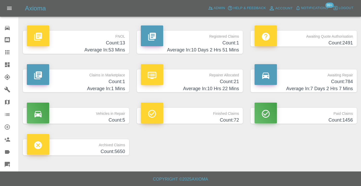
click at [308, 84] on h4 "Count: 784" at bounding box center [303, 81] width 98 height 7
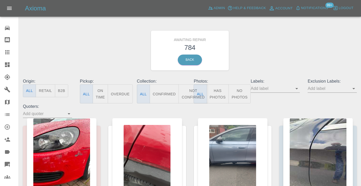
click at [188, 96] on button "Not Confirmed" at bounding box center [192, 93] width 29 height 19
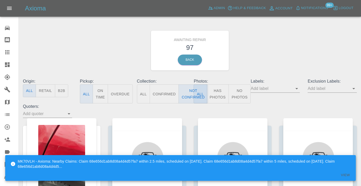
click at [271, 52] on div "Awaiting Repair 97 Back" at bounding box center [189, 50] width 341 height 55
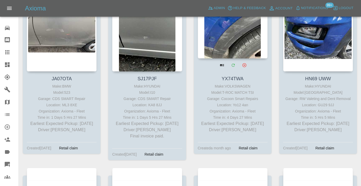
scroll to position [3584, 0]
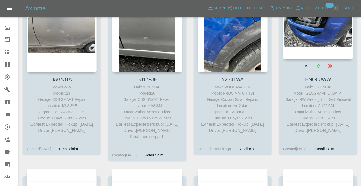
click at [329, 50] on div at bounding box center [318, 21] width 70 height 76
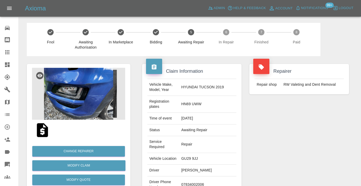
click at [202, 177] on td "07834002006" at bounding box center [207, 185] width 57 height 17
copy td "07834002006"
click at [318, 125] on div "Repairer Repair shop RW Valeting and Dent Removal" at bounding box center [298, 141] width 107 height 171
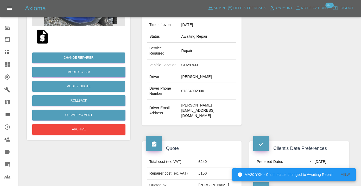
scroll to position [92, 0]
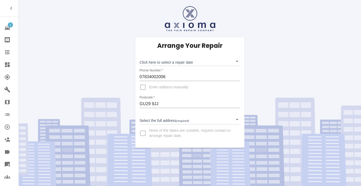
click at [159, 121] on body "1 Repair home Bodyshop home Claims Dashboard Explorer Garages Map Organization …" at bounding box center [180, 93] width 361 height 186
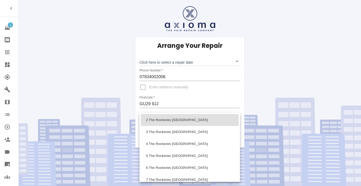
scroll to position [68, 0]
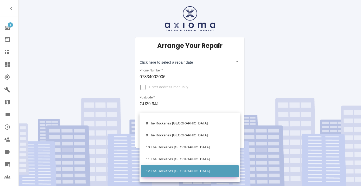
click at [159, 170] on li "12 The Rockeries [GEOGRAPHIC_DATA]" at bounding box center [190, 171] width 98 height 12
type input "12 The Rockeries [GEOGRAPHIC_DATA]"
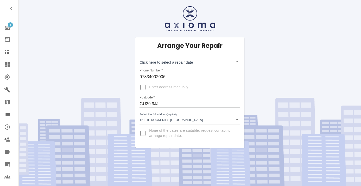
click at [166, 62] on body "1 Repair home Bodyshop home Claims Dashboard Explorer Garages Map Organization …" at bounding box center [180, 93] width 361 height 186
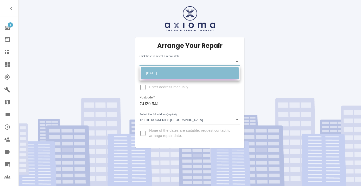
click at [167, 76] on li "[DATE]" at bounding box center [190, 73] width 98 height 12
type input "[DATE]T00:00:00.000Z"
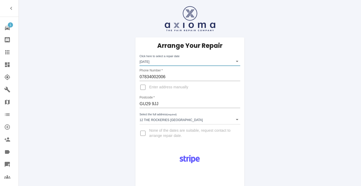
click at [154, 103] on input "GU29 9JJ" at bounding box center [189, 104] width 100 height 8
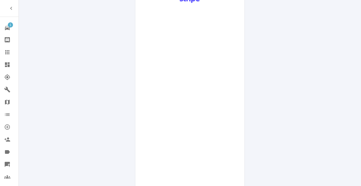
scroll to position [161, 0]
click at [233, 136] on div "Pay £38 Booking Fee" at bounding box center [189, 128] width 109 height 279
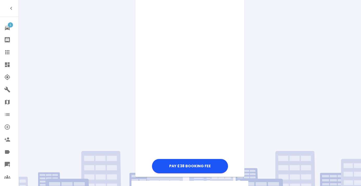
scroll to position [267, 0]
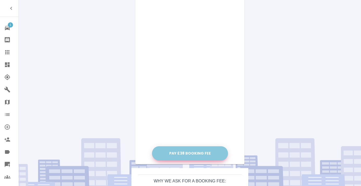
click at [191, 149] on button "Pay £38 Booking Fee" at bounding box center [190, 153] width 76 height 14
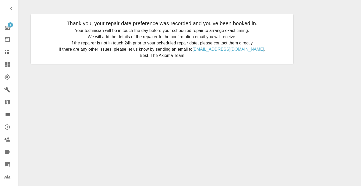
click at [10, 52] on icon at bounding box center [7, 52] width 6 height 6
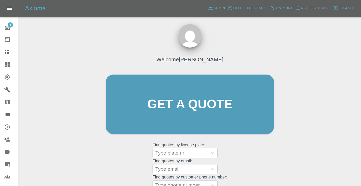
click at [233, 162] on div "Welcome [PERSON_NAME] Get a quote Get a quote Find quotes by license plate: Typ…" at bounding box center [189, 114] width 179 height 157
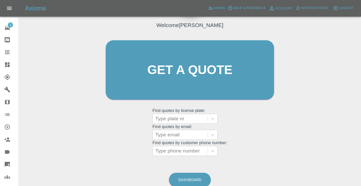
scroll to position [35, 0]
click at [192, 174] on link "Dashboard" at bounding box center [190, 180] width 42 height 14
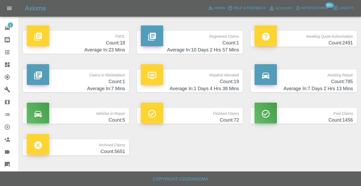
click at [343, 85] on h4 "Count: 785" at bounding box center [303, 81] width 98 height 7
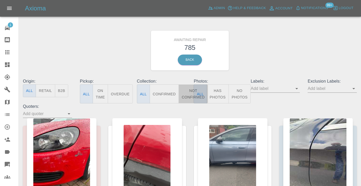
click at [187, 89] on button "Not Confirmed" at bounding box center [192, 93] width 29 height 19
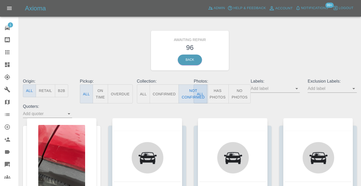
click at [304, 80] on div "Exclusion Labels:" at bounding box center [331, 90] width 57 height 25
click at [284, 61] on div "Awaiting Repair 96 Back" at bounding box center [189, 50] width 341 height 55
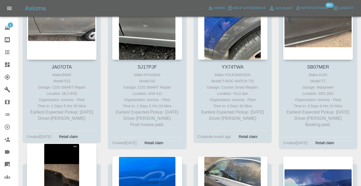
scroll to position [3592, 0]
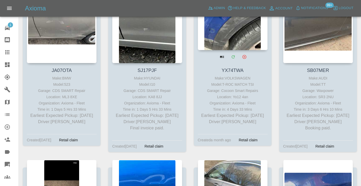
click at [232, 50] on div at bounding box center [233, 12] width 70 height 76
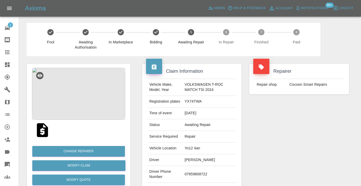
click at [194, 172] on td "07859808722" at bounding box center [209, 174] width 54 height 17
copy td "07859808722"
click at [279, 119] on div "Repairer Repair shop Cocoon Smart Repairs" at bounding box center [298, 133] width 107 height 155
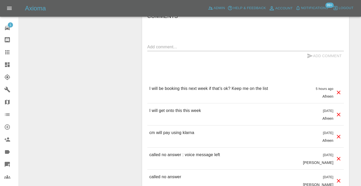
scroll to position [545, 0]
click at [185, 50] on div "x" at bounding box center [245, 47] width 196 height 8
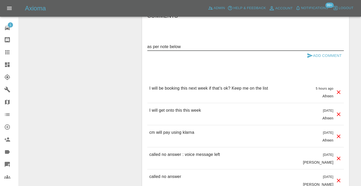
type textarea "as per note below"
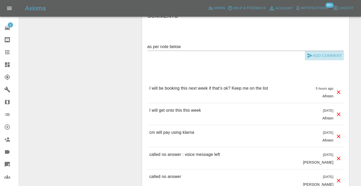
click at [312, 56] on button "Add Comment" at bounding box center [323, 56] width 39 height 10
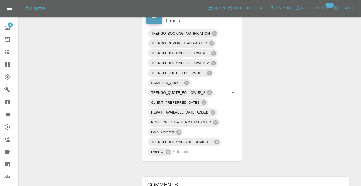
scroll to position [375, 0]
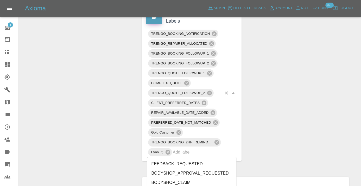
click at [193, 156] on input "text" at bounding box center [197, 152] width 49 height 8
type input "customer_wil"
click at [180, 173] on li "Customer_Will_Book" at bounding box center [191, 173] width 89 height 9
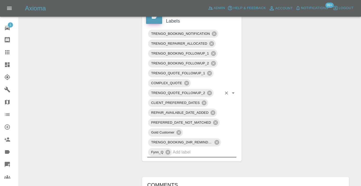
click at [85, 88] on div "Change Repairer Modify Claim Modify Quote Rollback Submit Payment Archive" at bounding box center [78, 56] width 111 height 750
click at [9, 54] on icon at bounding box center [7, 52] width 4 height 4
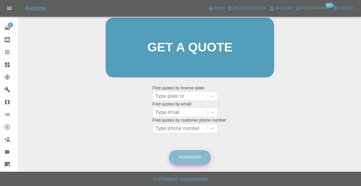
click at [190, 155] on link "Dashboard" at bounding box center [190, 157] width 42 height 14
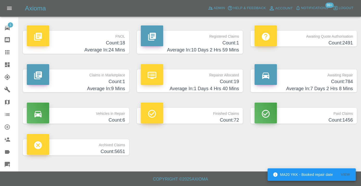
click at [331, 84] on h4 "Count: 784" at bounding box center [303, 81] width 98 height 7
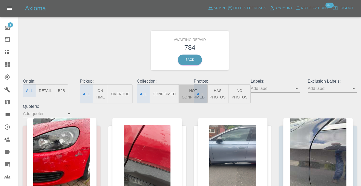
click at [188, 92] on button "Not Confirmed" at bounding box center [192, 93] width 29 height 19
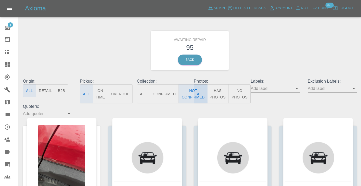
click at [270, 41] on div "Awaiting Repair 95 Back" at bounding box center [189, 50] width 341 height 55
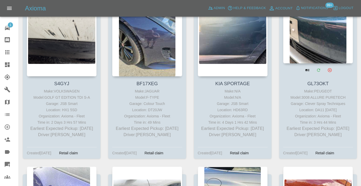
scroll to position [3061, 0]
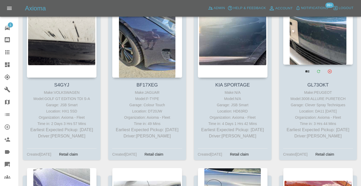
click at [306, 38] on div at bounding box center [318, 27] width 70 height 76
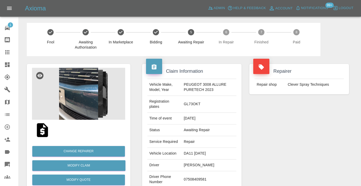
click at [190, 178] on td "07508409581" at bounding box center [208, 179] width 55 height 17
copy td "07508409581"
click at [283, 147] on div "Repairer Repair shop Clever Spray Techniques" at bounding box center [298, 136] width 107 height 160
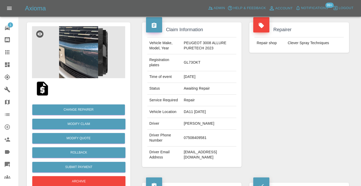
scroll to position [42, 0]
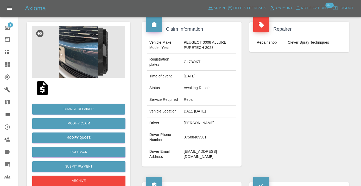
click at [194, 139] on td "07508409581" at bounding box center [208, 137] width 55 height 17
copy td "07508409581"
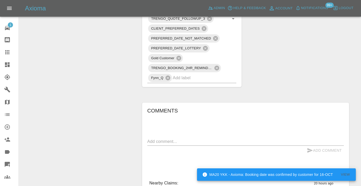
scroll to position [382, 0]
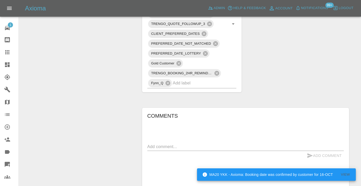
click at [155, 147] on textarea at bounding box center [245, 147] width 196 height 6
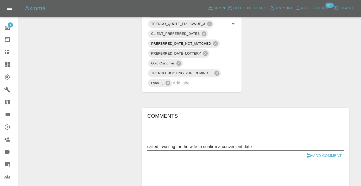
type textarea "called : waiting for the wife to confirm a convenient date"
click at [309, 155] on icon "submit" at bounding box center [309, 155] width 5 height 5
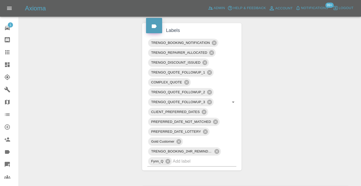
scroll to position [293, 0]
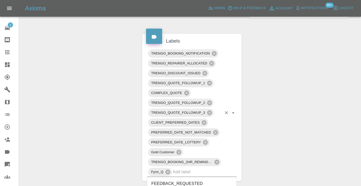
click at [192, 174] on input "text" at bounding box center [197, 172] width 49 height 8
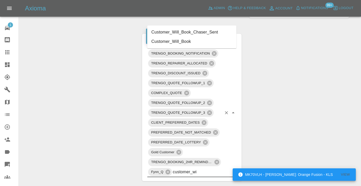
type input "customer_wil"
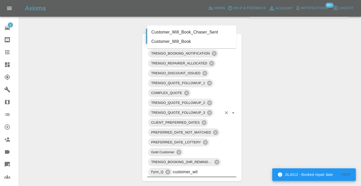
click at [171, 44] on li "Customer_Will_Book" at bounding box center [191, 41] width 89 height 9
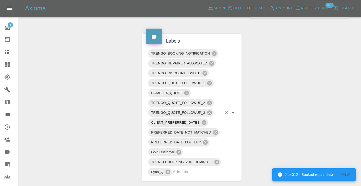
click at [90, 75] on div "Change Repairer Modify Claim Modify Quote Rollback Submit Payment Archive" at bounding box center [78, 74] width 111 height 623
click at [10, 53] on icon at bounding box center [7, 52] width 6 height 6
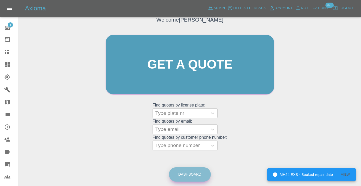
click at [187, 171] on link "Dashboard" at bounding box center [190, 174] width 42 height 14
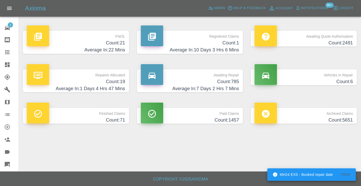
click at [224, 76] on p "Awaiting Repair" at bounding box center [190, 73] width 98 height 9
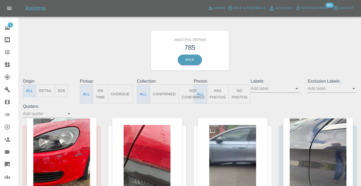
click at [190, 94] on button "Not Confirmed" at bounding box center [192, 93] width 29 height 19
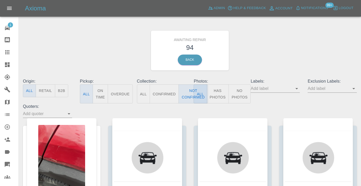
click at [271, 49] on div "Awaiting Repair 94 Back" at bounding box center [189, 50] width 341 height 55
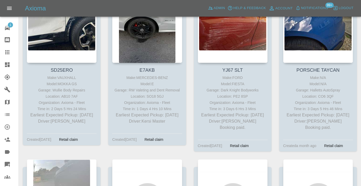
scroll to position [3252, 0]
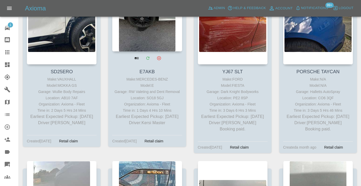
click at [155, 39] on div at bounding box center [147, 14] width 70 height 76
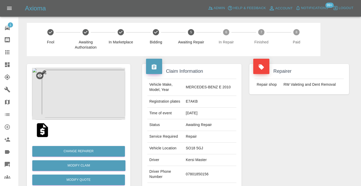
click at [209, 171] on td "07801850156" at bounding box center [210, 174] width 53 height 17
copy td "07801850156"
click at [268, 140] on div "Repairer Repair shop RW Valeting and Dent Removal" at bounding box center [298, 133] width 107 height 155
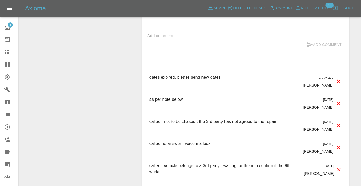
scroll to position [486, 0]
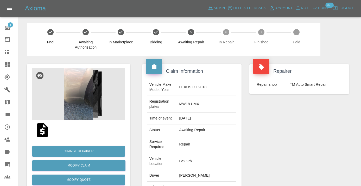
scroll to position [80, 0]
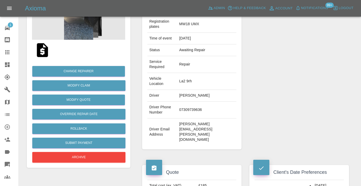
click at [197, 102] on td "07309739636" at bounding box center [206, 110] width 59 height 17
copy td "07309739636"
click at [291, 77] on div "Repairer Repair shop TM Auto Smart Repair" at bounding box center [298, 66] width 107 height 181
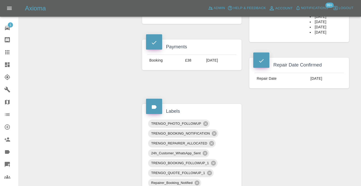
scroll to position [269, 0]
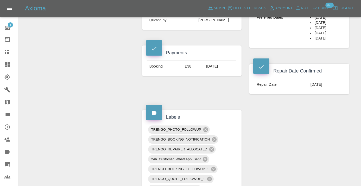
click at [10, 53] on icon at bounding box center [7, 52] width 6 height 6
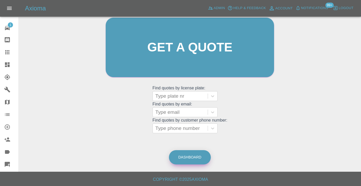
click at [184, 157] on link "Dashboard" at bounding box center [190, 157] width 42 height 14
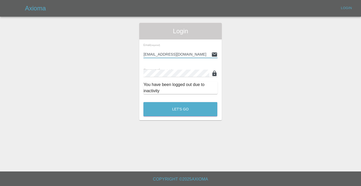
type input "Castrokhonqwana@gmail.com"
click at [180, 109] on button "Let's Go" at bounding box center [180, 109] width 74 height 14
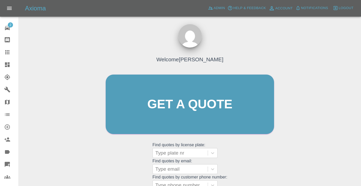
click at [247, 157] on div "Welcome [PERSON_NAME] Get a quote Get a quote Find quotes by license plate: Typ…" at bounding box center [189, 114] width 179 height 157
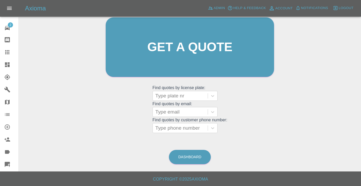
scroll to position [57, 0]
click at [190, 155] on link "Dashboard" at bounding box center [190, 157] width 42 height 14
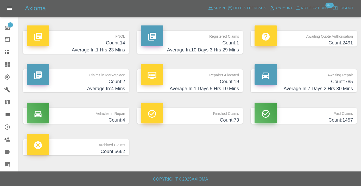
click at [334, 84] on h4 "Count: 785" at bounding box center [303, 81] width 98 height 7
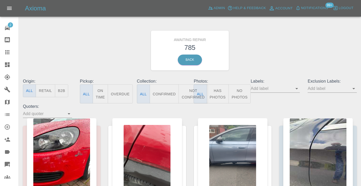
click at [186, 93] on button "Not Confirmed" at bounding box center [192, 93] width 29 height 19
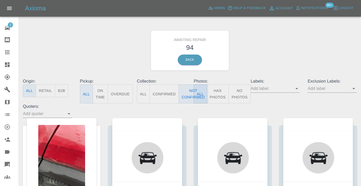
click at [264, 50] on div "Awaiting Repair 94 Back" at bounding box center [189, 50] width 341 height 55
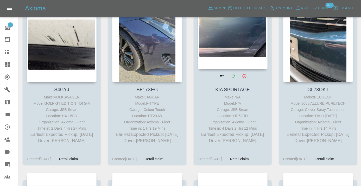
scroll to position [3064, 0]
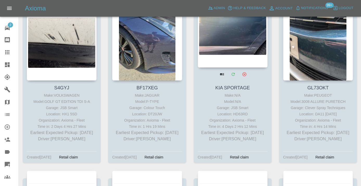
click at [235, 62] on div at bounding box center [233, 30] width 70 height 76
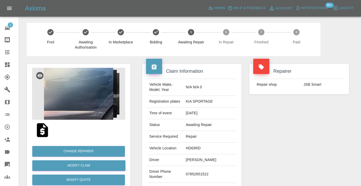
click at [206, 170] on td "07852651522" at bounding box center [210, 174] width 53 height 17
copy td "07852651522"
click at [267, 133] on div "Repairer Repair shop JSB Smart" at bounding box center [298, 133] width 107 height 155
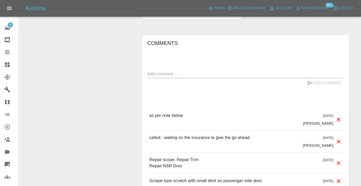
scroll to position [460, 0]
click at [159, 71] on textarea at bounding box center [245, 74] width 196 height 6
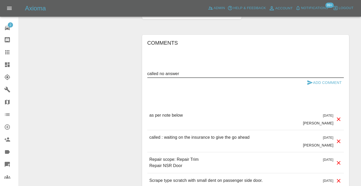
type textarea "called no answer"
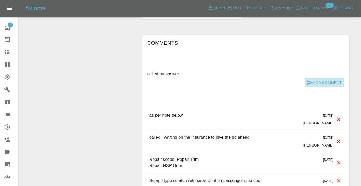
click at [313, 78] on button "Add Comment" at bounding box center [323, 83] width 39 height 10
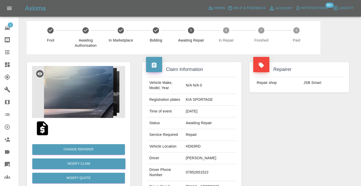
scroll to position [0, 0]
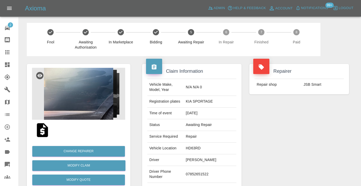
click at [5, 53] on icon at bounding box center [7, 52] width 6 height 6
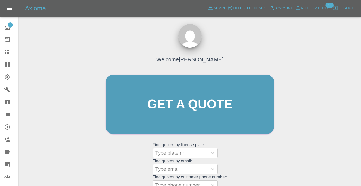
click at [255, 150] on div "Welcome Castro Get a quote Get a quote Find quotes by license plate: Type plate…" at bounding box center [189, 114] width 179 height 157
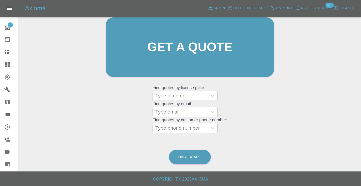
scroll to position [57, 0]
click at [196, 153] on link "Dashboard" at bounding box center [190, 157] width 42 height 14
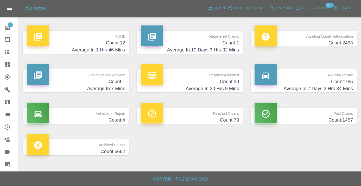
click at [337, 80] on h4 "Count: 785" at bounding box center [303, 81] width 98 height 7
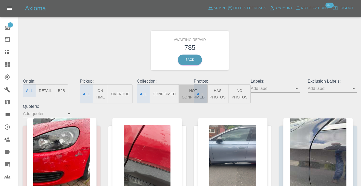
click at [188, 90] on button "Not Confirmed" at bounding box center [192, 93] width 29 height 19
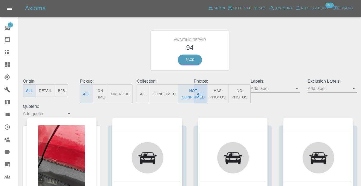
click at [276, 57] on div "Awaiting Repair 94 Back" at bounding box center [189, 50] width 341 height 55
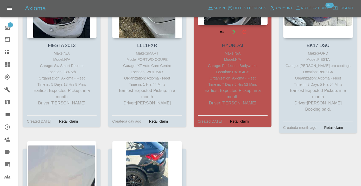
scroll to position [3962, 0]
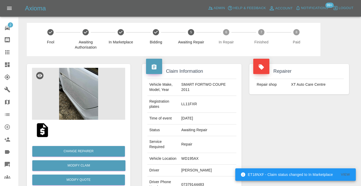
click at [197, 177] on td "07379144483" at bounding box center [207, 185] width 57 height 17
copy td "07379144483"
click at [302, 136] on div "Repairer Repair shop XT Auto Care Centre" at bounding box center [298, 141] width 107 height 171
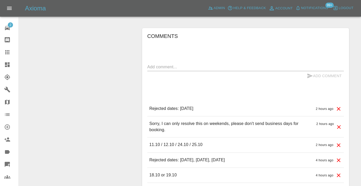
scroll to position [410, 0]
click at [173, 63] on textarea at bounding box center [245, 66] width 196 height 6
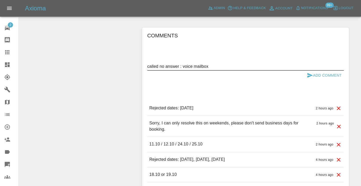
type textarea "called no answer : voice mailbox"
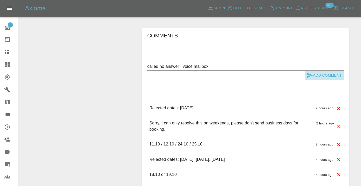
click at [318, 71] on button "Add Comment" at bounding box center [323, 76] width 39 height 10
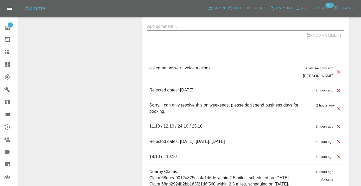
scroll to position [458, 0]
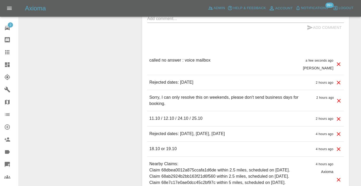
click at [225, 53] on div "called no answer : voice mailbox a few seconds ago Castro" at bounding box center [245, 64] width 196 height 22
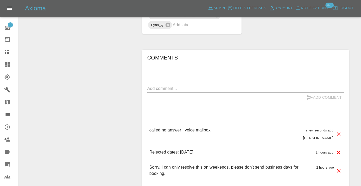
scroll to position [387, 0]
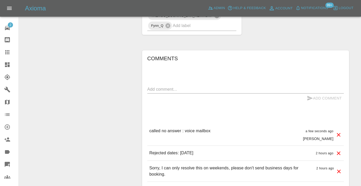
click at [154, 86] on textarea at bounding box center [245, 89] width 196 height 6
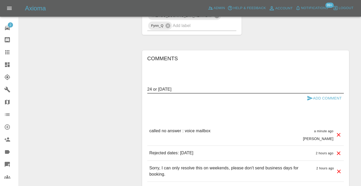
type textarea "24 or 25 October"
click at [319, 94] on button "Add Comment" at bounding box center [323, 99] width 39 height 10
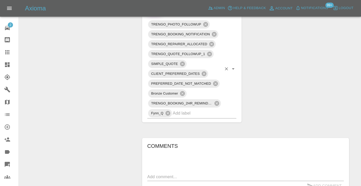
scroll to position [301, 0]
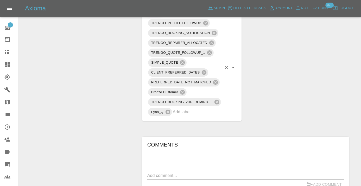
click at [191, 108] on input "text" at bounding box center [197, 112] width 49 height 8
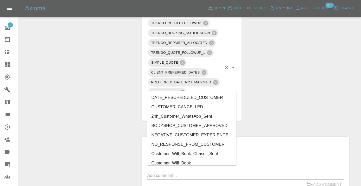
type input "cust"
click at [188, 162] on li "Customer_Will_Book" at bounding box center [191, 163] width 89 height 9
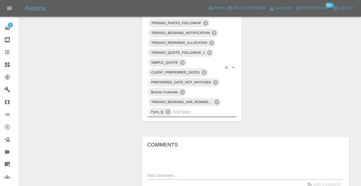
click at [92, 82] on div "Change Repairer Modify Claim Modify Quote Rollback Submit Payment Archive" at bounding box center [78, 95] width 111 height 681
click at [8, 52] on icon at bounding box center [7, 52] width 4 height 4
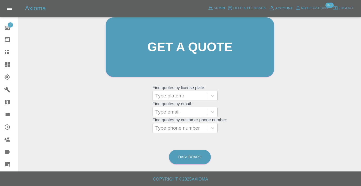
scroll to position [57, 0]
click at [195, 158] on link "Dashboard" at bounding box center [190, 157] width 42 height 14
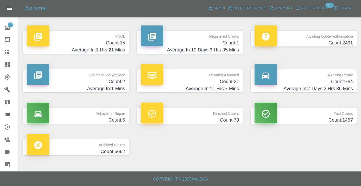
click at [343, 83] on h4 "Count: 784" at bounding box center [303, 81] width 98 height 7
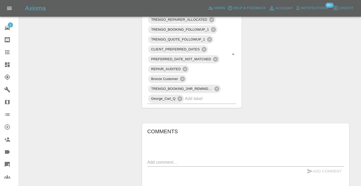
scroll to position [345, 0]
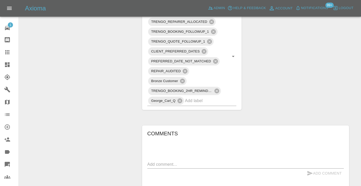
click at [173, 161] on textarea at bounding box center [245, 164] width 196 height 6
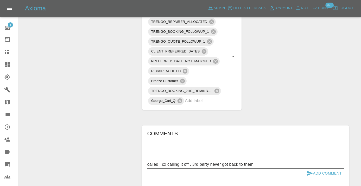
type textarea "called : cx calling it off , 3rd party never got back to them"
click at [319, 169] on button "Add Comment" at bounding box center [323, 174] width 39 height 10
click at [199, 97] on input "text" at bounding box center [203, 101] width 37 height 8
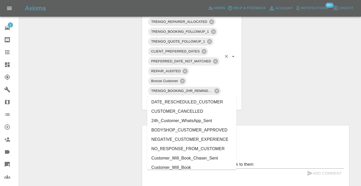
type input "cust"
click at [181, 110] on li "CUSTOMER_CANCELLED" at bounding box center [191, 111] width 89 height 9
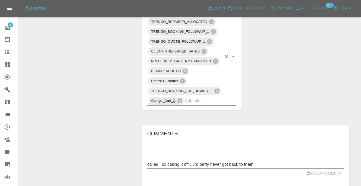
click at [105, 50] on div "Change Repairer Modify Claim Modify Quote Rollback Submit Payment Archive" at bounding box center [78, 65] width 111 height 708
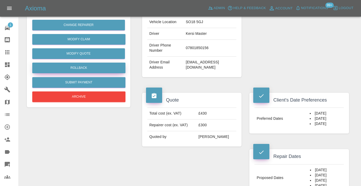
scroll to position [123, 0]
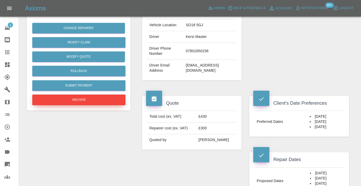
click at [87, 97] on button "Archive" at bounding box center [78, 100] width 93 height 11
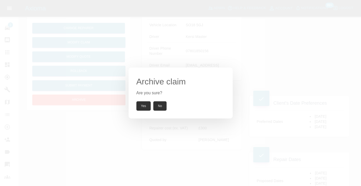
click at [144, 102] on button "Yes" at bounding box center [143, 105] width 15 height 9
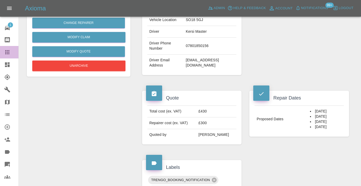
click at [10, 51] on icon at bounding box center [7, 52] width 6 height 6
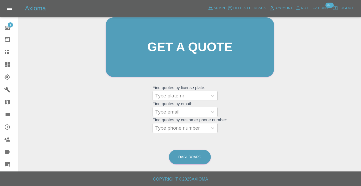
scroll to position [44, 0]
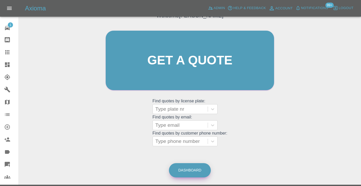
click at [187, 166] on link "Dashboard" at bounding box center [190, 170] width 42 height 14
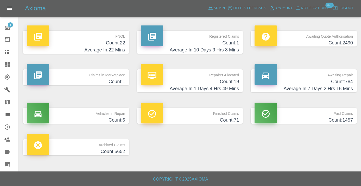
click at [345, 84] on h4 "Count: 784" at bounding box center [303, 81] width 98 height 7
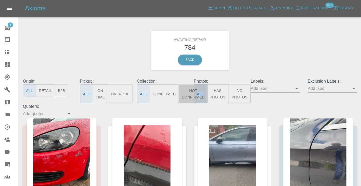
click at [185, 90] on button "Not Confirmed" at bounding box center [192, 93] width 29 height 19
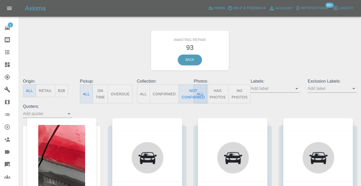
click at [274, 30] on div "Awaiting Repair 93 Back" at bounding box center [189, 50] width 341 height 55
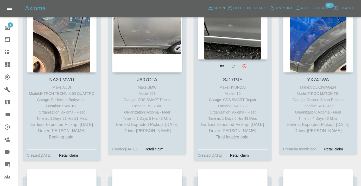
scroll to position [3423, 0]
click at [248, 52] on div at bounding box center [233, 22] width 70 height 76
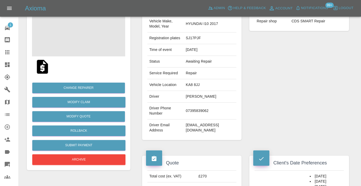
scroll to position [67, 0]
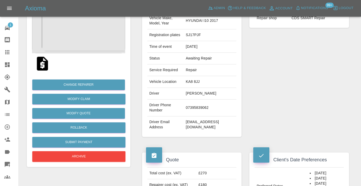
click at [195, 109] on td "07395839062" at bounding box center [210, 108] width 53 height 17
copy td "07395839062"
click at [252, 93] on div "Repairer Repair shop CDS SMART Repair" at bounding box center [298, 67] width 107 height 155
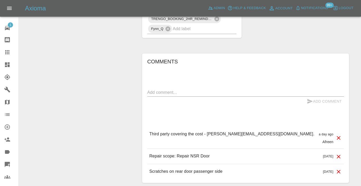
scroll to position [428, 0]
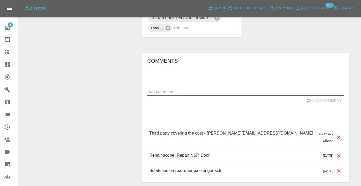
click at [186, 90] on textarea at bounding box center [245, 92] width 196 height 6
type textarea "waiting for payment"
click at [310, 95] on div "waiting for payment x" at bounding box center [245, 92] width 196 height 8
click at [310, 99] on icon "submit" at bounding box center [309, 100] width 5 height 5
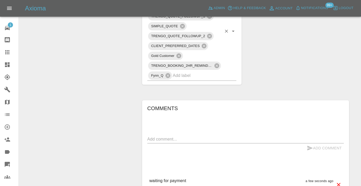
scroll to position [379, 0]
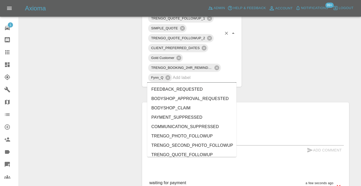
click at [187, 80] on input "text" at bounding box center [197, 78] width 49 height 8
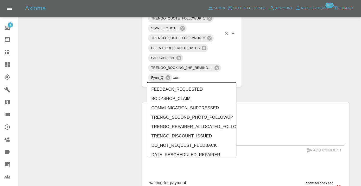
type input "cust"
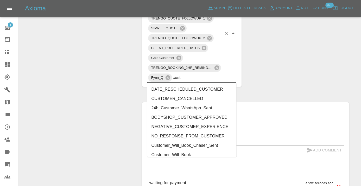
click at [168, 152] on li "Customer_Will_Book" at bounding box center [191, 154] width 89 height 9
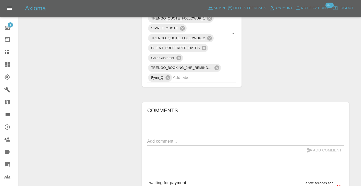
click at [294, 66] on div "Potential Duplicates Potential Duplicate 1: View" at bounding box center [298, 27] width 107 height 133
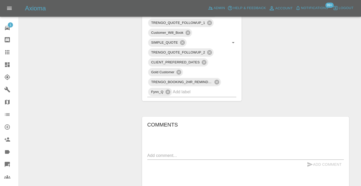
scroll to position [373, 0]
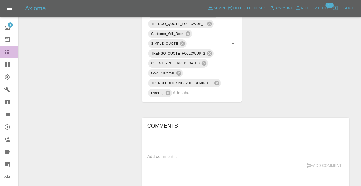
click at [7, 55] on icon at bounding box center [7, 52] width 6 height 6
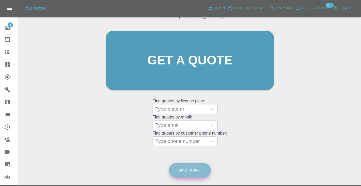
click at [189, 172] on link "Dashboard" at bounding box center [190, 170] width 42 height 14
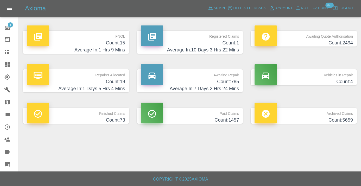
click at [232, 82] on h4 "Count: 785" at bounding box center [190, 81] width 98 height 7
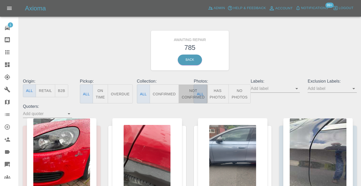
click at [188, 94] on button "Not Confirmed" at bounding box center [192, 93] width 29 height 19
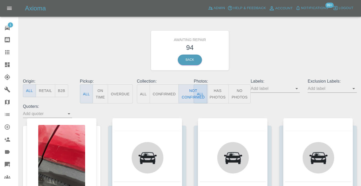
click at [260, 64] on div "Awaiting Repair 94 Back" at bounding box center [189, 50] width 341 height 55
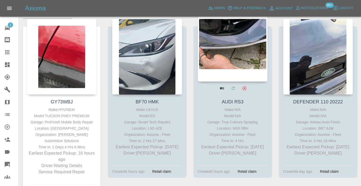
scroll to position [92, 0]
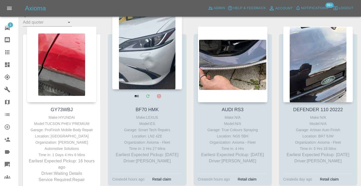
click at [144, 68] on div at bounding box center [147, 52] width 70 height 76
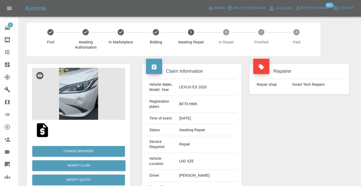
copy td "07380808627"
click at [282, 132] on div "Repairer Repair shop Smart Tech Repairs" at bounding box center [298, 146] width 107 height 181
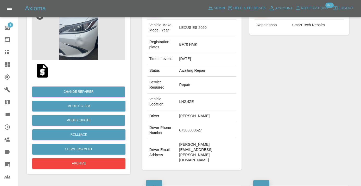
scroll to position [59, 0]
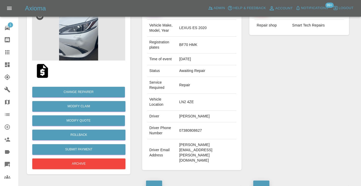
click at [194, 122] on td "07380808627" at bounding box center [206, 130] width 59 height 17
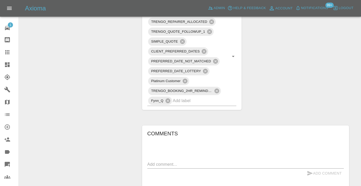
scroll to position [371, 0]
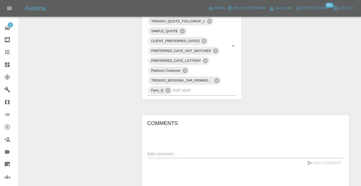
click at [155, 151] on textarea at bounding box center [245, 154] width 196 height 6
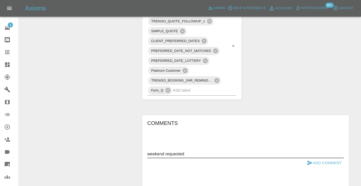
type textarea "weekend requested"
click at [305, 158] on button "Add Comment" at bounding box center [323, 163] width 39 height 10
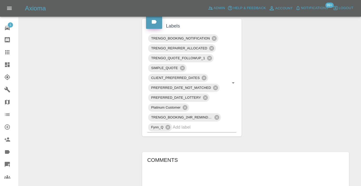
scroll to position [335, 0]
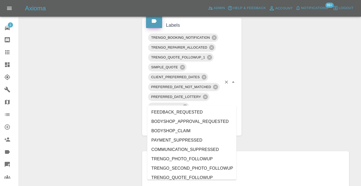
click at [191, 122] on input "text" at bounding box center [197, 126] width 49 height 8
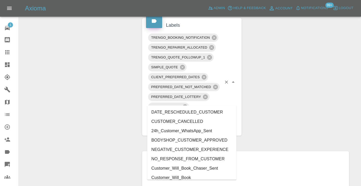
type input "cust"
click at [189, 174] on li "Customer_Will_Book" at bounding box center [191, 177] width 89 height 9
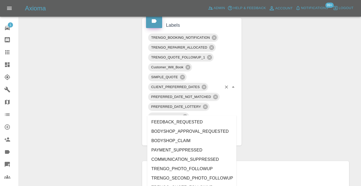
click at [303, 29] on div "Claim Information Vehicle Make, Model, Year LEXUS ES 2020 Registration plates B…" at bounding box center [245, 32] width 214 height 622
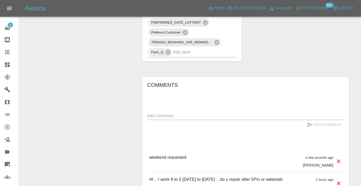
scroll to position [423, 0]
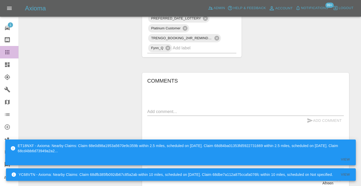
click at [10, 53] on div at bounding box center [11, 52] width 15 height 6
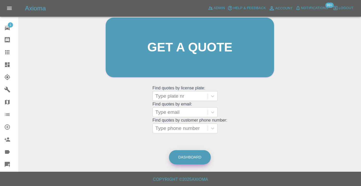
click at [187, 155] on link "Dashboard" at bounding box center [190, 157] width 42 height 14
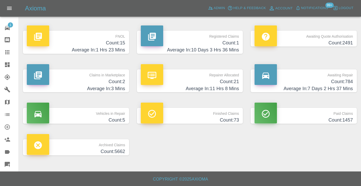
click at [332, 80] on h4 "Count: 784" at bounding box center [303, 81] width 98 height 7
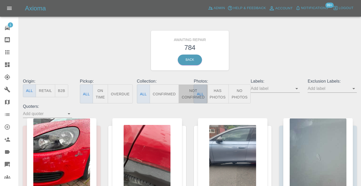
click at [186, 96] on button "Not Confirmed" at bounding box center [192, 93] width 29 height 19
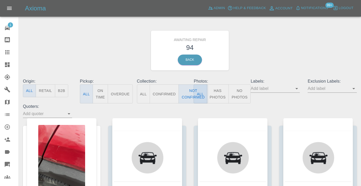
click at [296, 49] on div "Awaiting Repair 94 Back" at bounding box center [189, 50] width 341 height 55
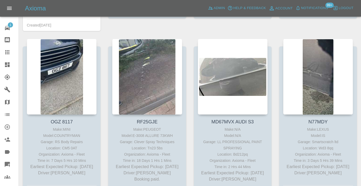
scroll to position [442, 0]
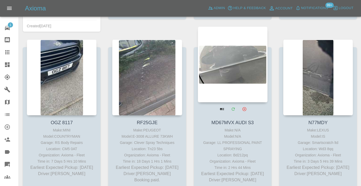
click at [226, 71] on div at bounding box center [233, 65] width 70 height 76
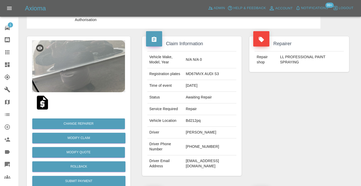
scroll to position [30, 0]
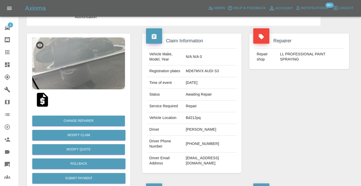
drag, startPoint x: 218, startPoint y: 143, endPoint x: 193, endPoint y: 143, distance: 25.0
click at [193, 143] on td "[PHONE_NUMBER]" at bounding box center [210, 144] width 53 height 17
copy td "7392 794551"
click at [308, 129] on div "Repairer Repair shop LL PROFESSIONAL PAINT SPRAYING" at bounding box center [298, 103] width 107 height 155
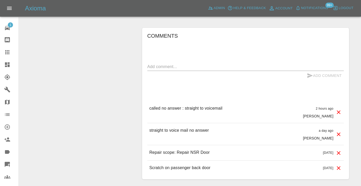
scroll to position [425, 0]
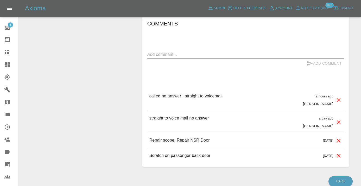
click at [159, 52] on textarea at bounding box center [245, 54] width 196 height 6
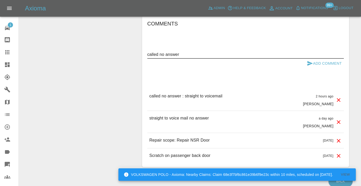
type textarea "called no answer"
click at [308, 62] on icon "submit" at bounding box center [309, 63] width 5 height 5
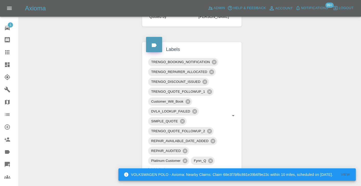
scroll to position [244, 0]
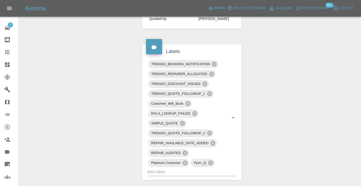
click at [8, 51] on icon at bounding box center [7, 52] width 4 height 4
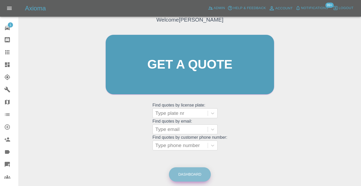
click at [203, 180] on link "Dashboard" at bounding box center [190, 174] width 42 height 14
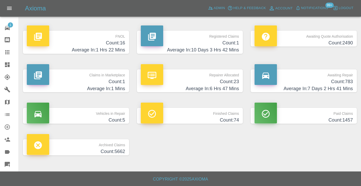
click at [345, 84] on h4 "Count: 783" at bounding box center [303, 81] width 98 height 7
